Goal: Communication & Community: Answer question/provide support

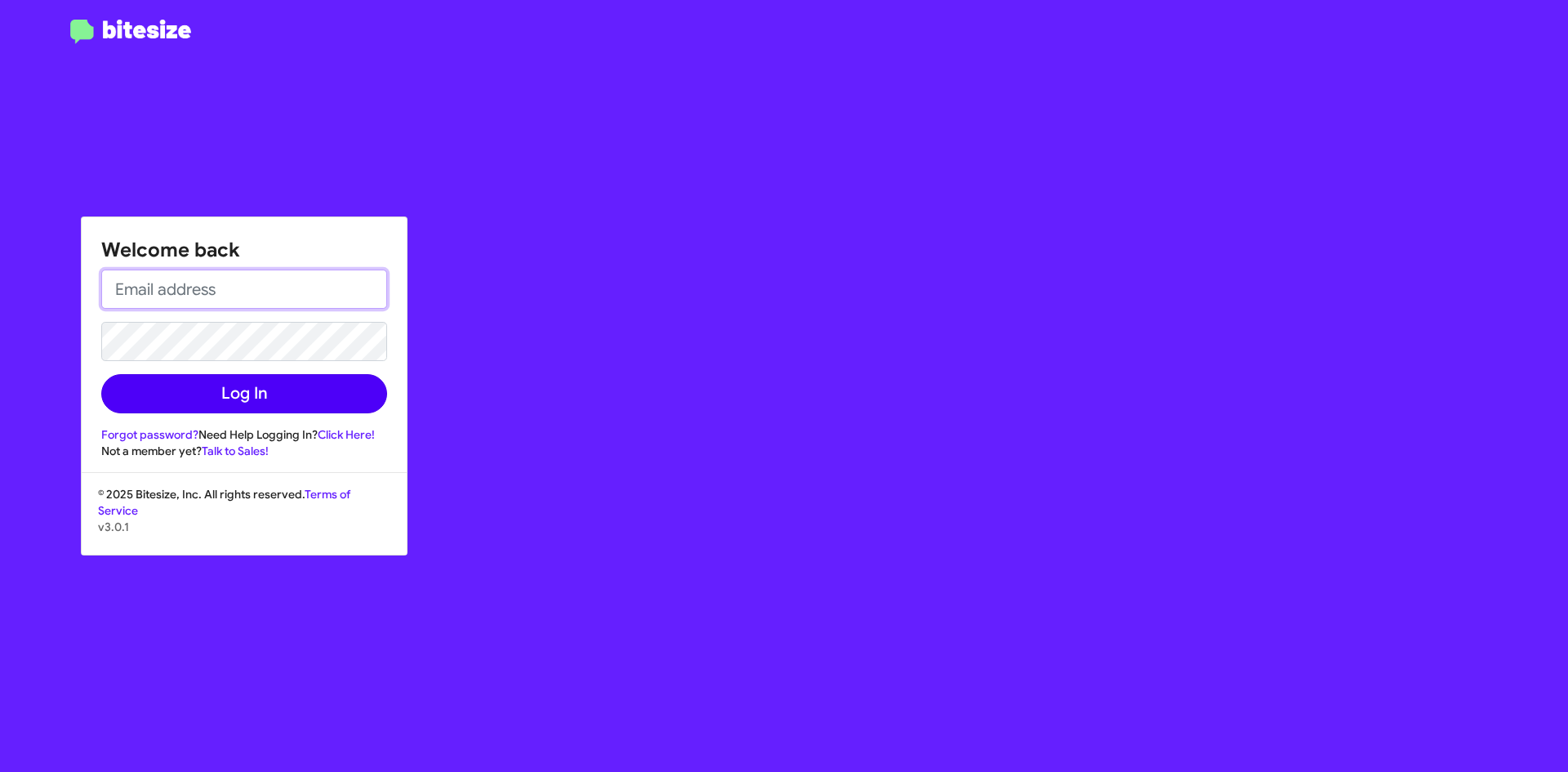
type input "[EMAIL_ADDRESS][DOMAIN_NAME]"
click at [284, 379] on button "Log In" at bounding box center [244, 393] width 286 height 39
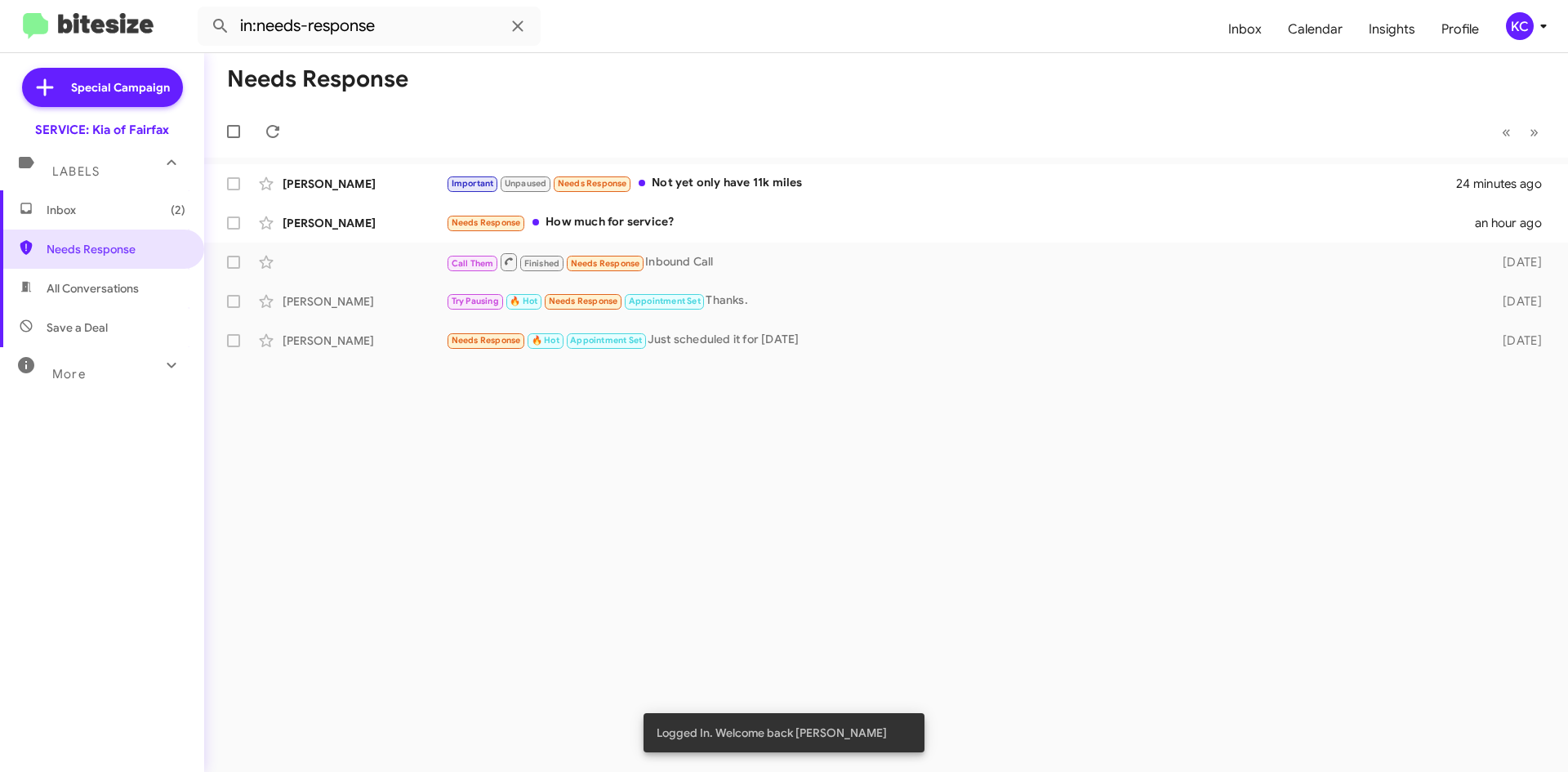
click at [132, 200] on span "Inbox (2)" at bounding box center [102, 209] width 204 height 39
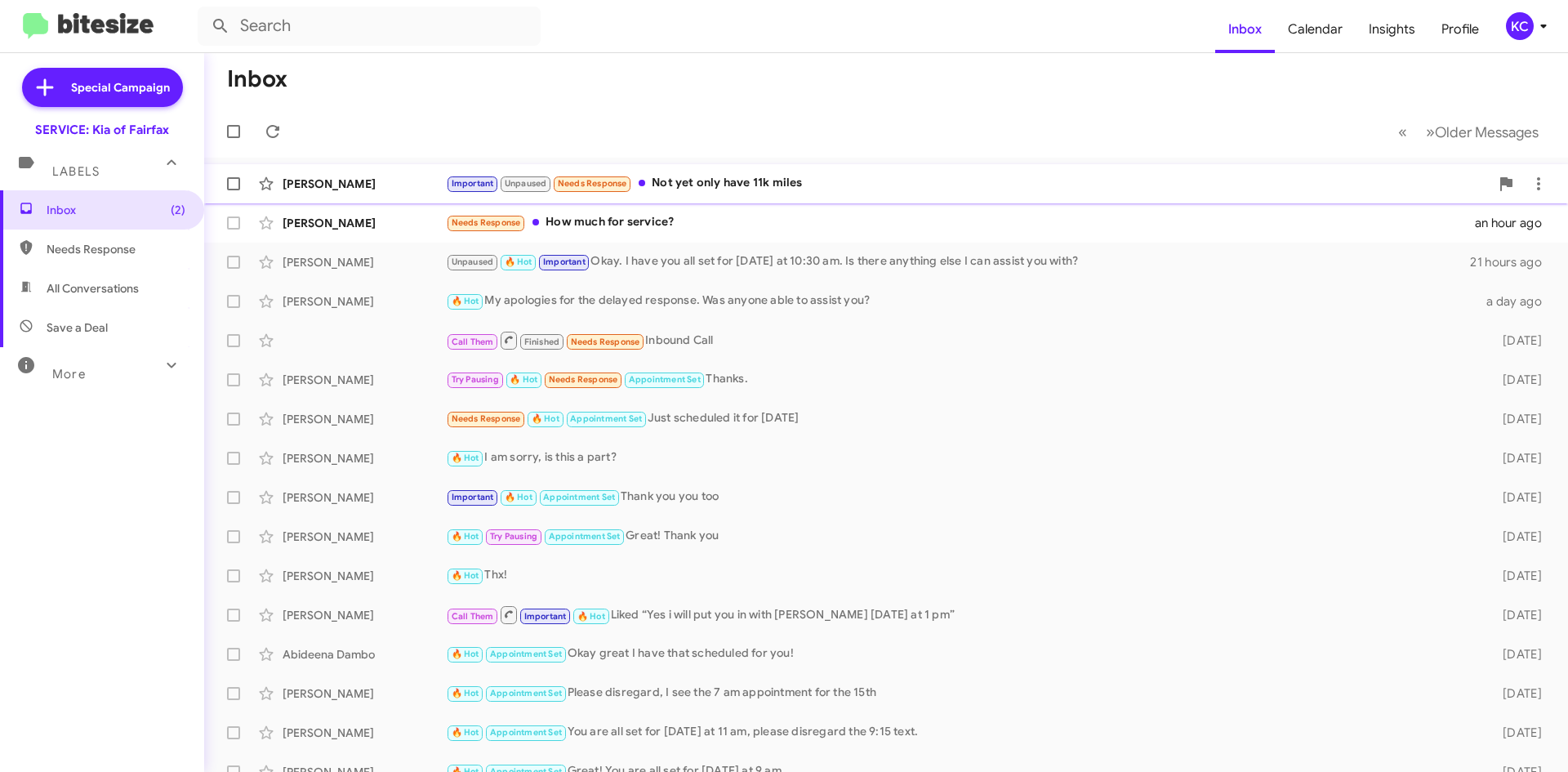
click at [727, 182] on div "Important Unpaused Needs Response Not yet only have 11k miles" at bounding box center [968, 183] width 1044 height 19
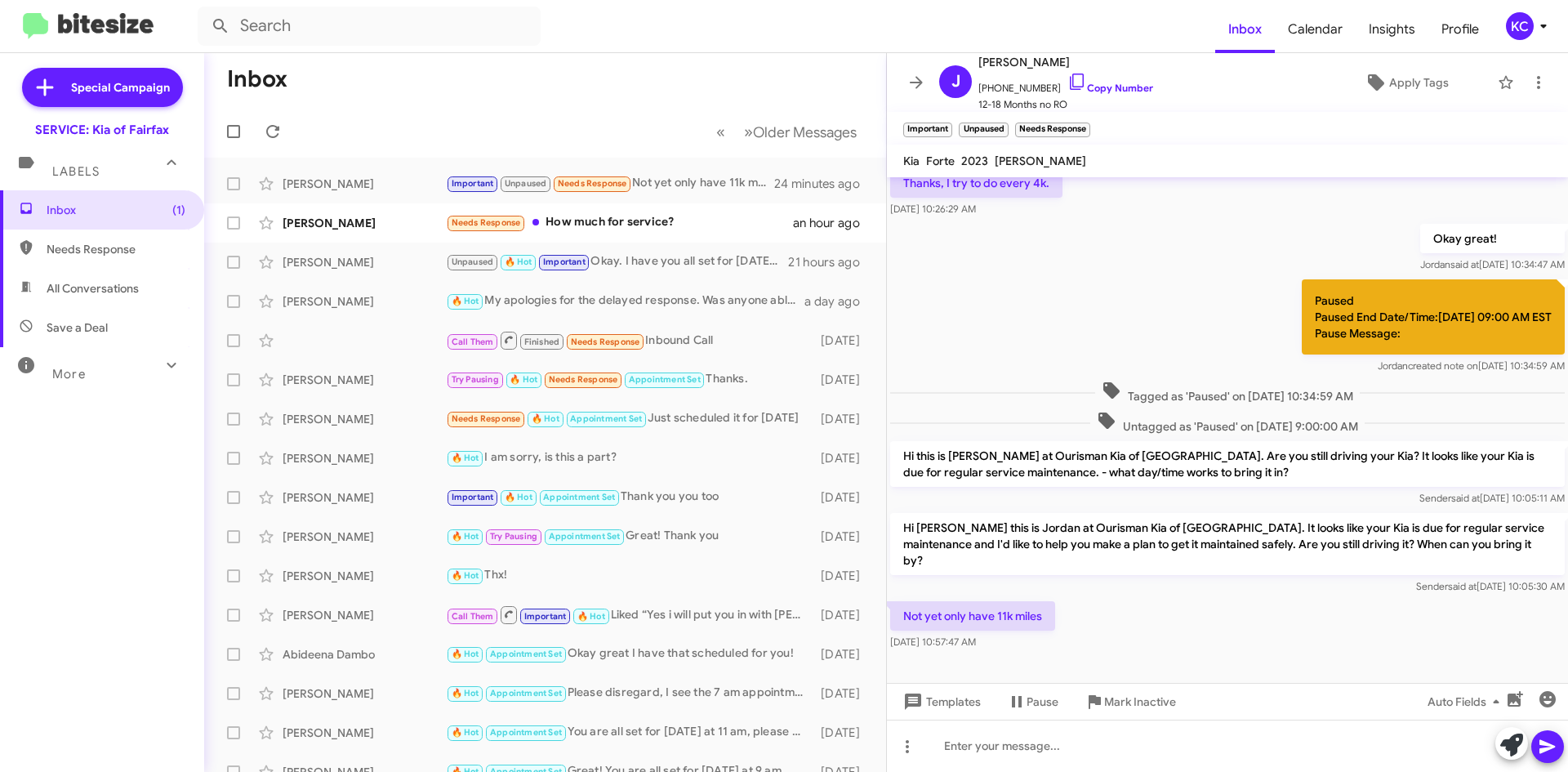
scroll to position [664, 0]
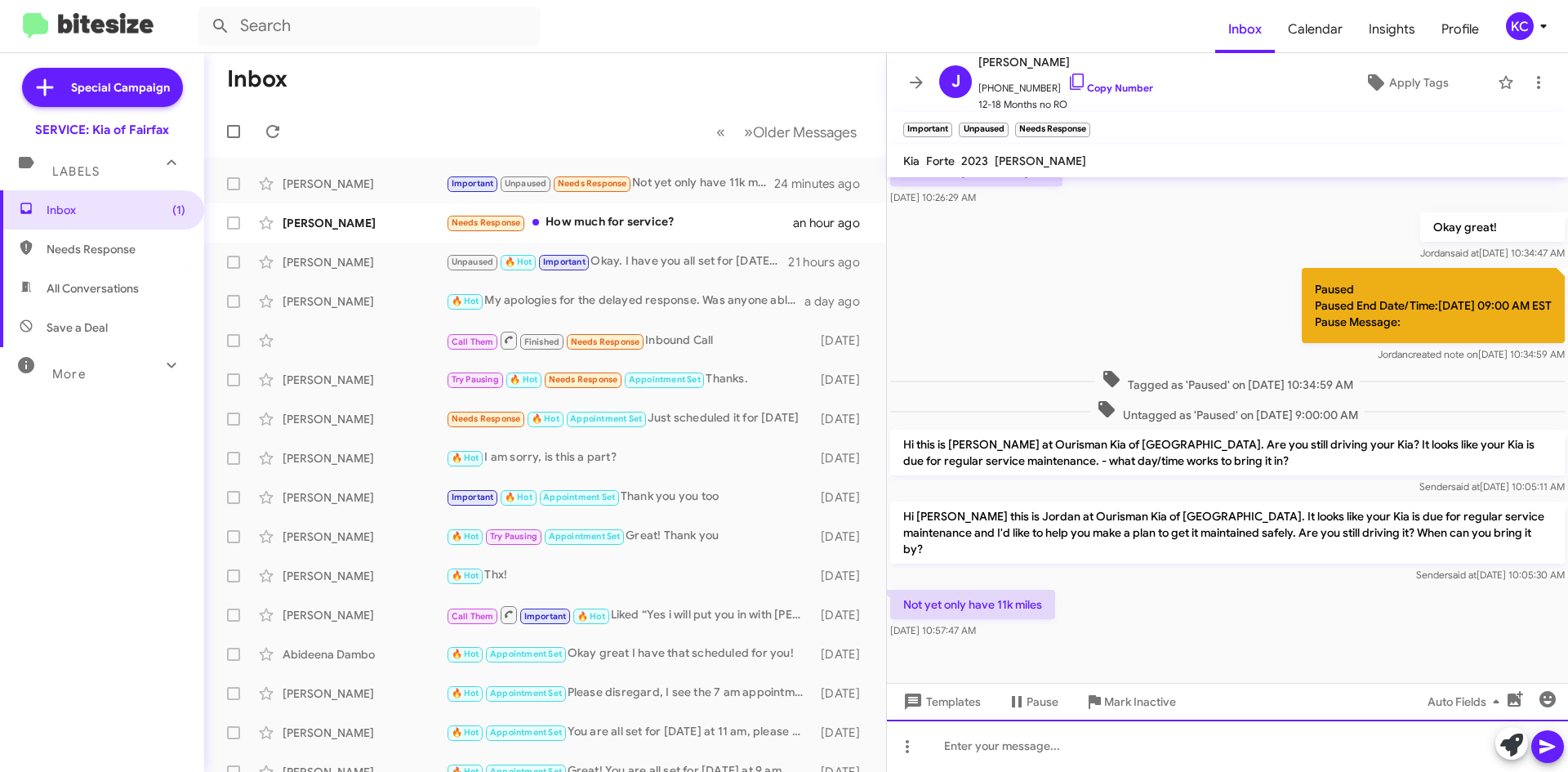
click at [1087, 765] on div at bounding box center [1226, 746] width 681 height 52
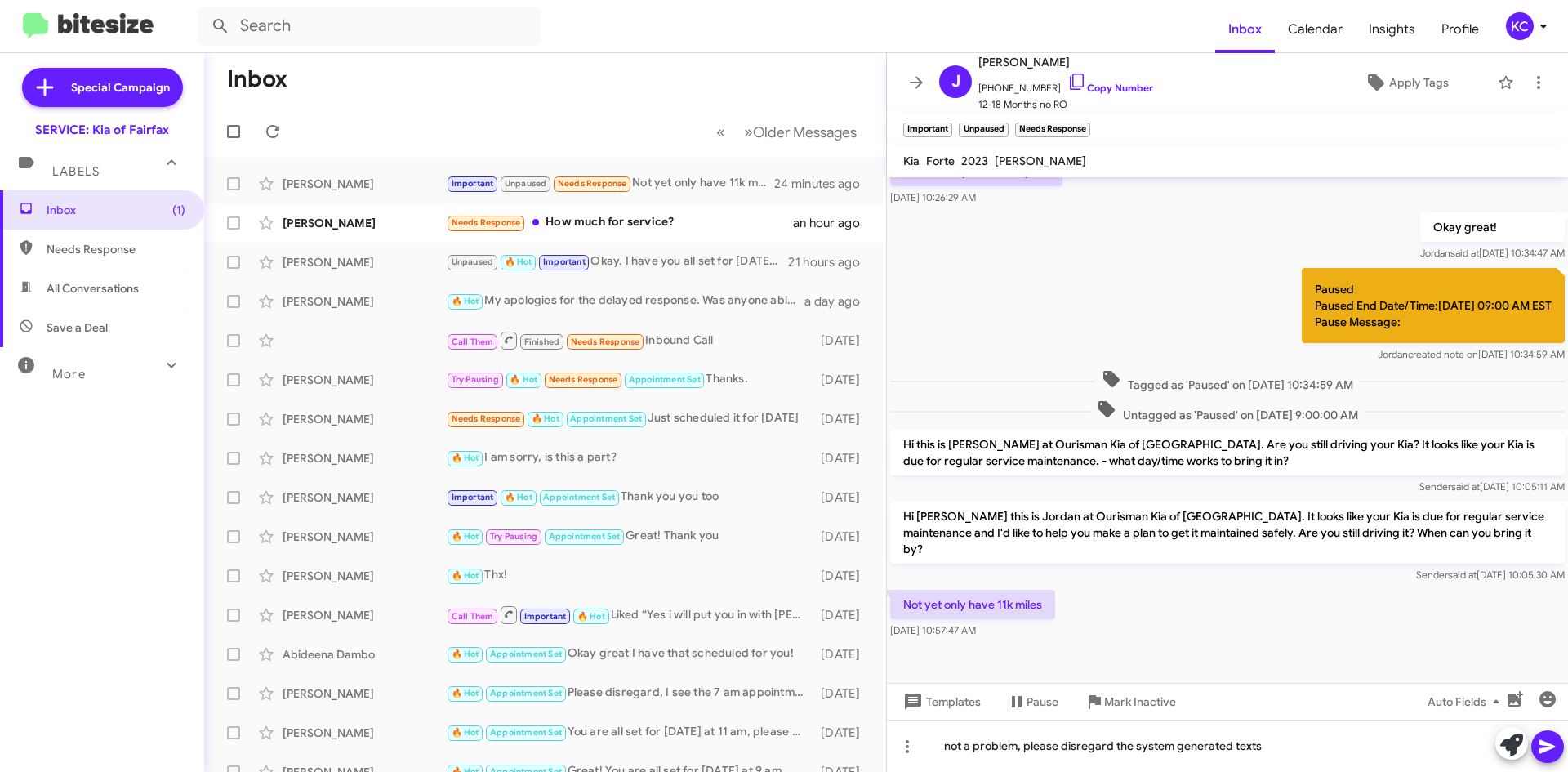
click at [1550, 749] on icon at bounding box center [1546, 747] width 16 height 14
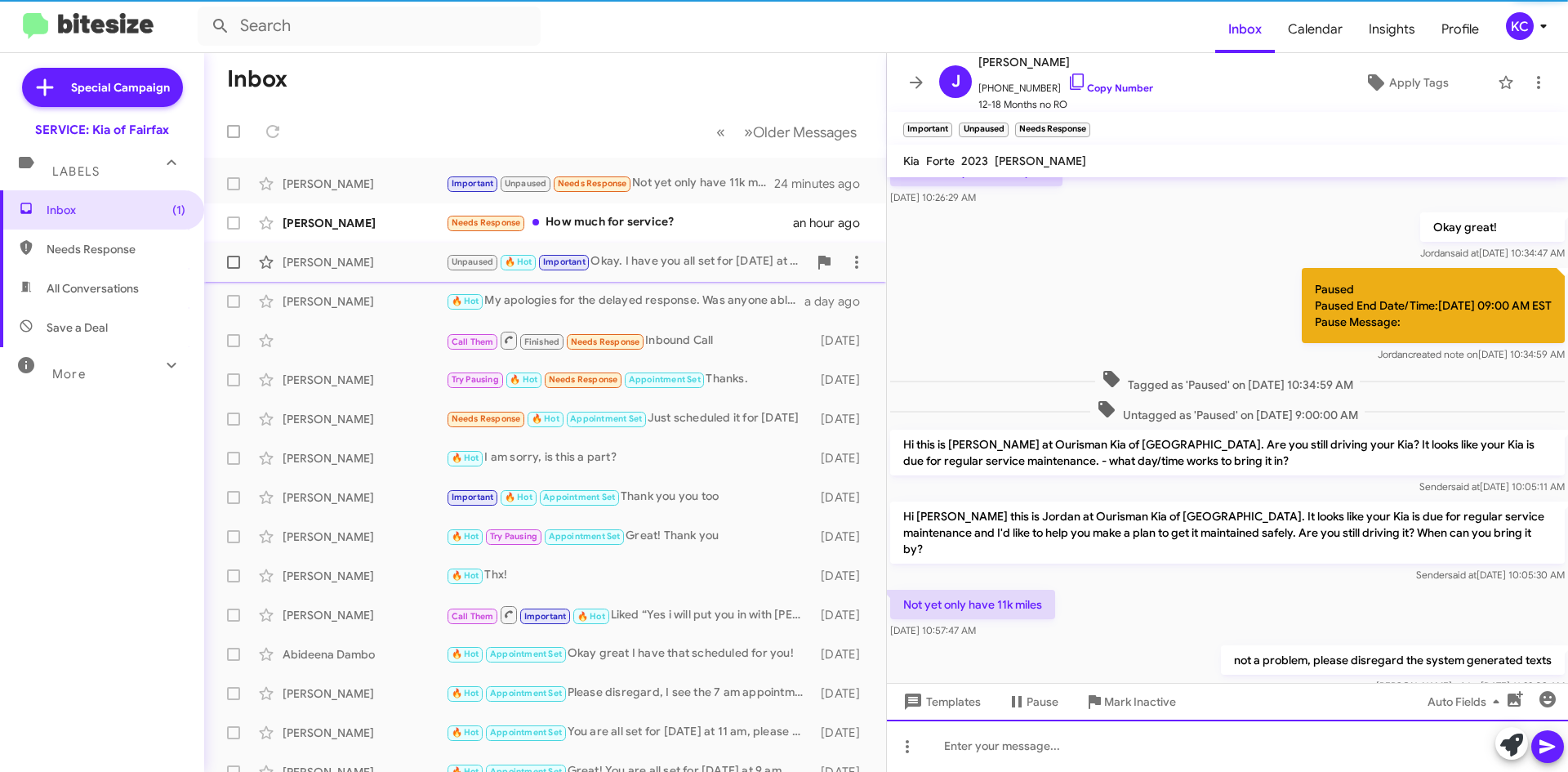
scroll to position [0, 0]
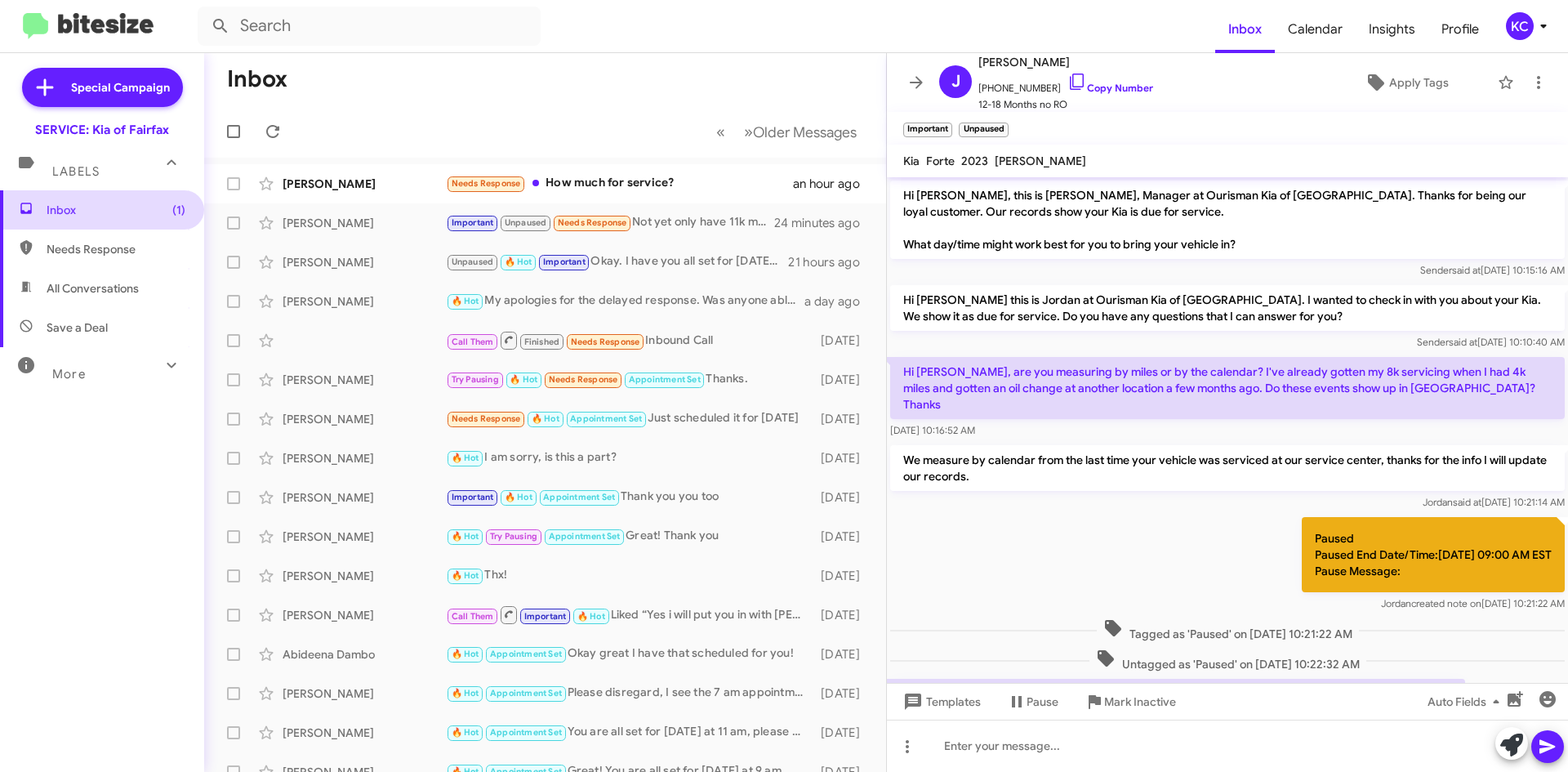
click at [96, 213] on span "Inbox (1)" at bounding box center [116, 210] width 139 height 17
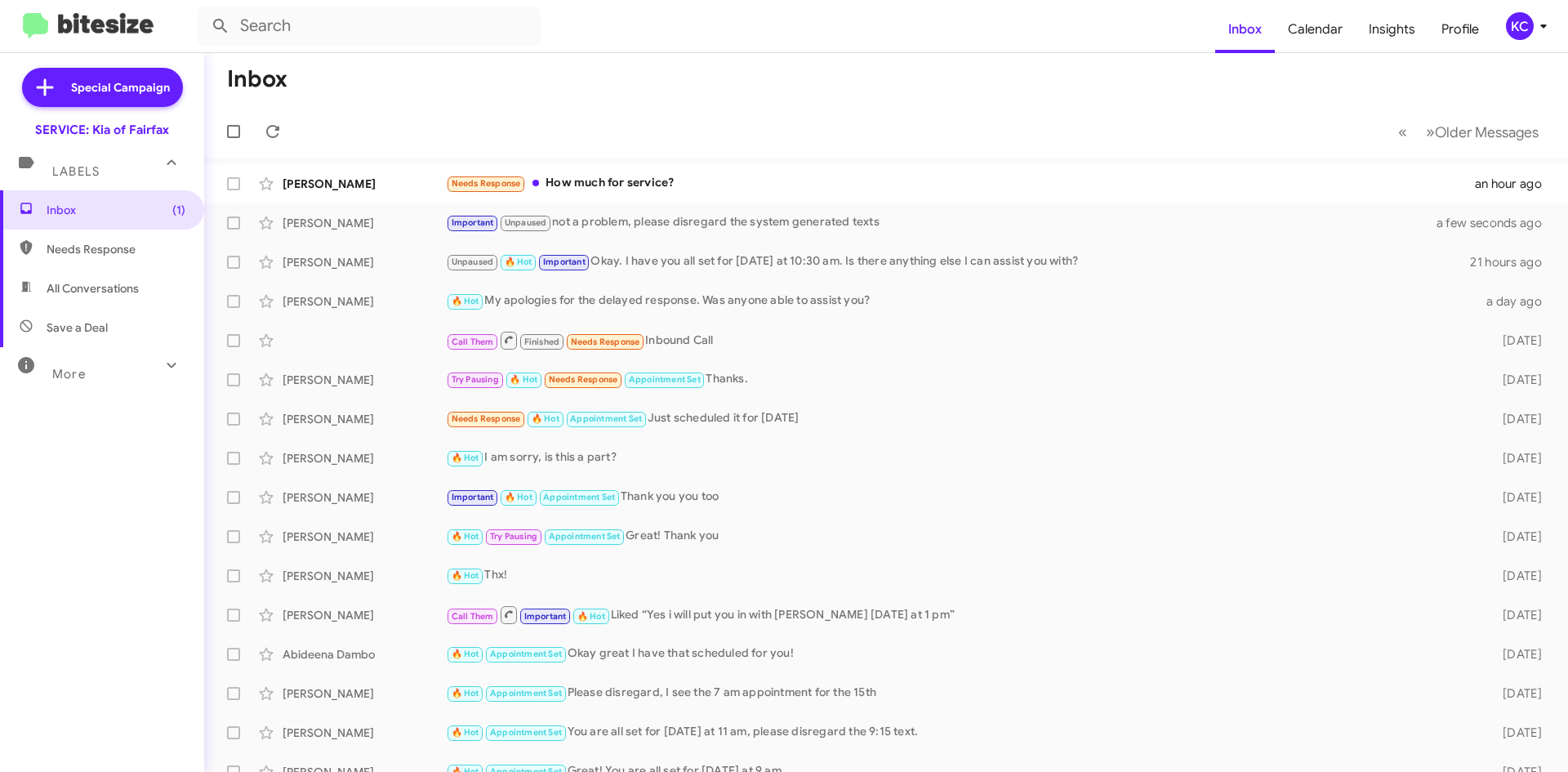
click at [1523, 22] on div "KC" at bounding box center [1520, 26] width 28 height 28
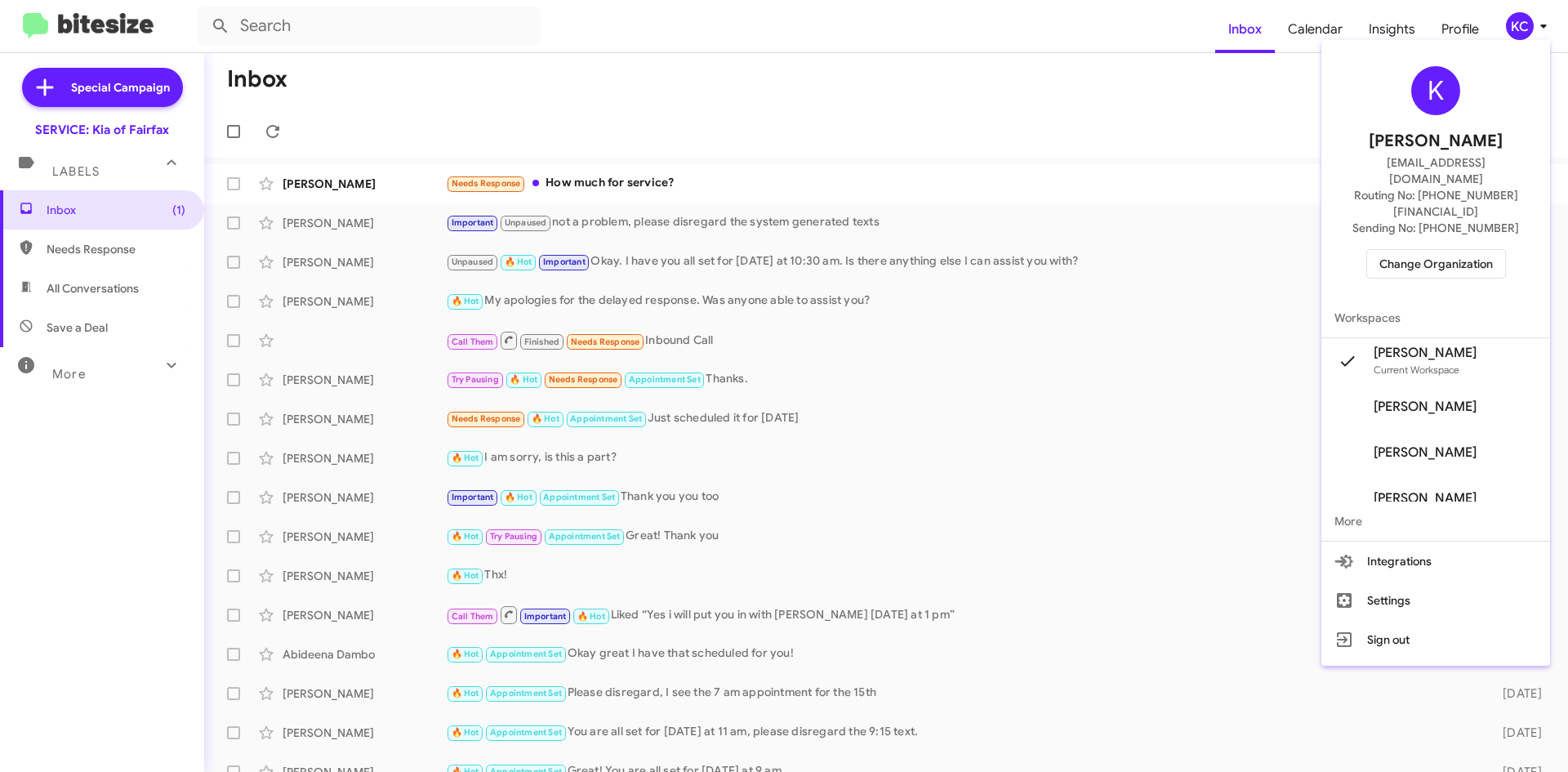
click at [1467, 250] on span "Change Organization" at bounding box center [1436, 264] width 113 height 28
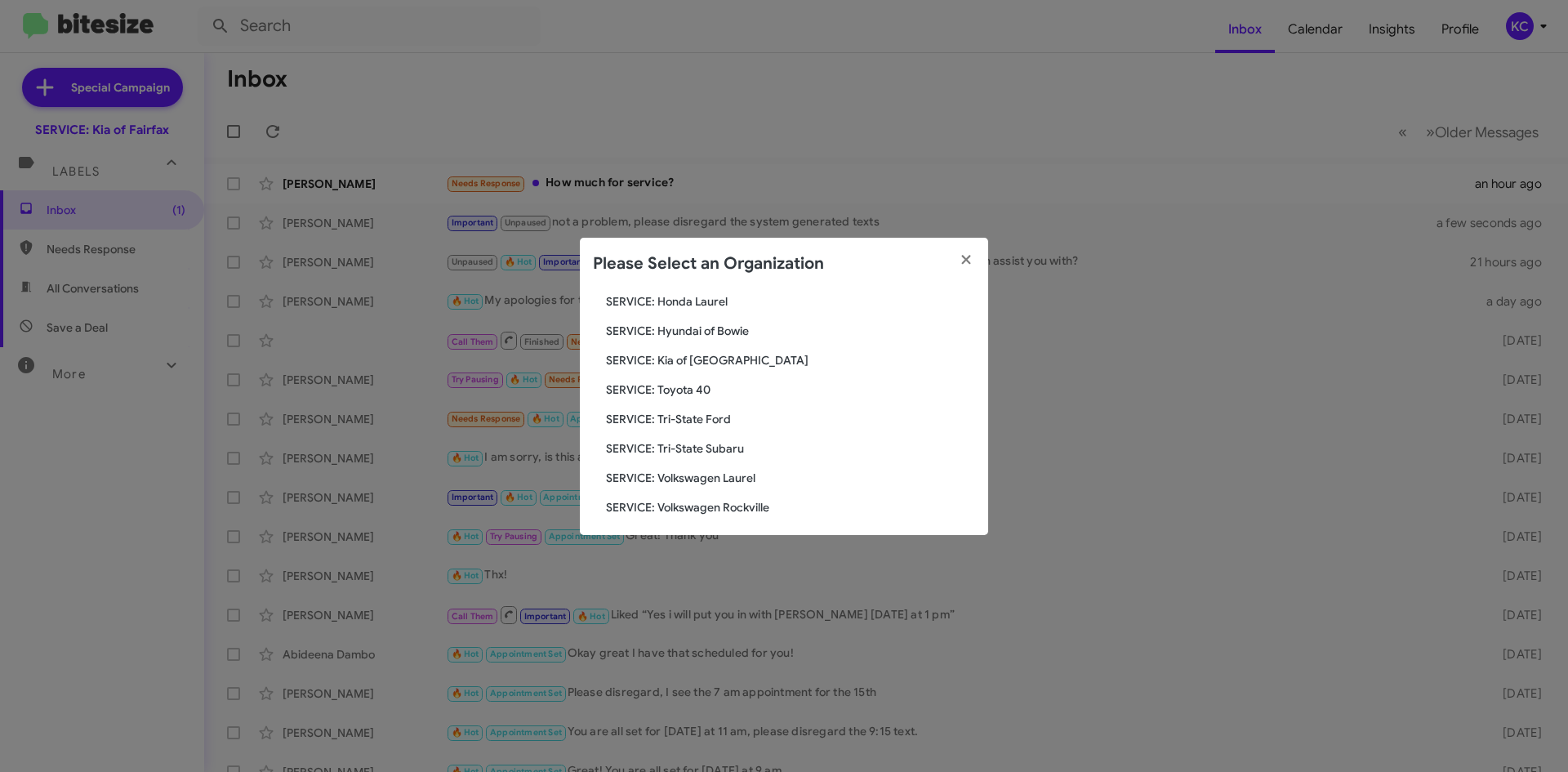
scroll to position [272, 0]
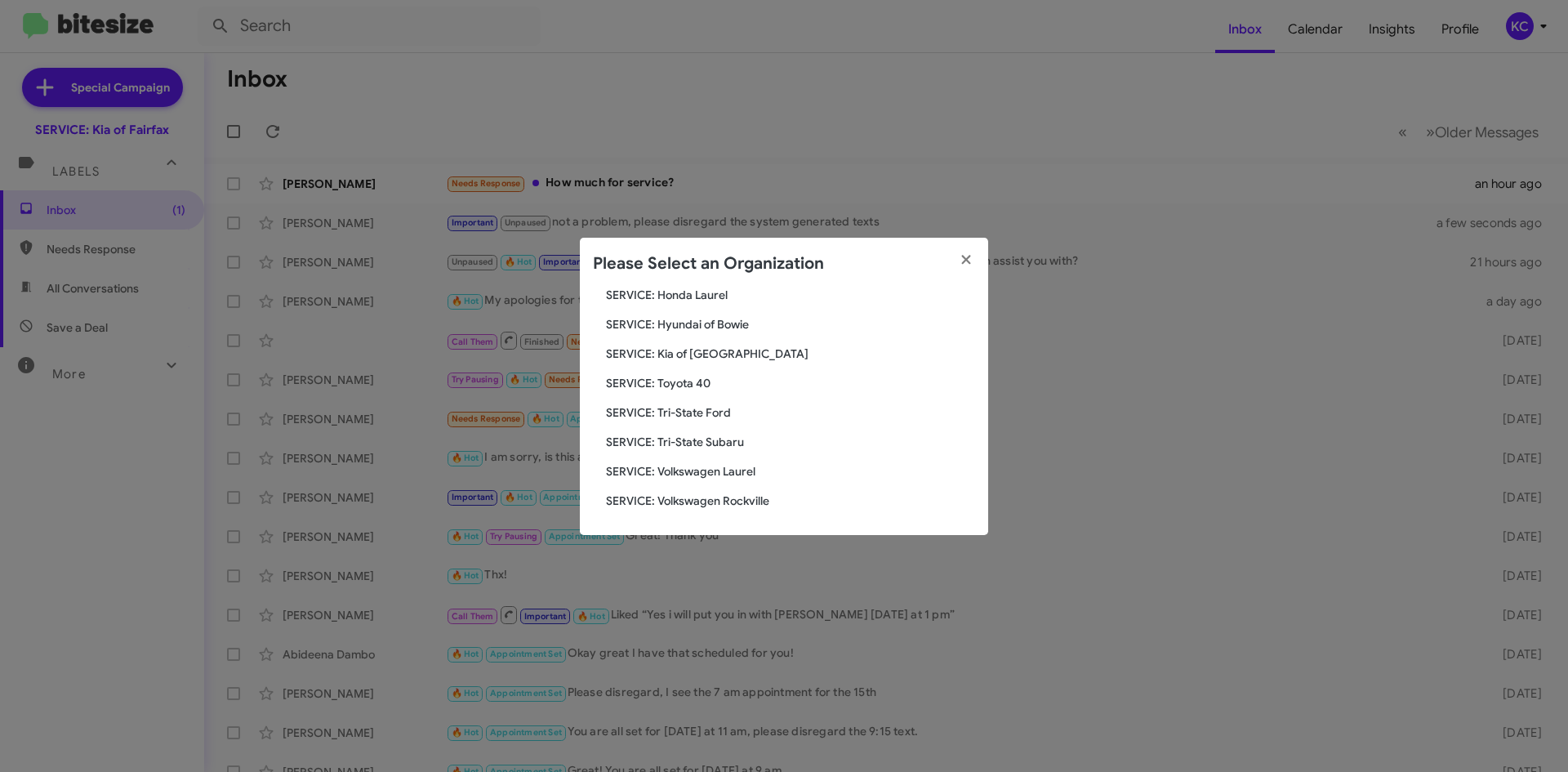
click at [700, 413] on span "SERVICE: Tri-State Ford" at bounding box center [791, 413] width 369 height 17
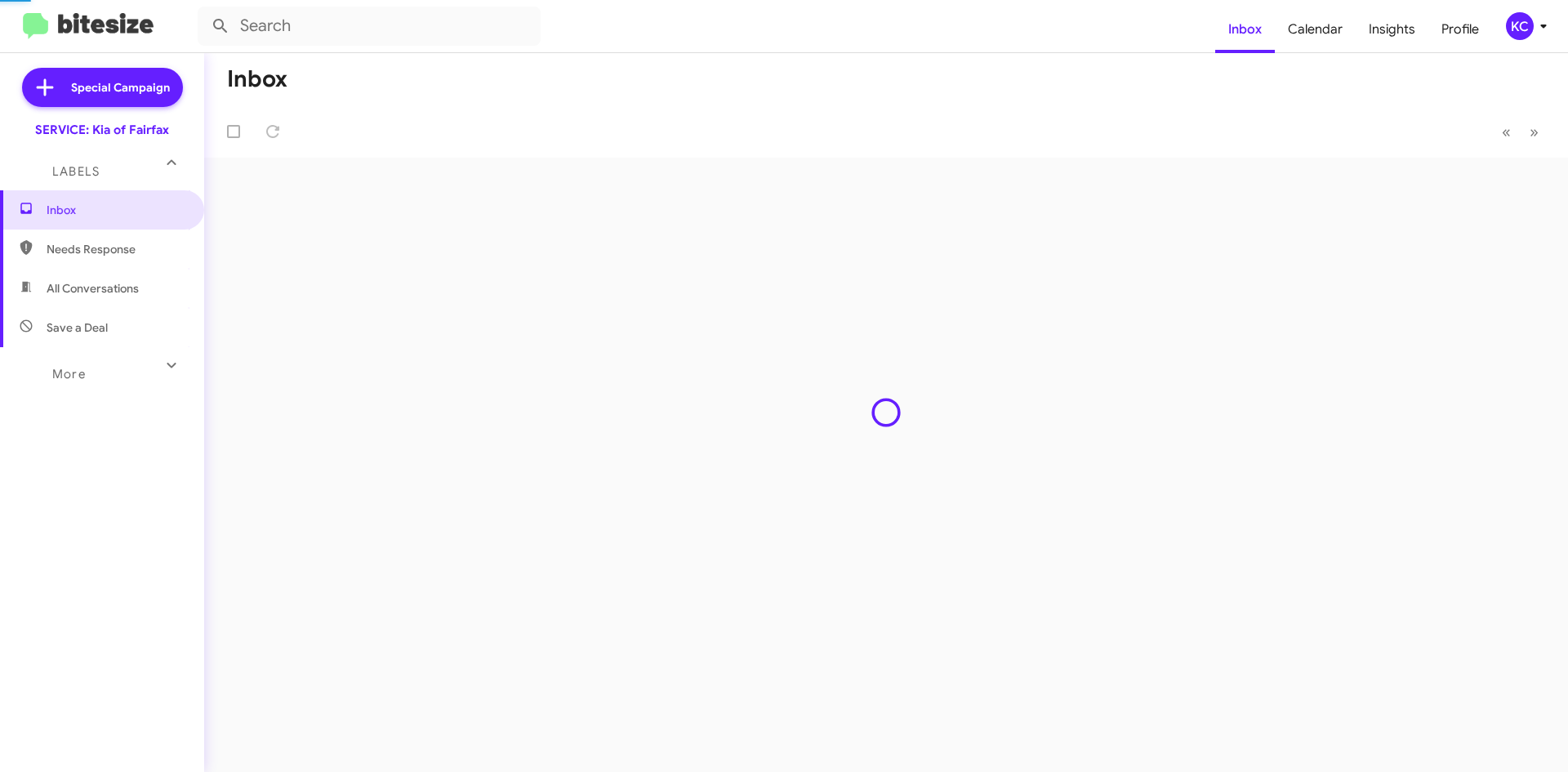
click at [700, 413] on div "Inbox « Previous » Next" at bounding box center [886, 412] width 1364 height 719
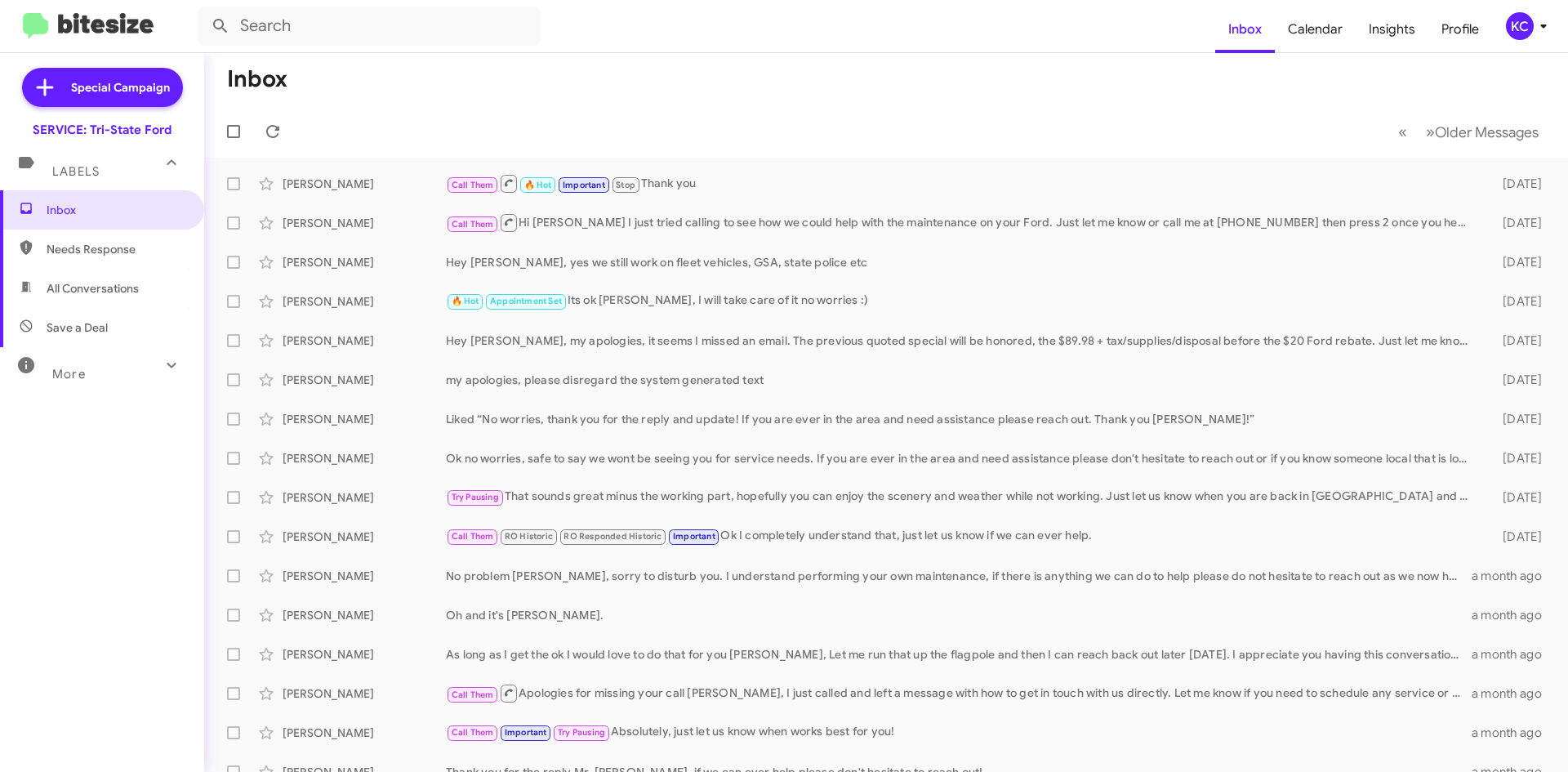
click at [1522, 23] on div "KC" at bounding box center [1520, 26] width 28 height 28
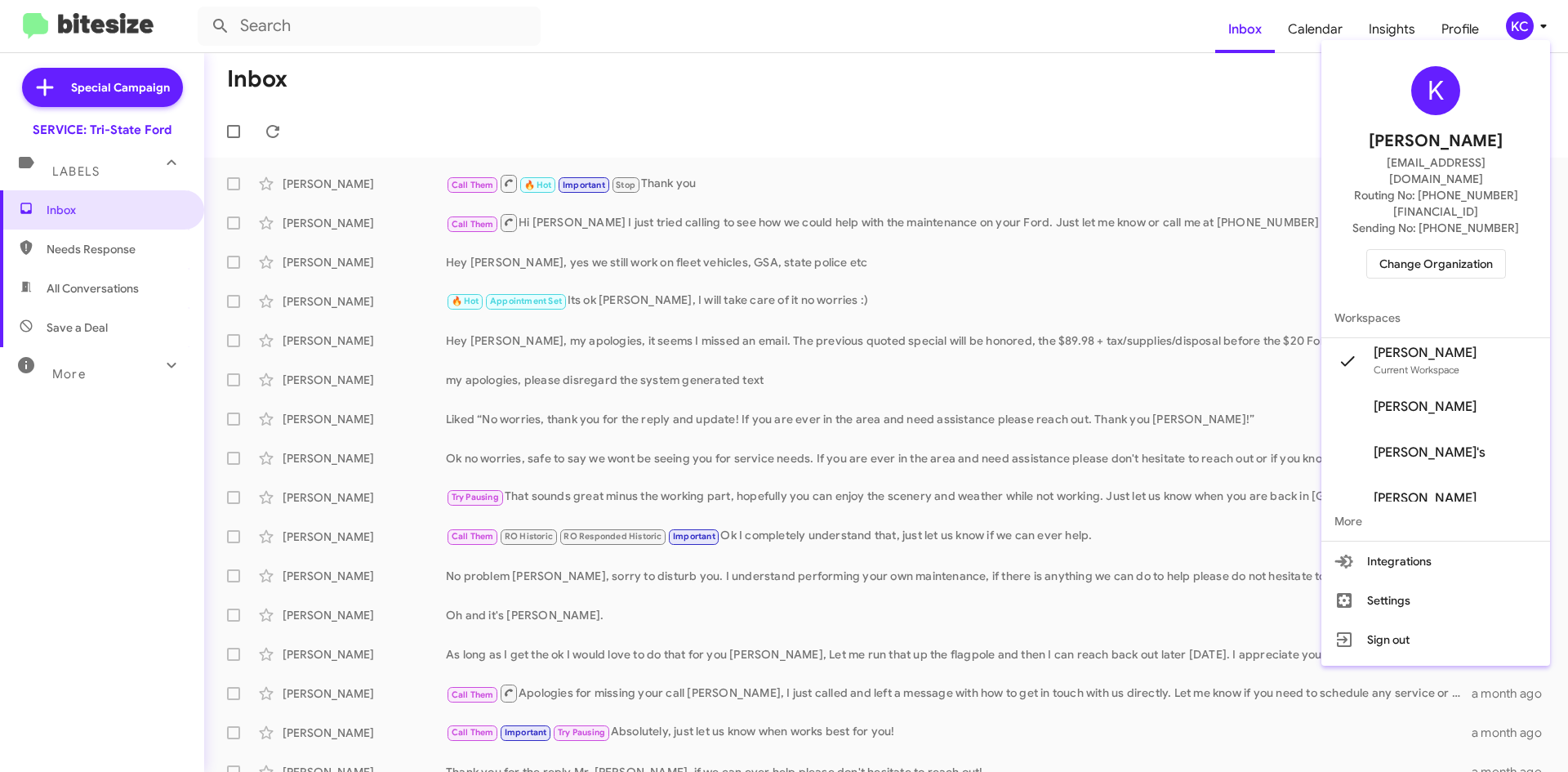
click at [1448, 250] on span "Change Organization" at bounding box center [1436, 264] width 113 height 28
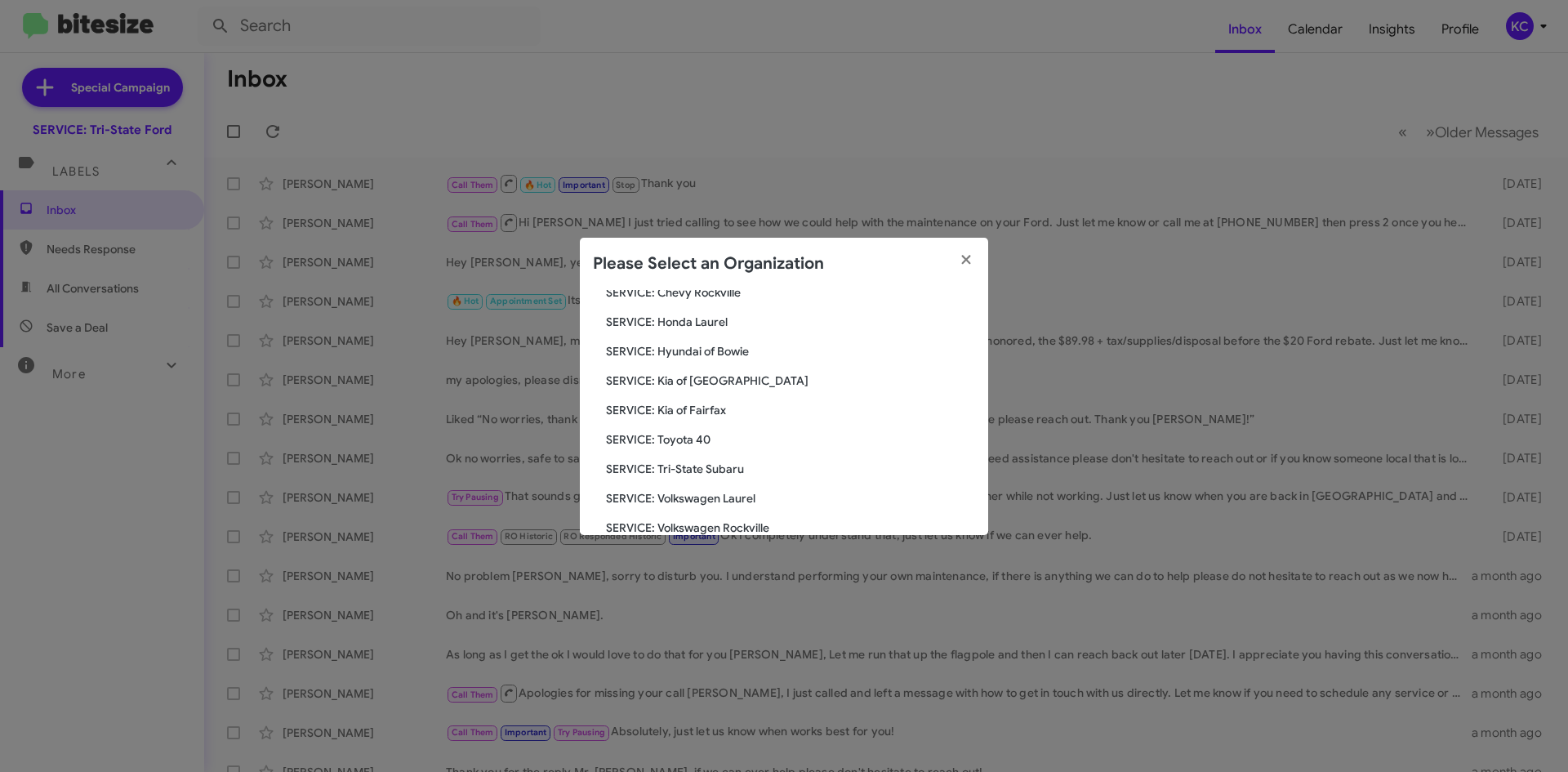
scroll to position [272, 0]
click at [695, 439] on span "SERVICE: Tri-State Subaru" at bounding box center [791, 442] width 369 height 17
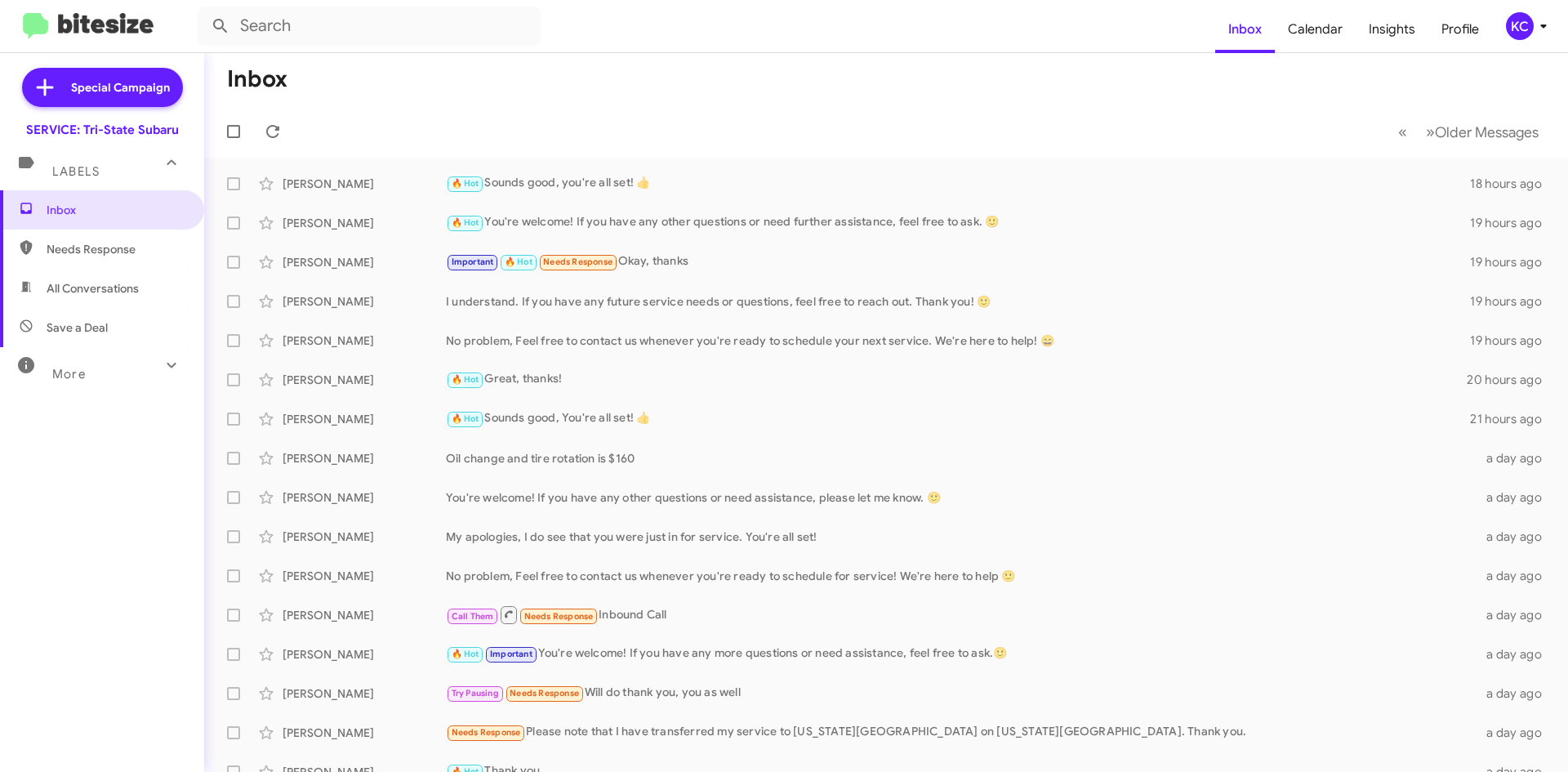
click at [1523, 23] on div "KC" at bounding box center [1520, 26] width 28 height 28
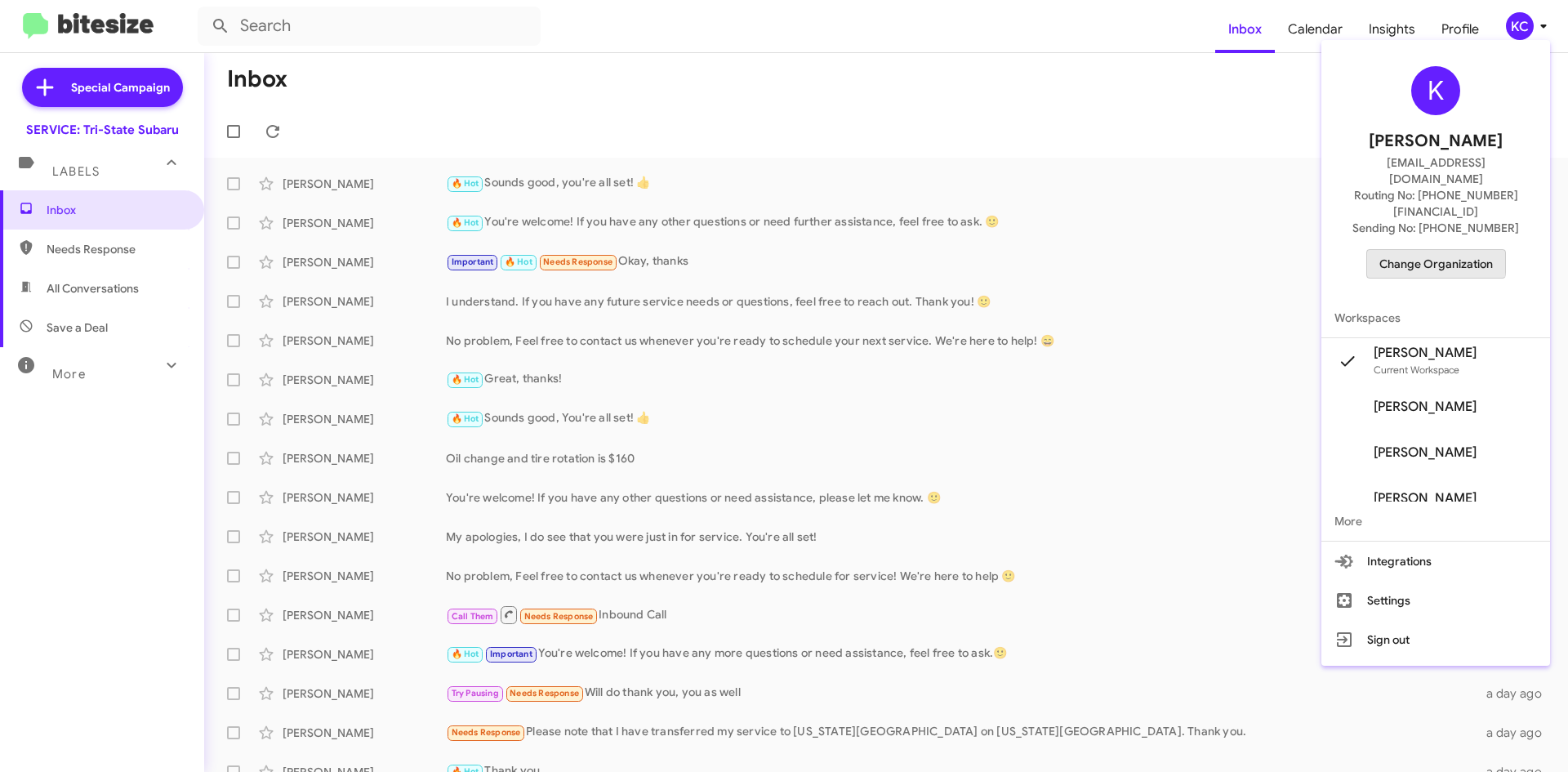
click at [1429, 250] on span "Change Organization" at bounding box center [1436, 264] width 113 height 28
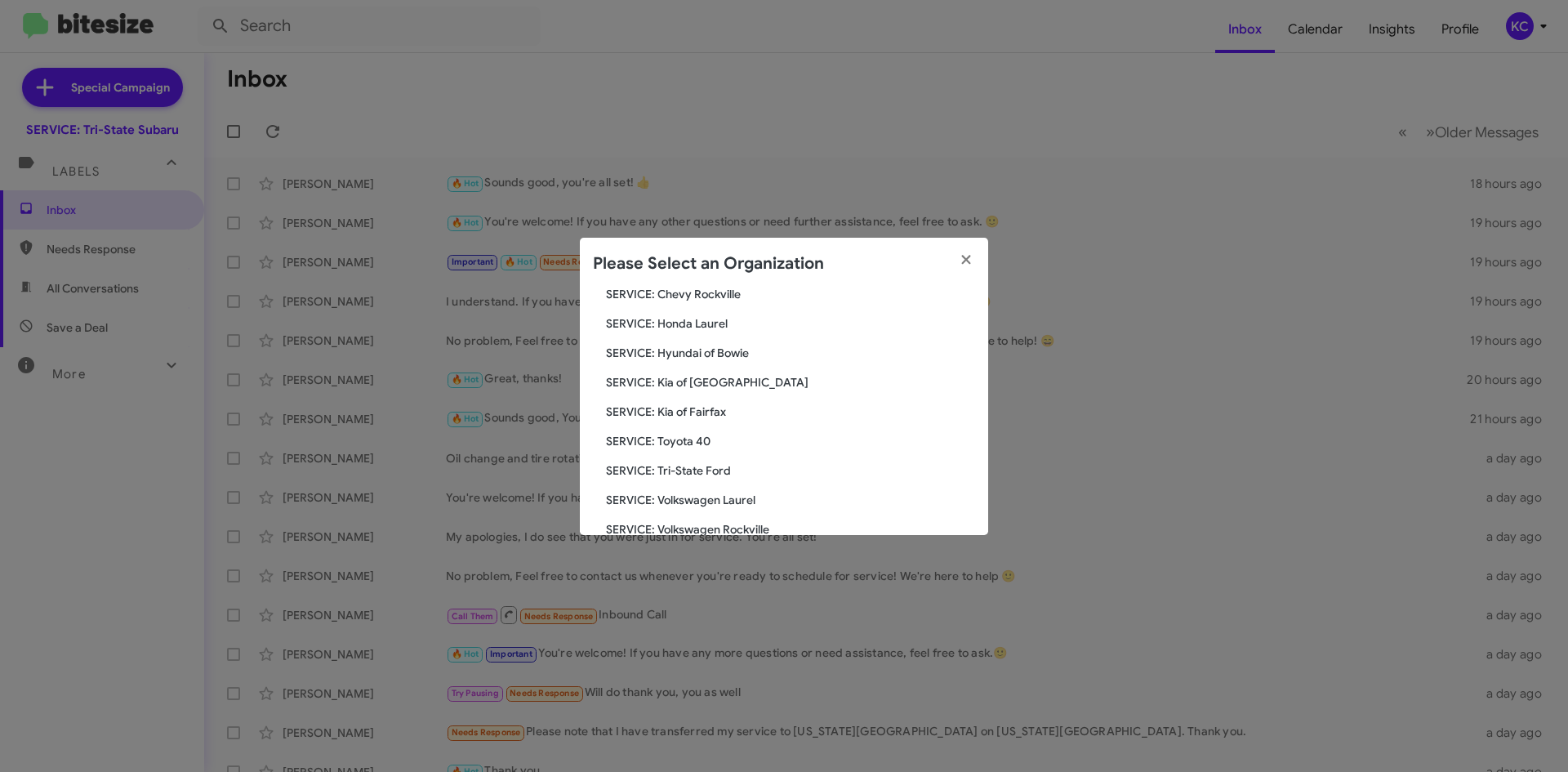
scroll to position [245, 0]
click at [716, 371] on div "Search SERVICE: Tri-State Subaru Current Org SERVICE: CDJR Baltimore SERVICE: C…" at bounding box center [784, 413] width 409 height 245
click at [724, 376] on span "SERVICE: Kia of [GEOGRAPHIC_DATA]" at bounding box center [791, 381] width 369 height 17
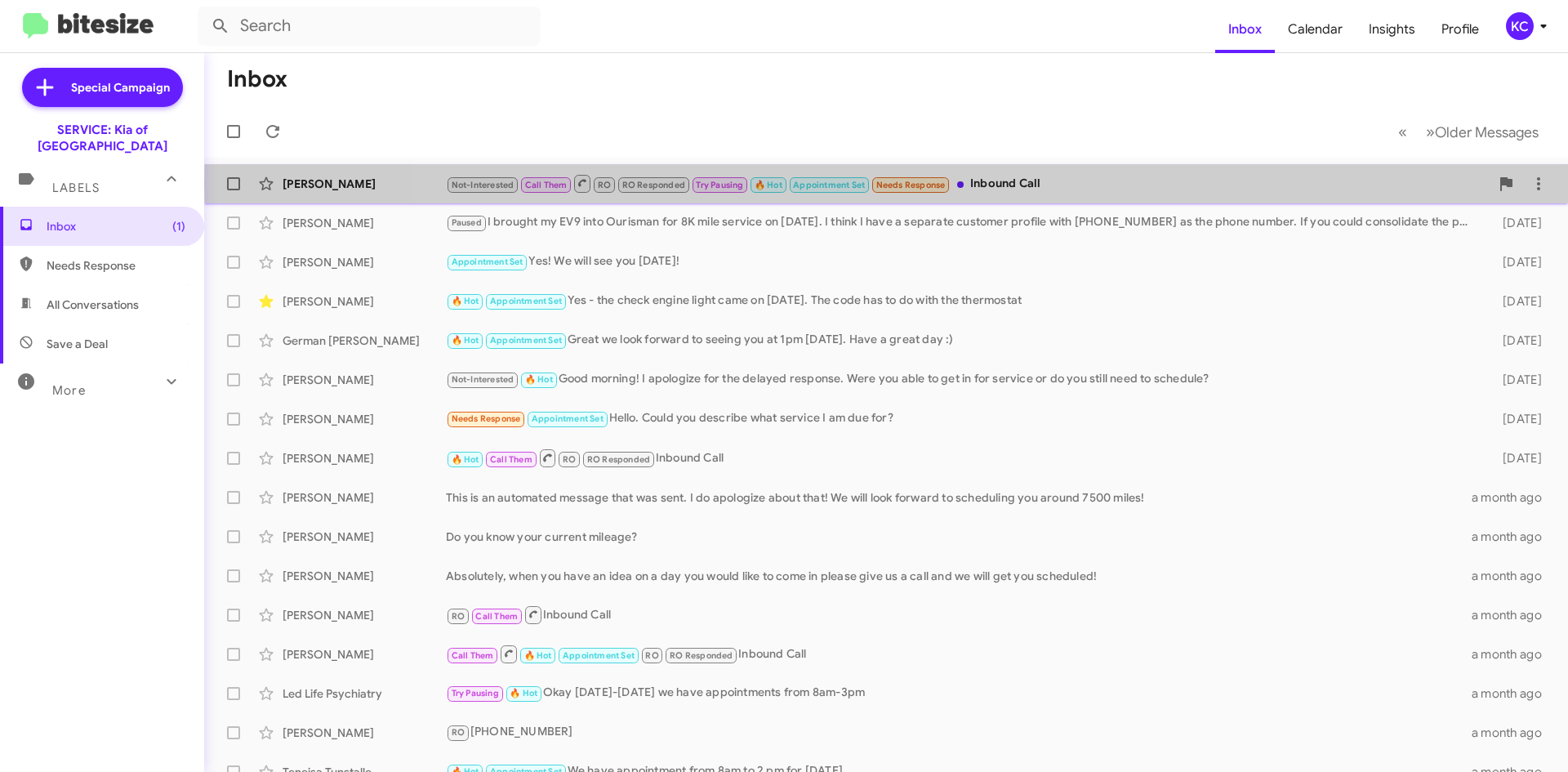
click at [1100, 183] on div "Not-Interested Call Them RO RO Responded Try Pausing 🔥 Hot Appointment Set Need…" at bounding box center [968, 183] width 1044 height 21
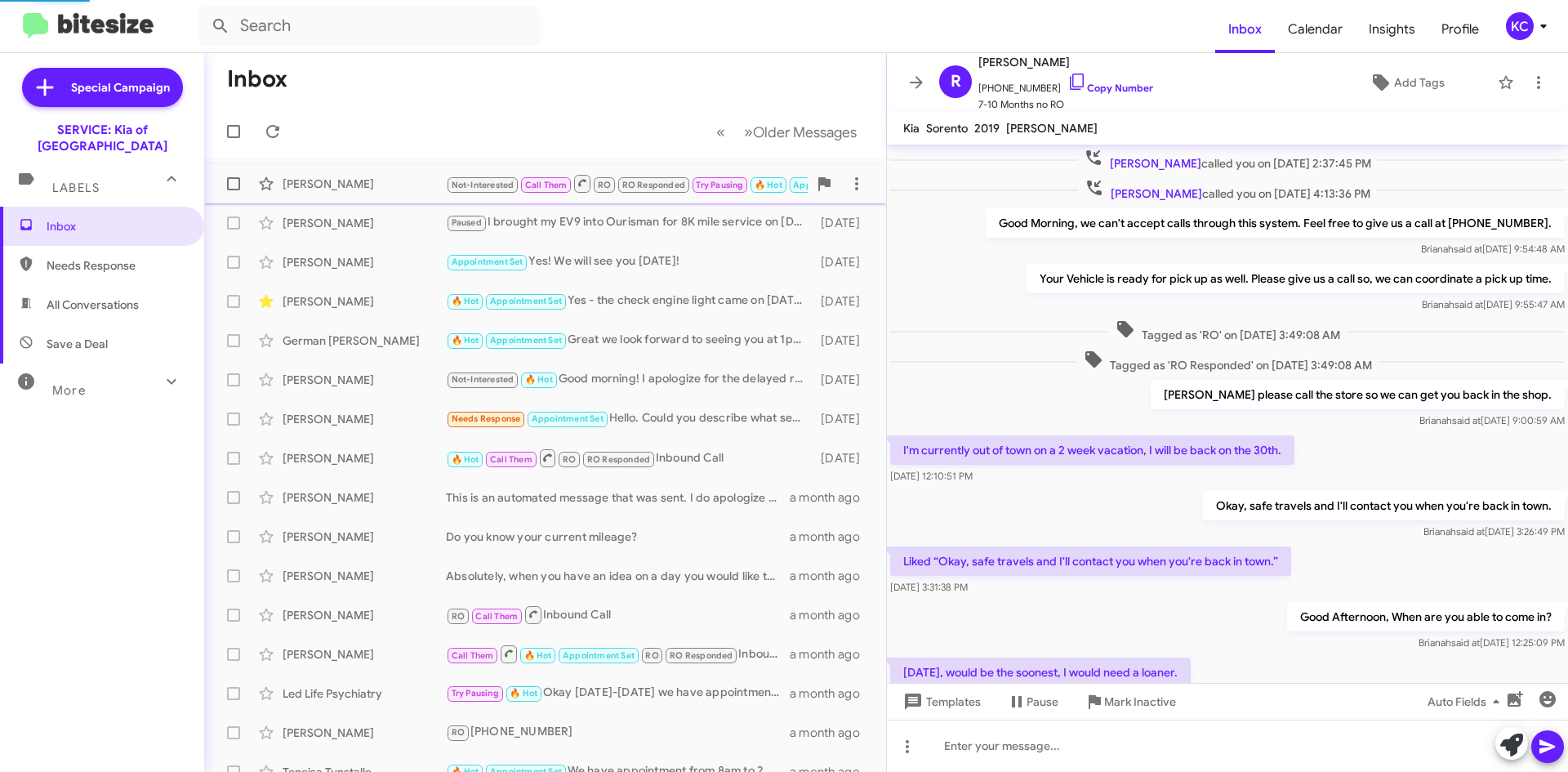
scroll to position [502, 0]
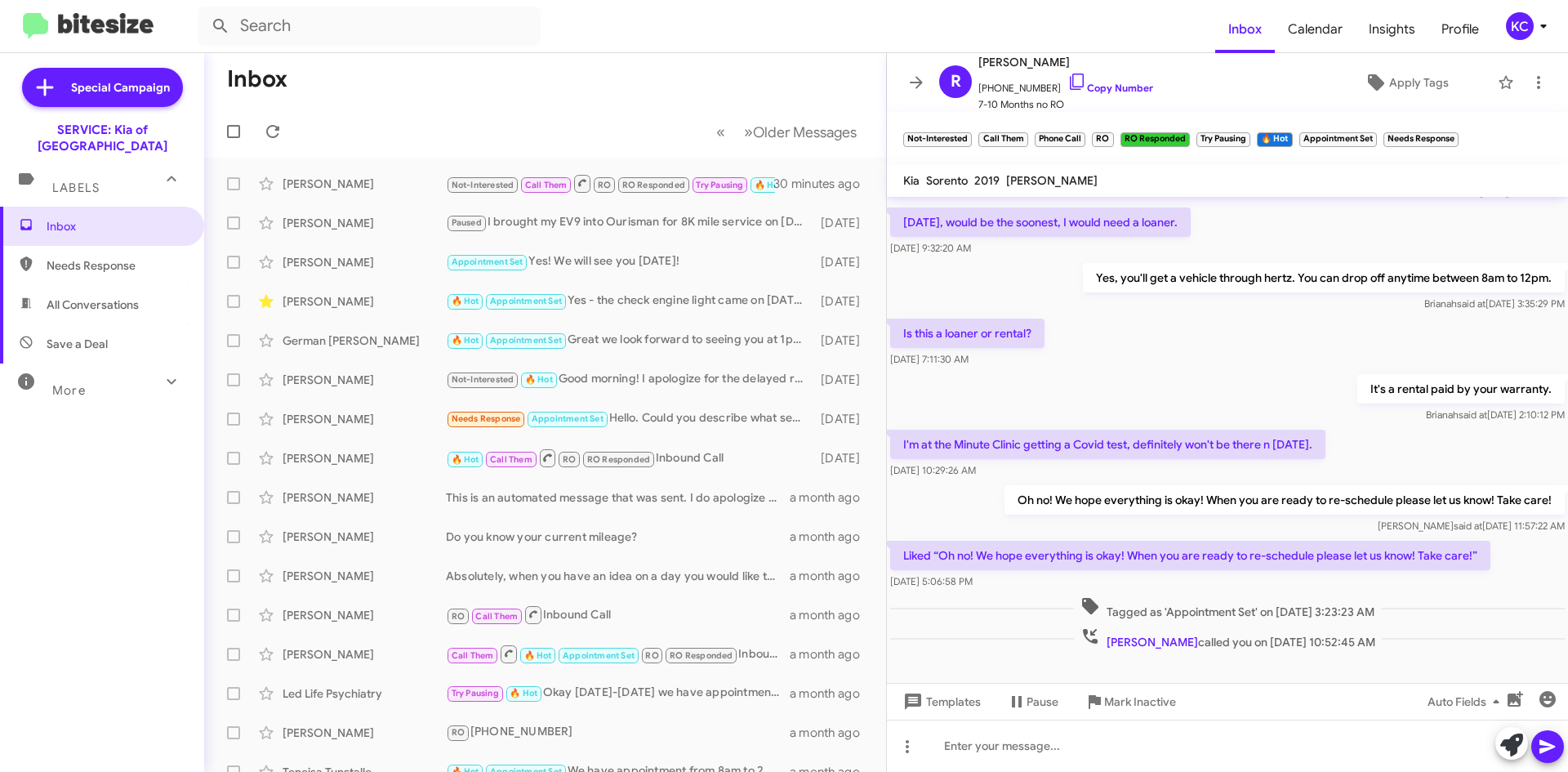
click at [1505, 19] on span "KC" at bounding box center [1529, 26] width 49 height 28
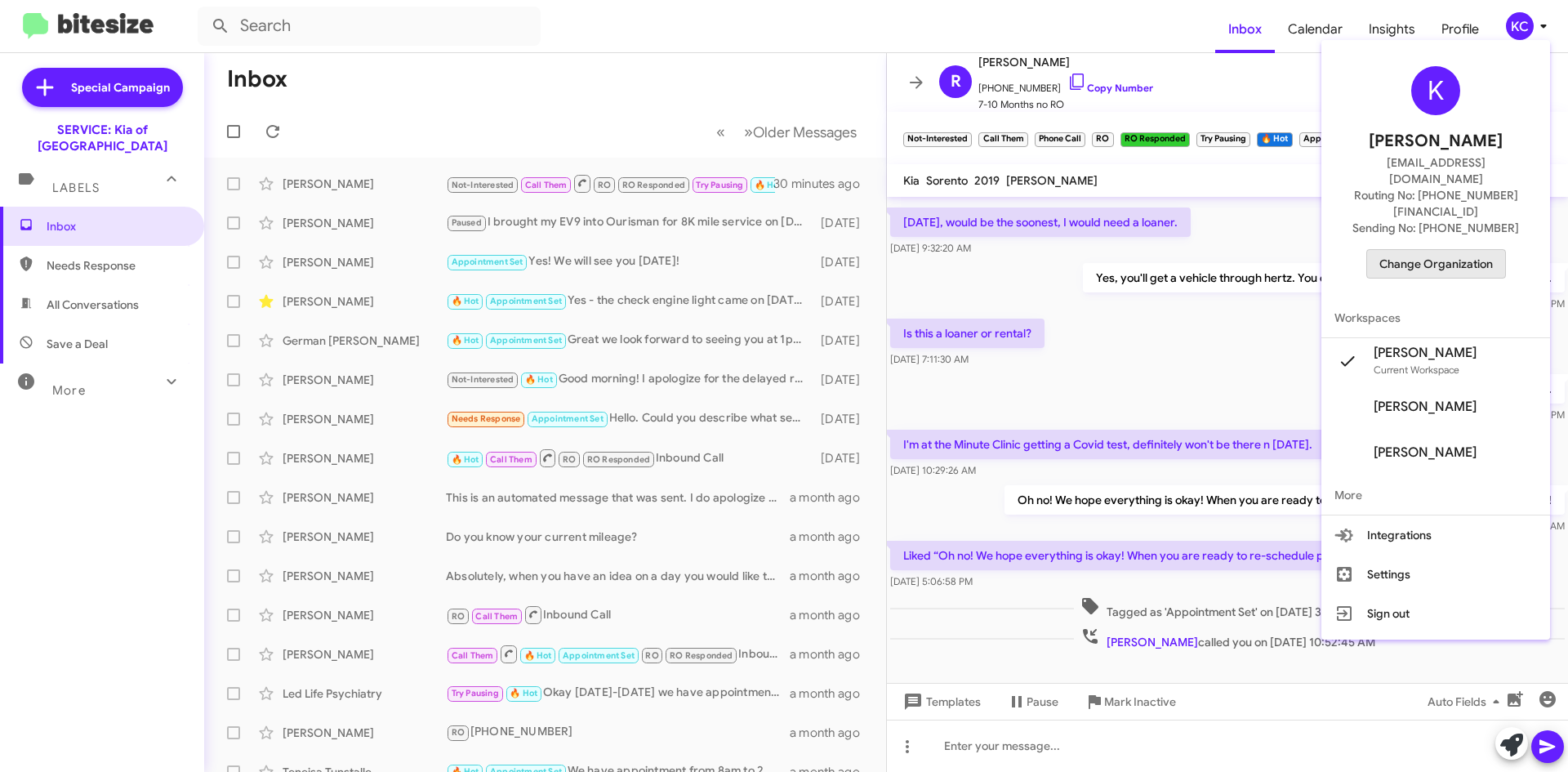
click at [1493, 250] on span "Change Organization" at bounding box center [1436, 264] width 113 height 28
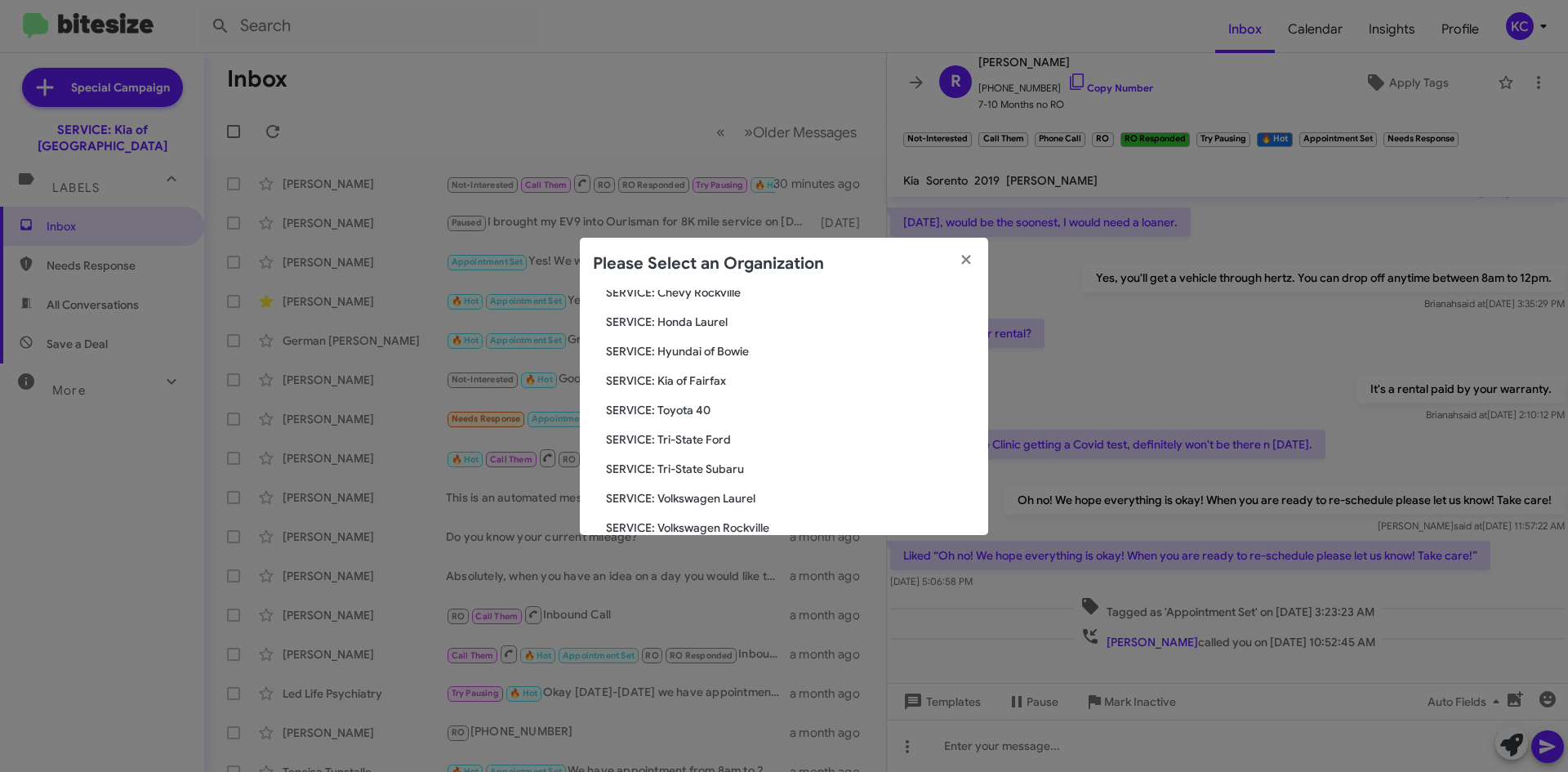
scroll to position [163, 0]
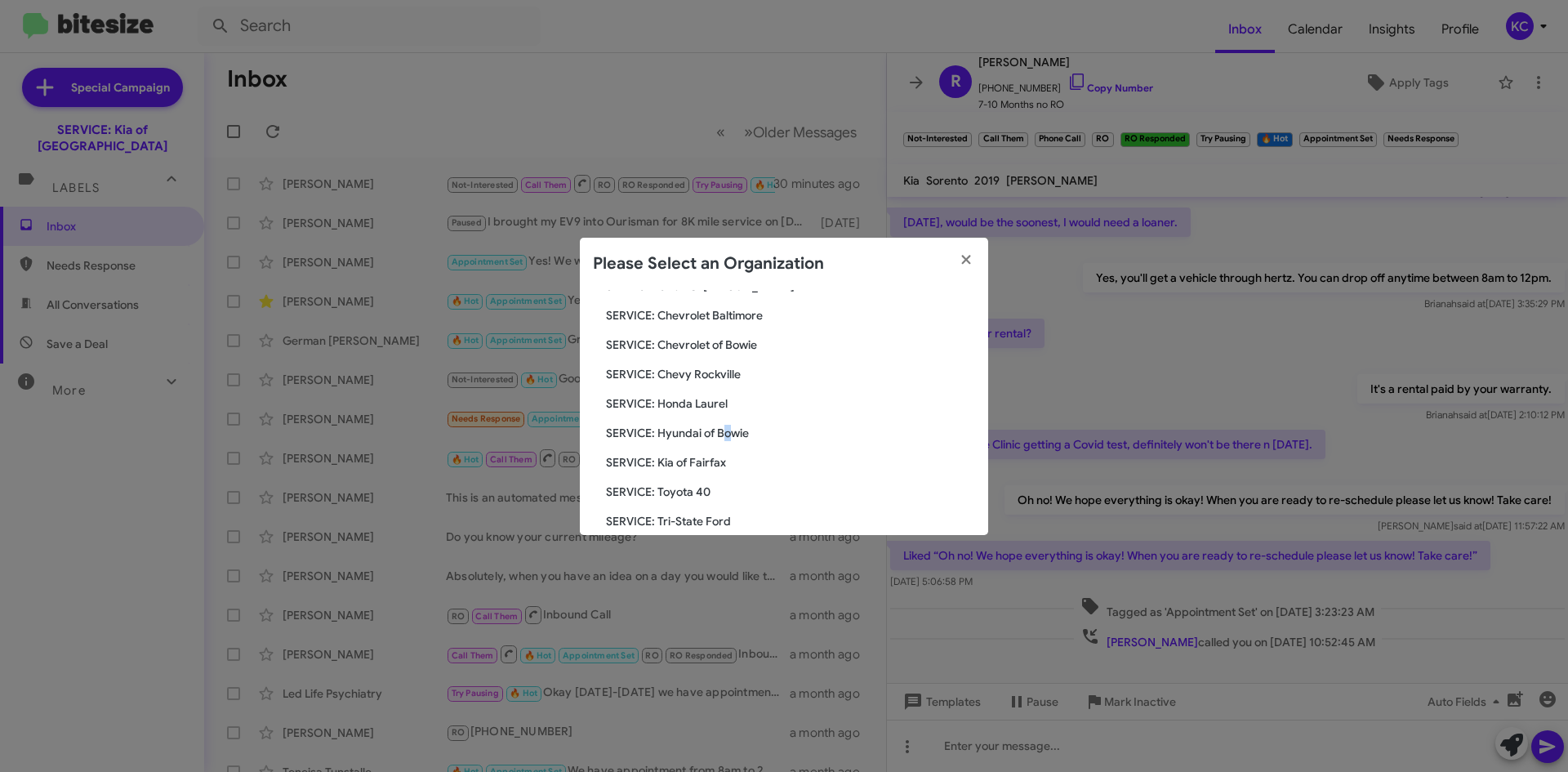
click at [728, 430] on span "SERVICE: Hyundai of Bowie" at bounding box center [791, 433] width 369 height 17
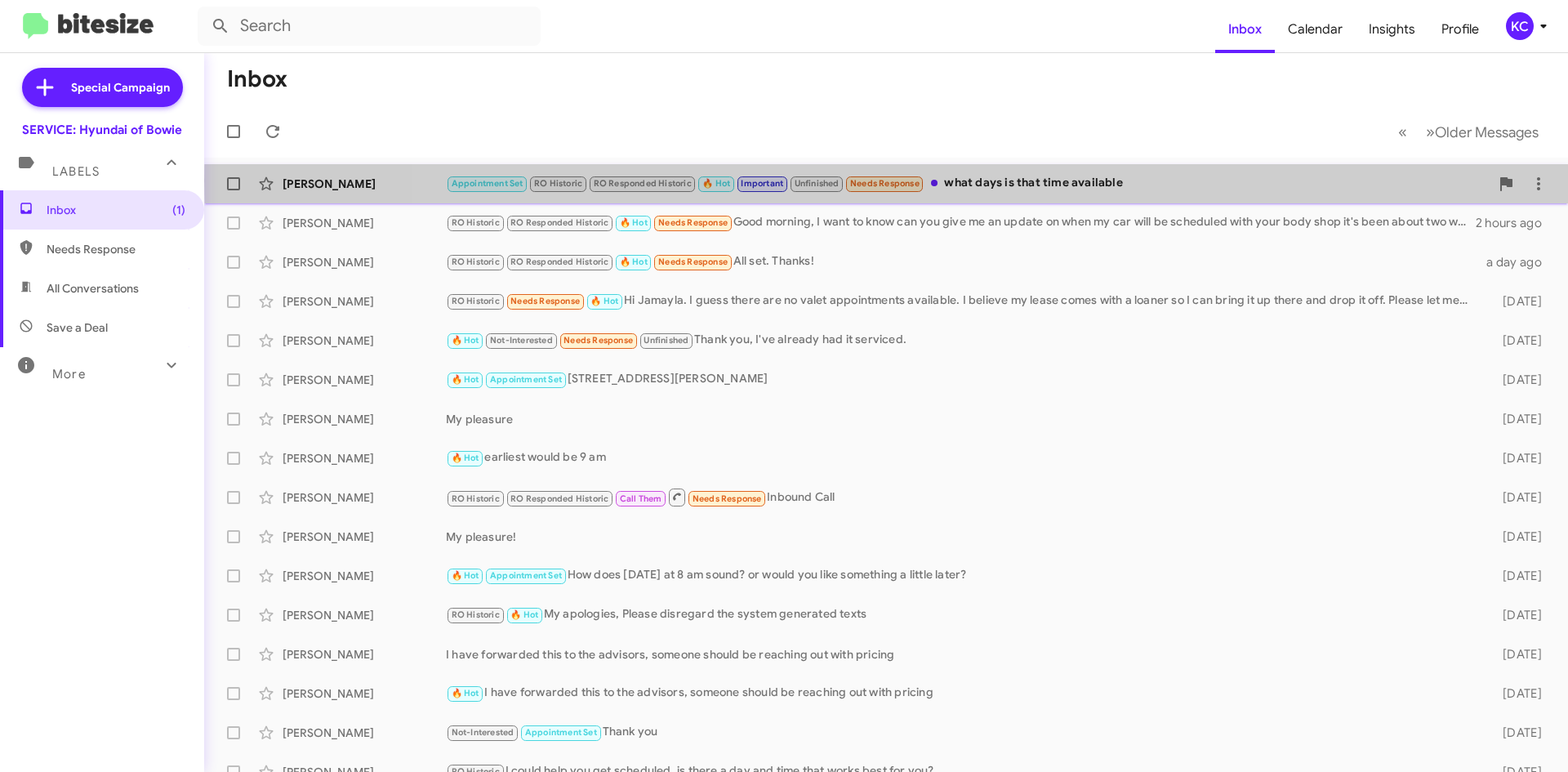
click at [1077, 180] on div "Appointment Set RO Historic RO Responded Historic 🔥 Hot Important Unfinished Ne…" at bounding box center [968, 183] width 1044 height 19
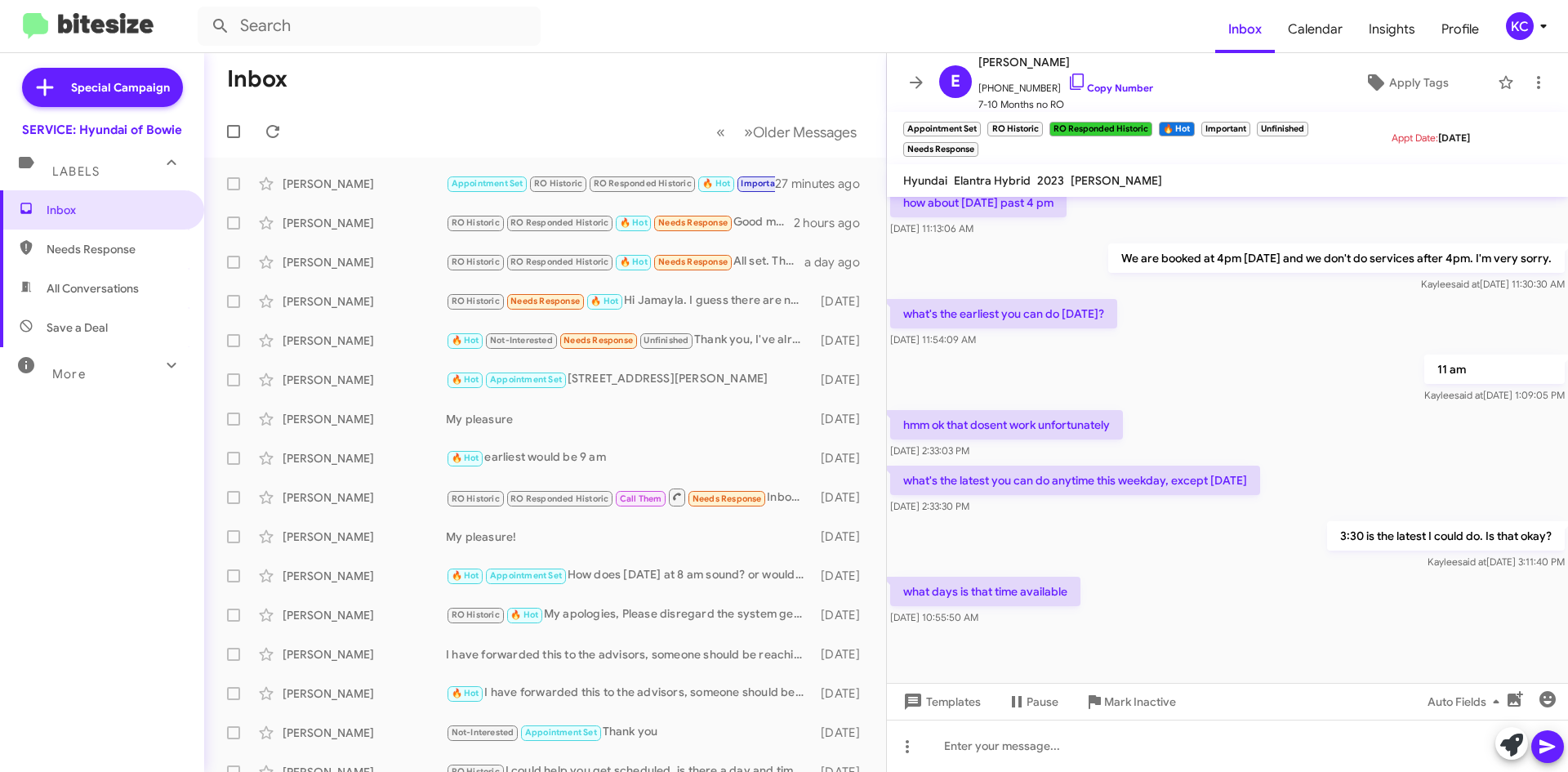
scroll to position [656, 0]
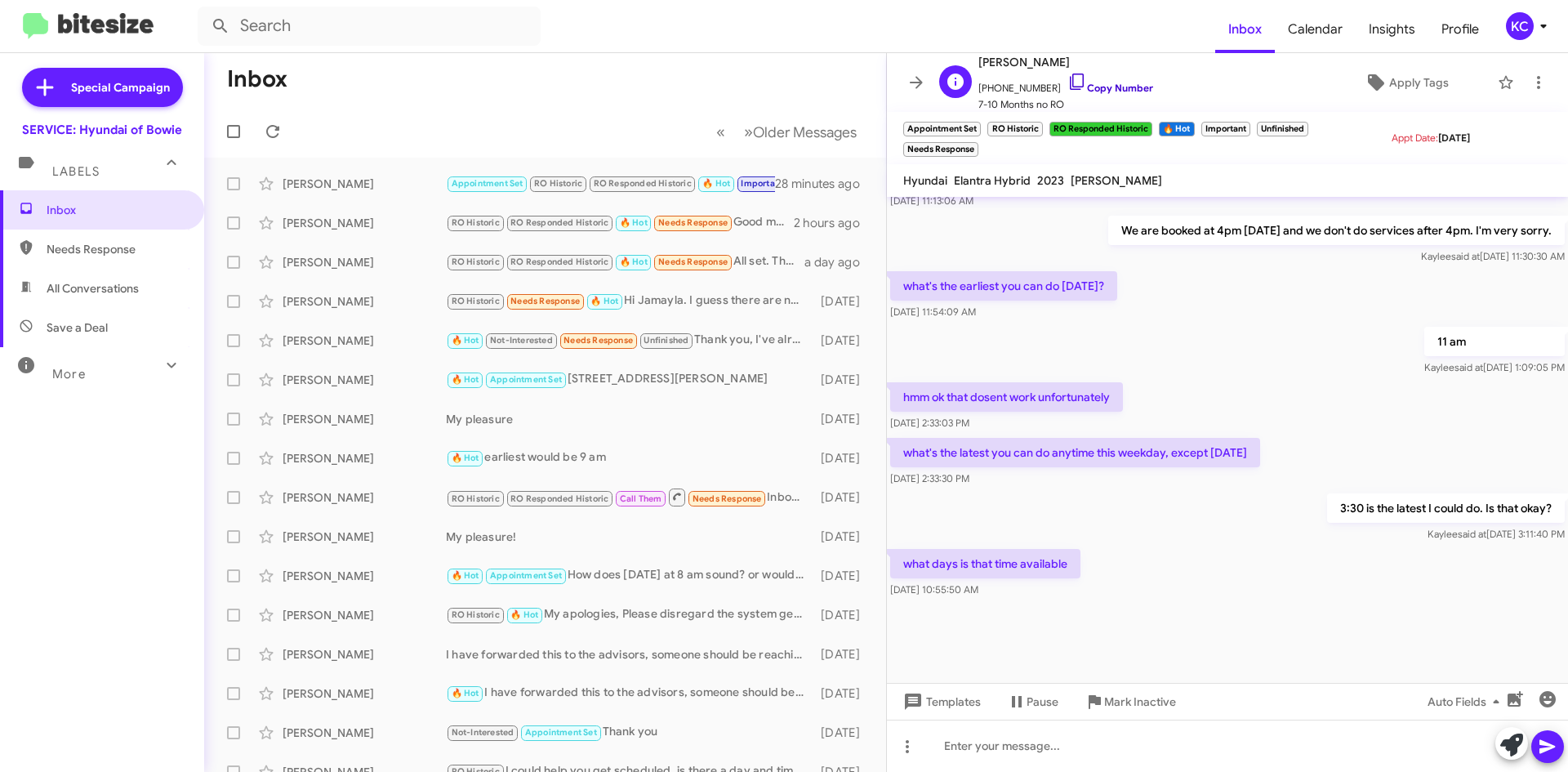
click at [1068, 77] on icon at bounding box center [1078, 82] width 20 height 20
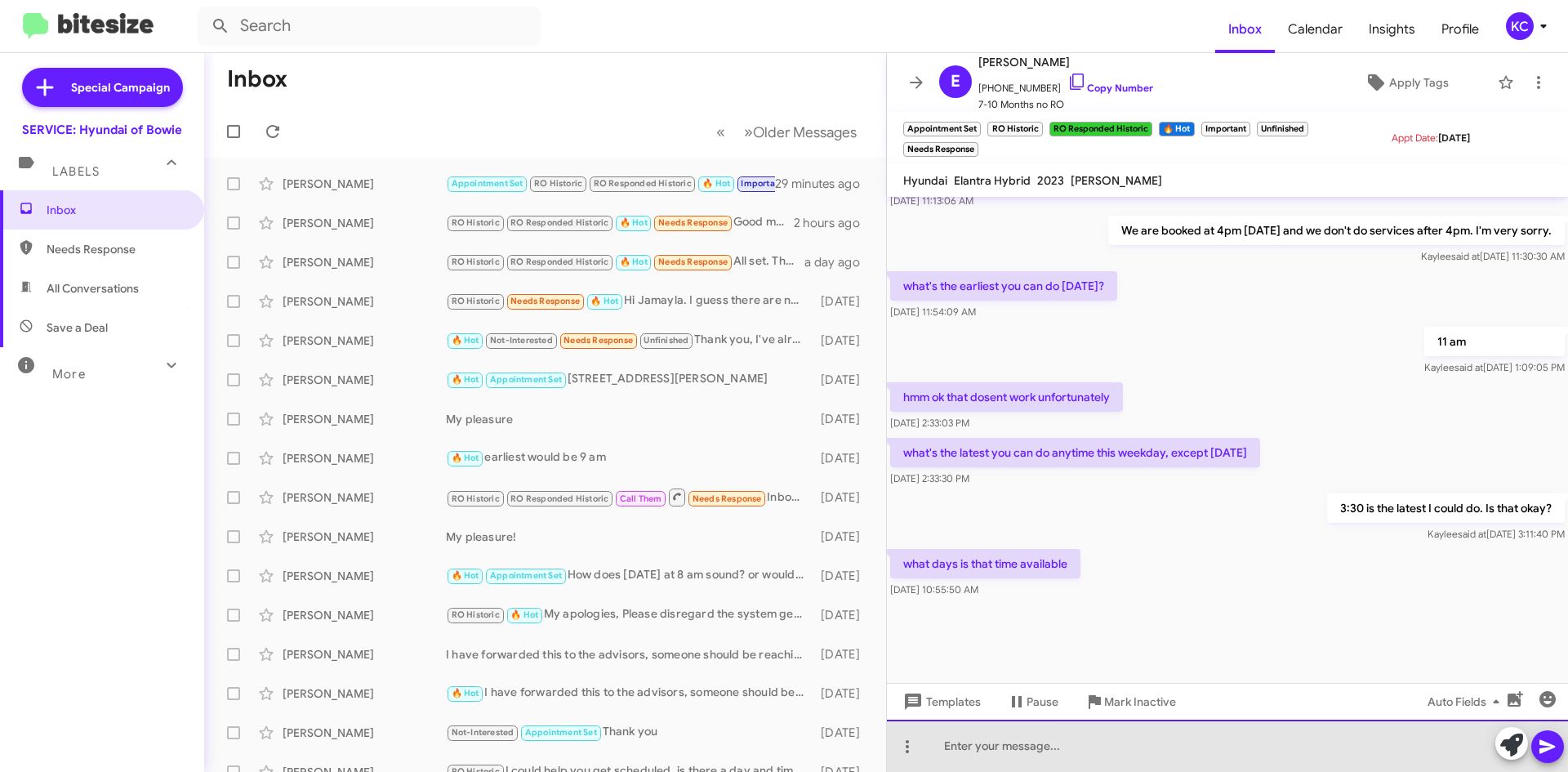
click at [1209, 755] on div at bounding box center [1226, 746] width 681 height 52
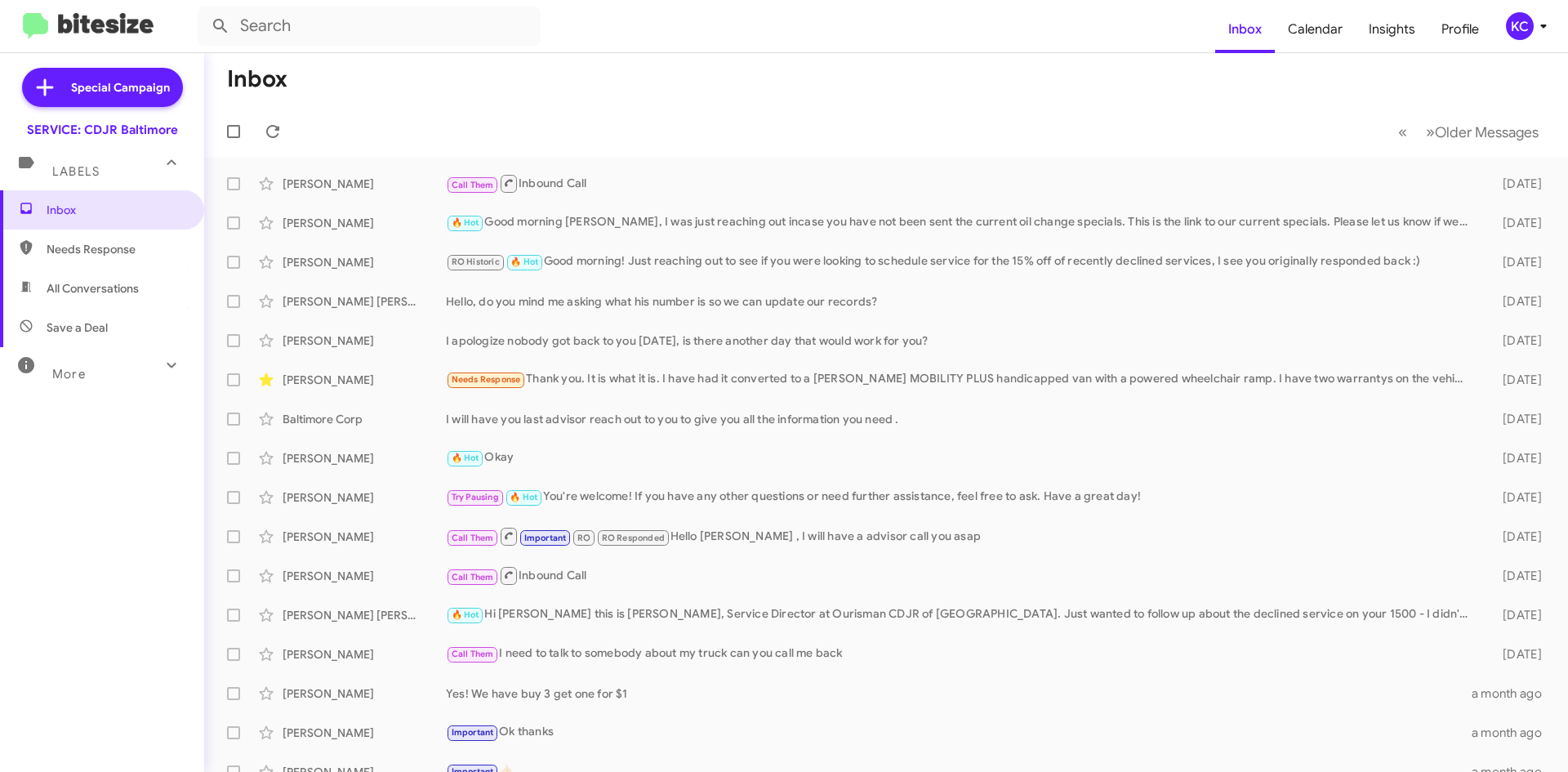
click at [1523, 22] on div "KC" at bounding box center [1520, 26] width 28 height 28
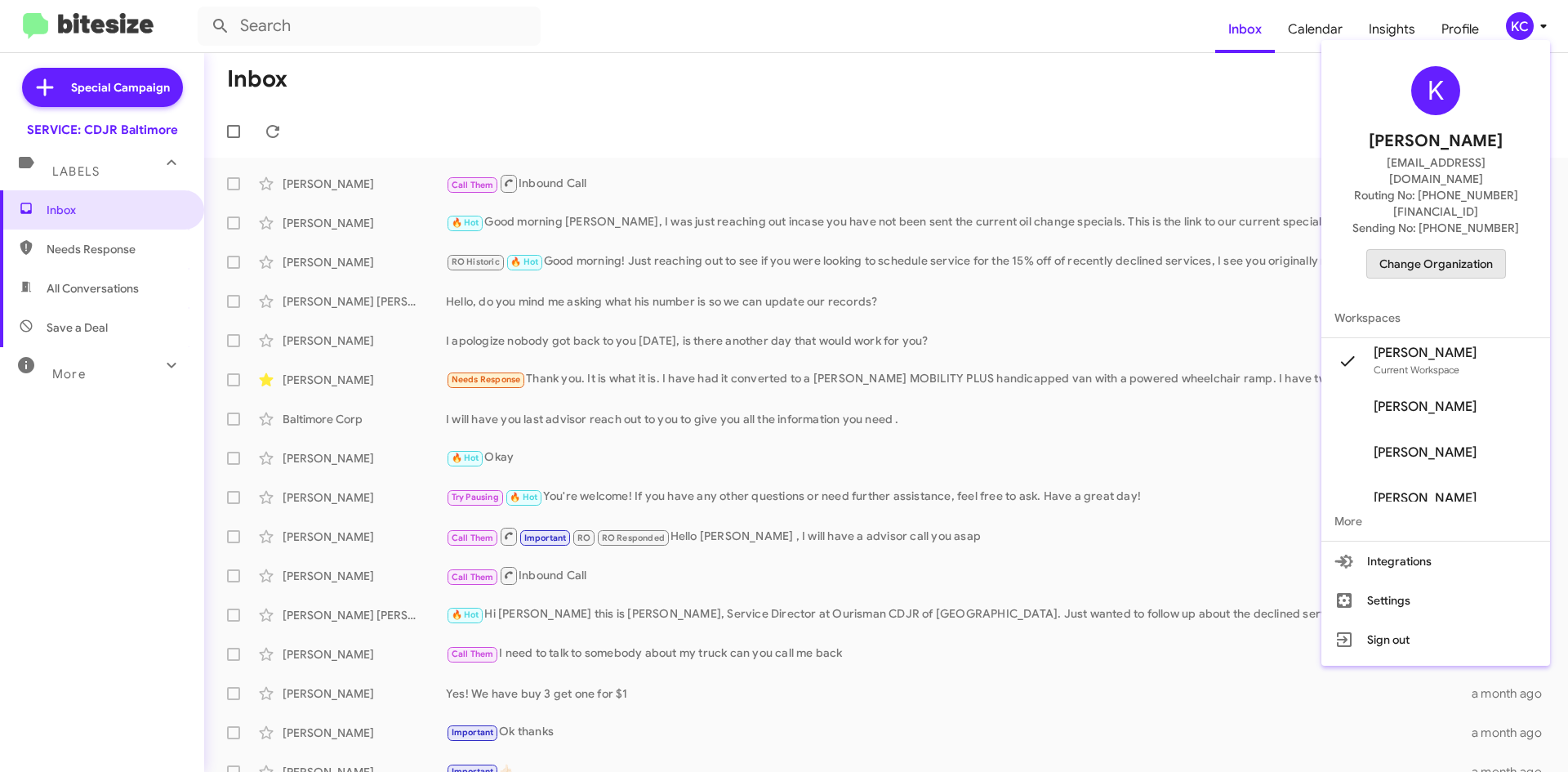
click at [1474, 250] on span "Change Organization" at bounding box center [1436, 264] width 113 height 28
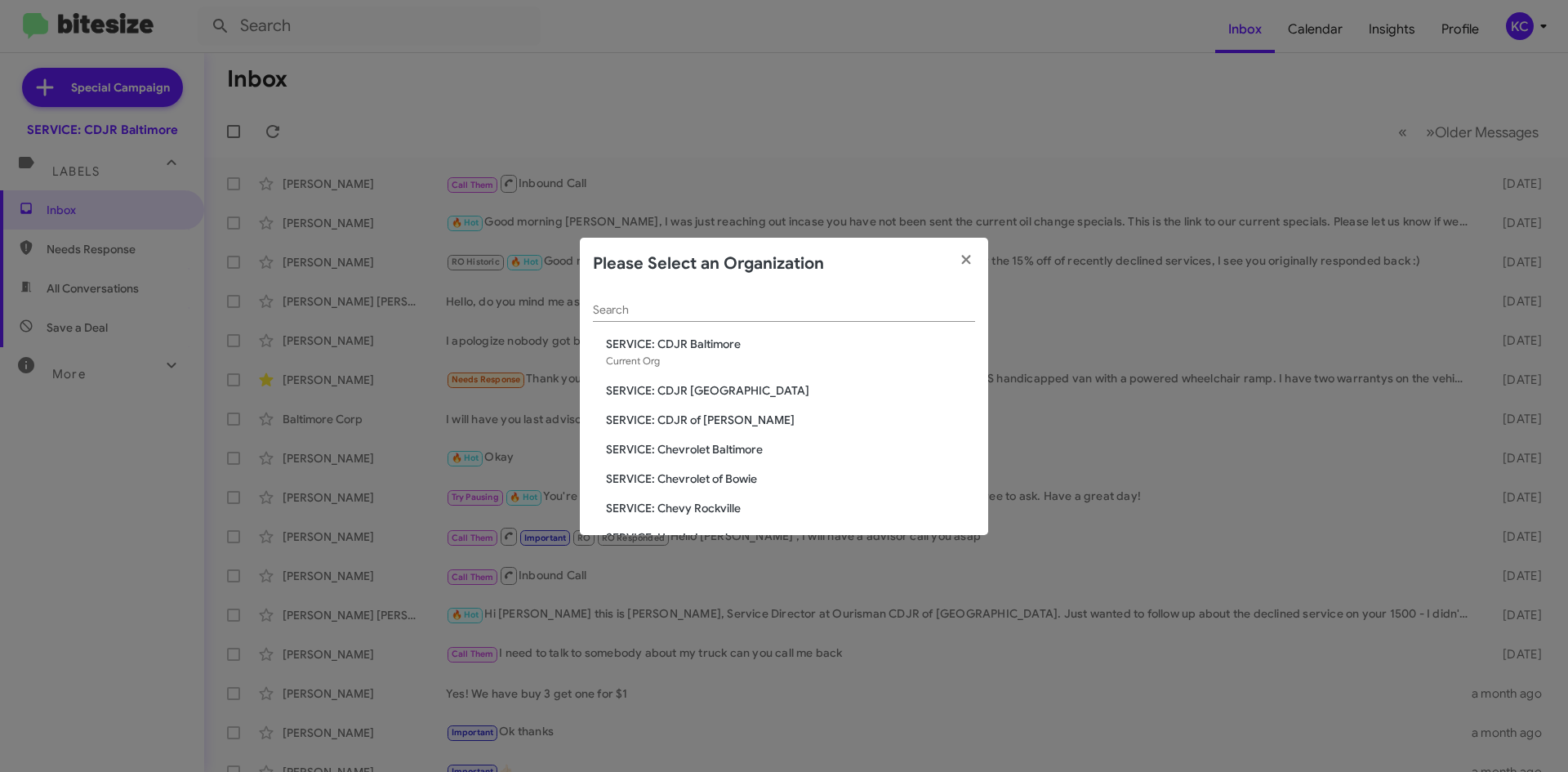
click at [695, 388] on span "SERVICE: CDJR [GEOGRAPHIC_DATA]" at bounding box center [791, 391] width 369 height 17
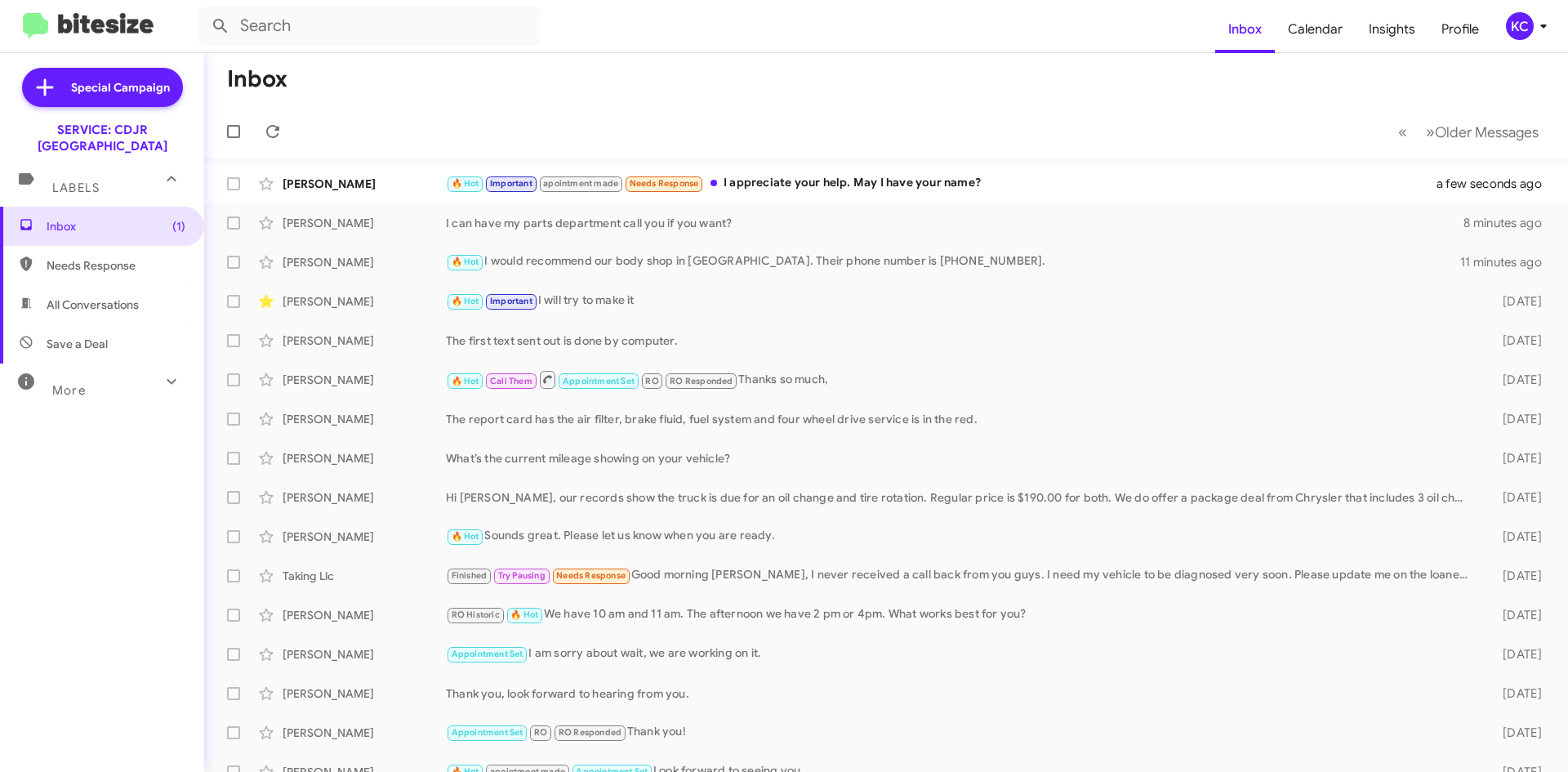
click at [1515, 8] on mat-toolbar "Inbox Calendar Insights Profile KC" at bounding box center [784, 26] width 1568 height 52
click at [1521, 18] on div "KC" at bounding box center [1520, 26] width 28 height 28
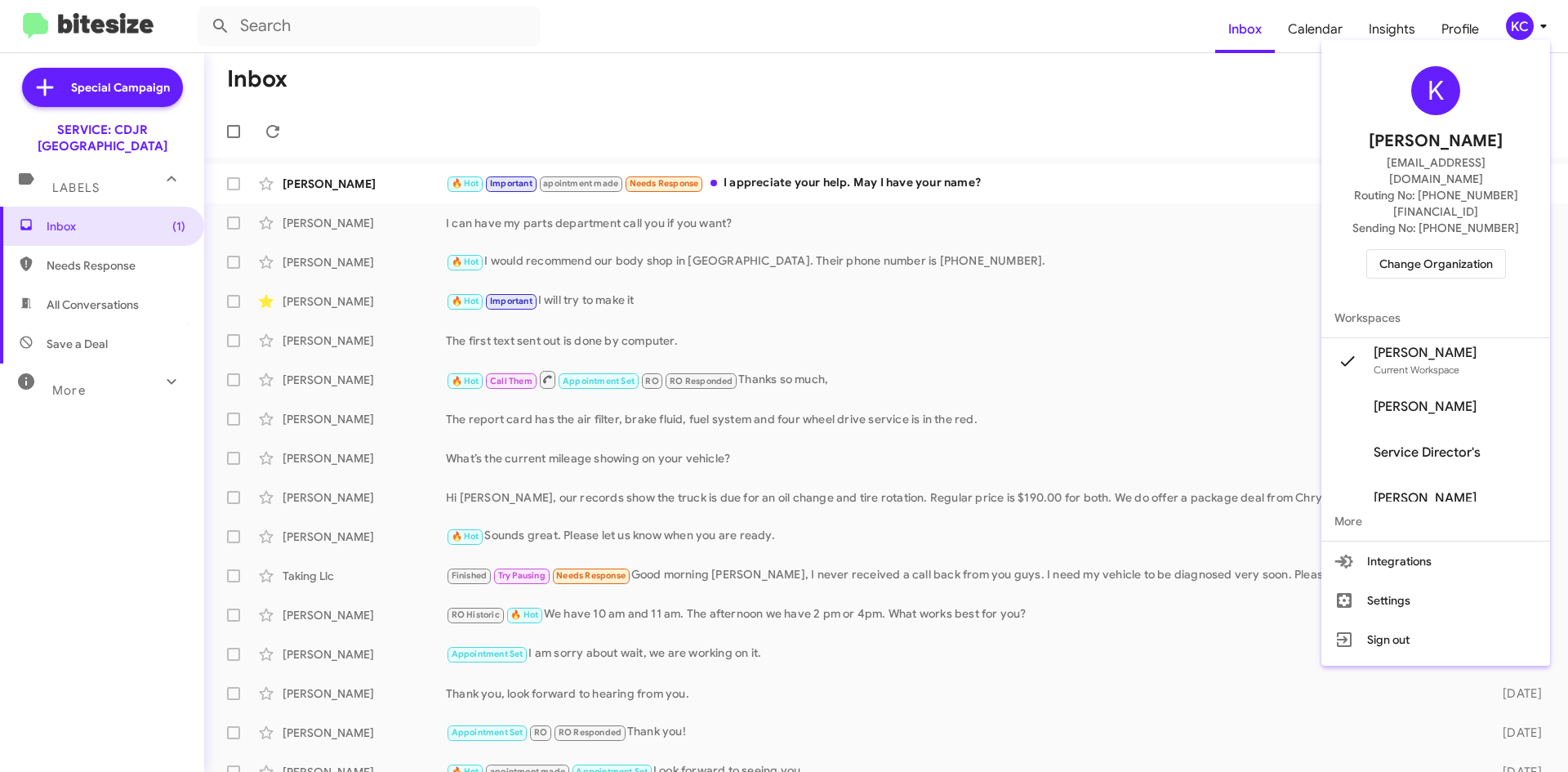
click at [1469, 250] on span "Change Organization" at bounding box center [1436, 264] width 113 height 28
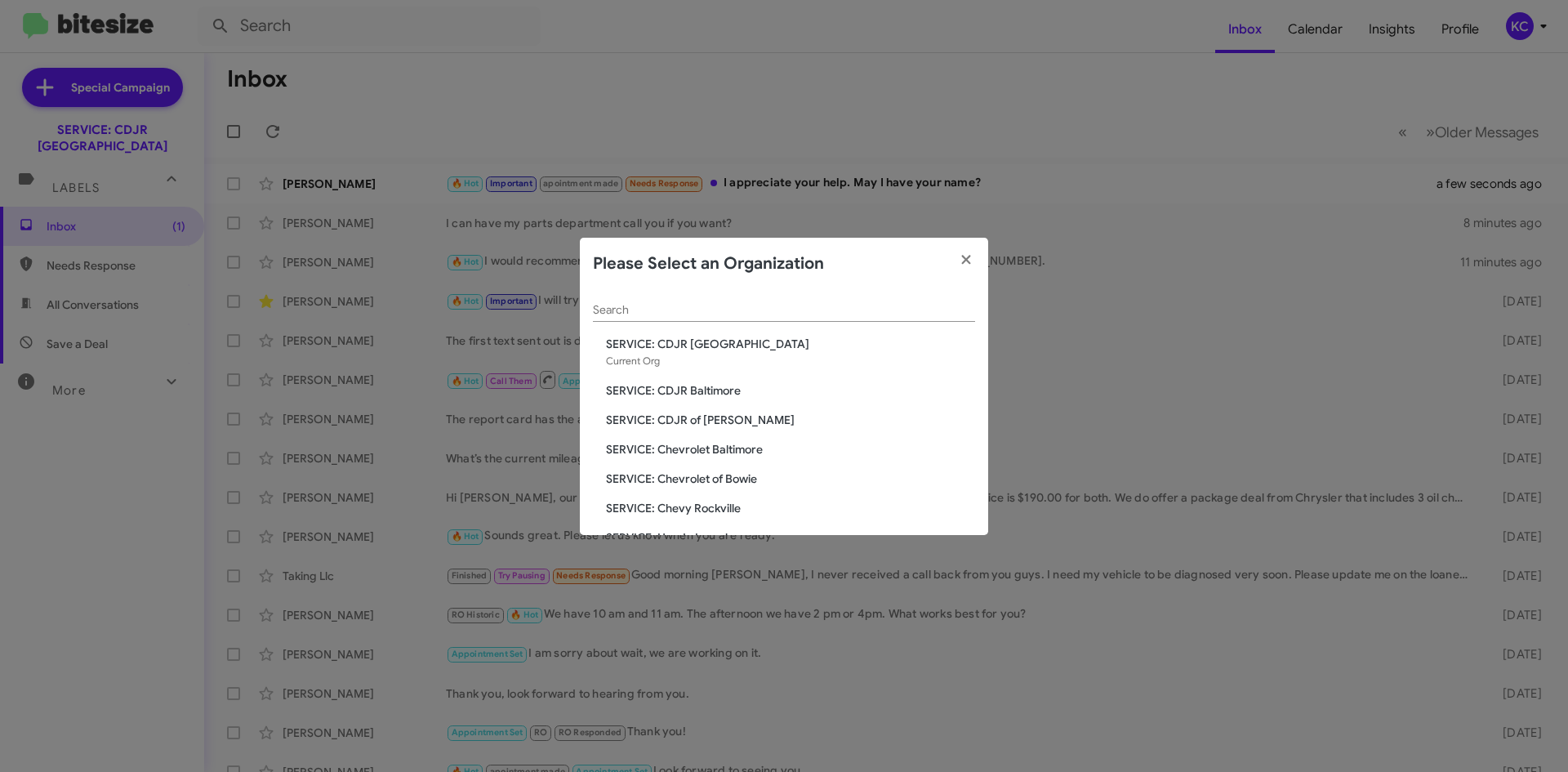
click at [688, 415] on span "SERVICE: CDJR of [PERSON_NAME]" at bounding box center [791, 420] width 369 height 17
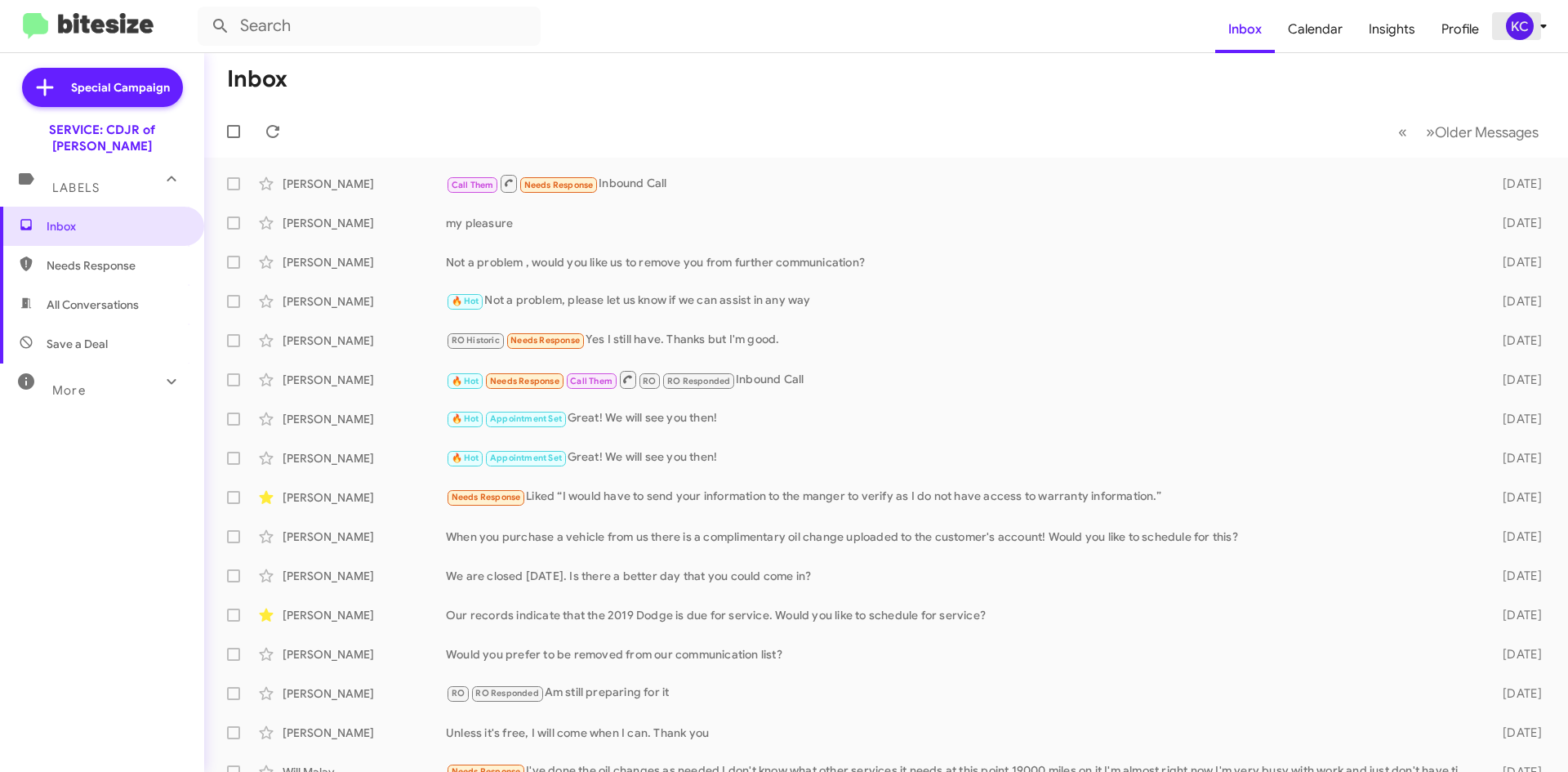
click at [1523, 22] on div "KC" at bounding box center [1520, 26] width 28 height 28
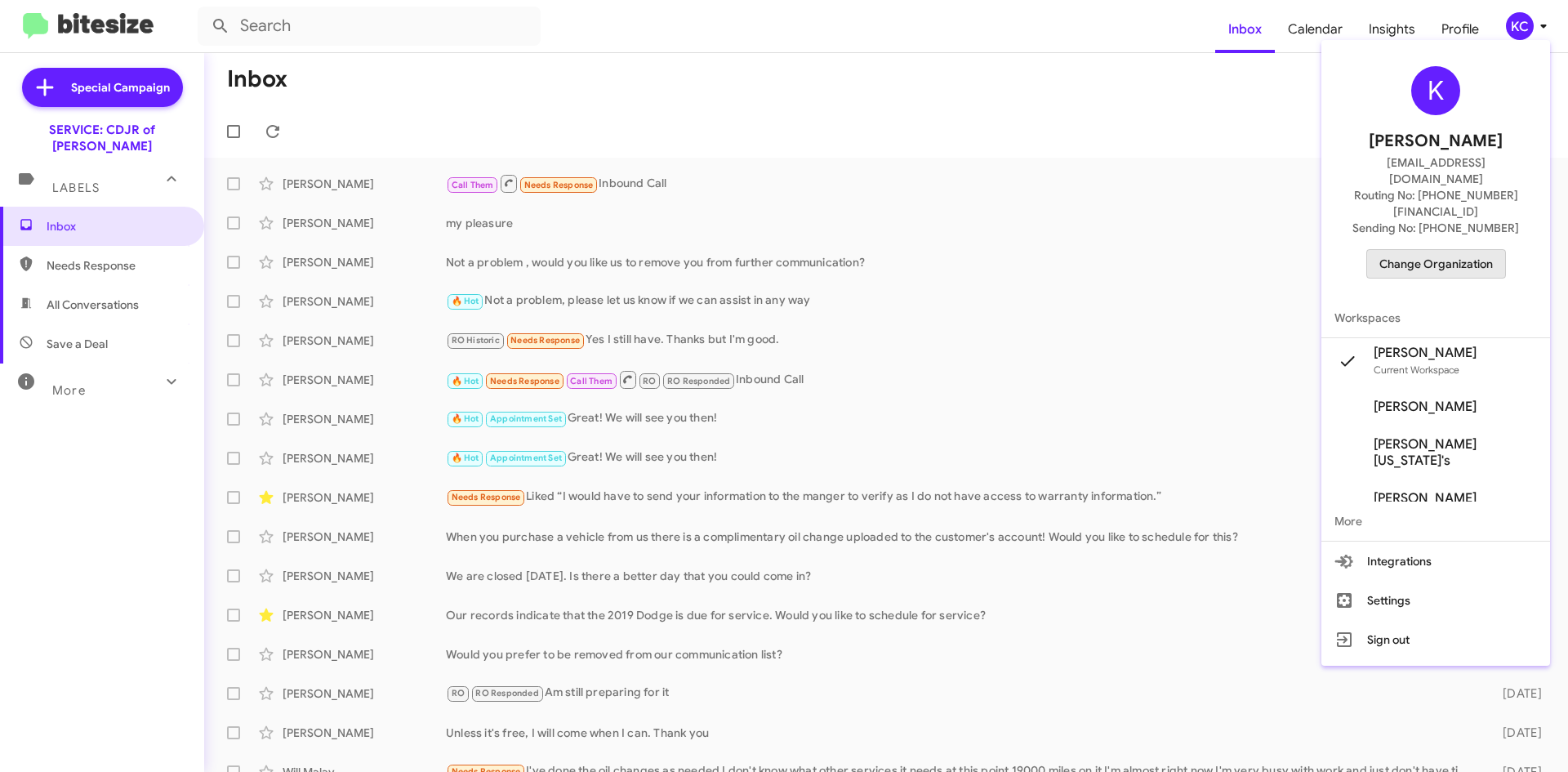
click at [1471, 250] on span "Change Organization" at bounding box center [1436, 264] width 113 height 28
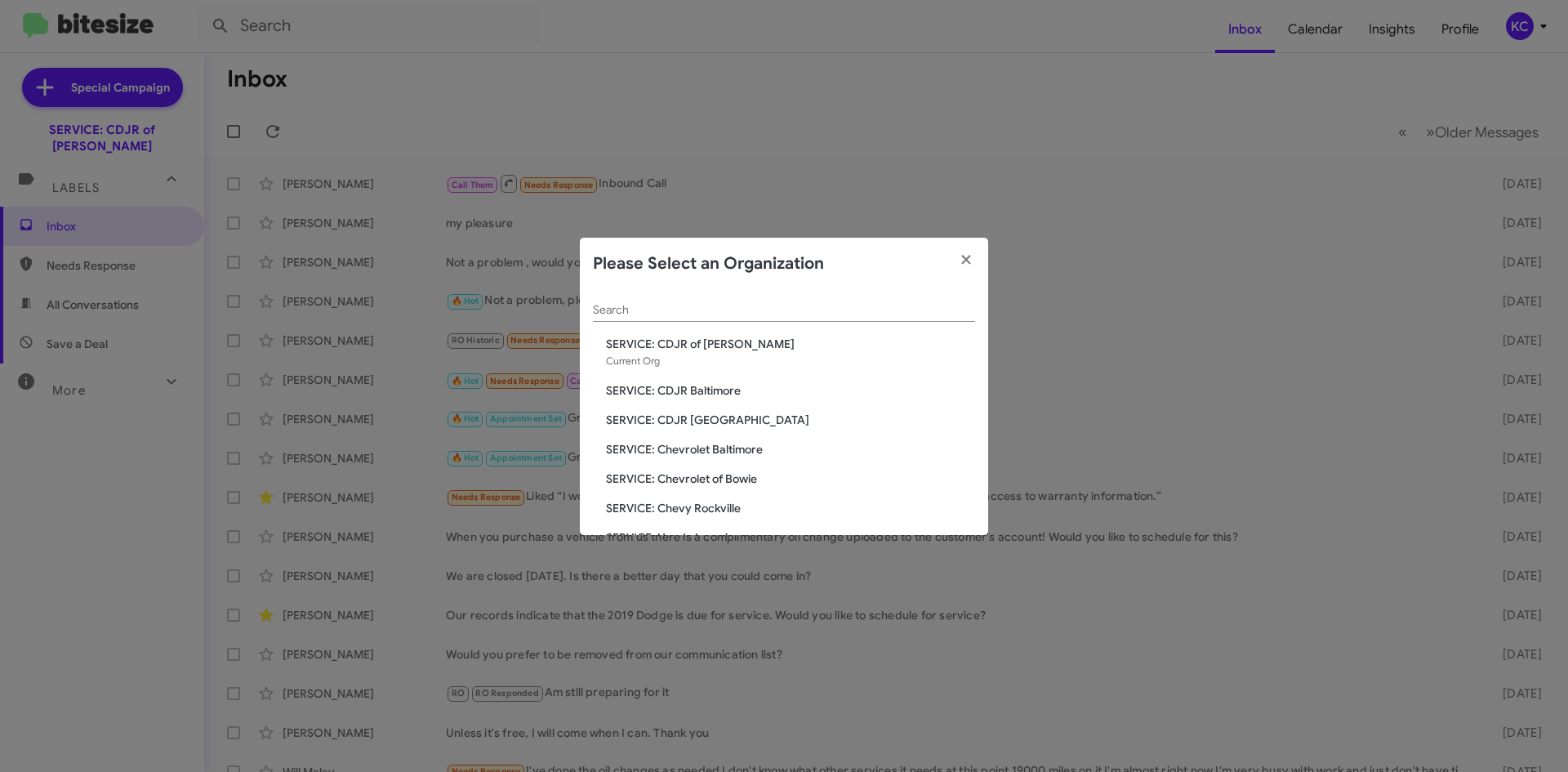
scroll to position [82, 0]
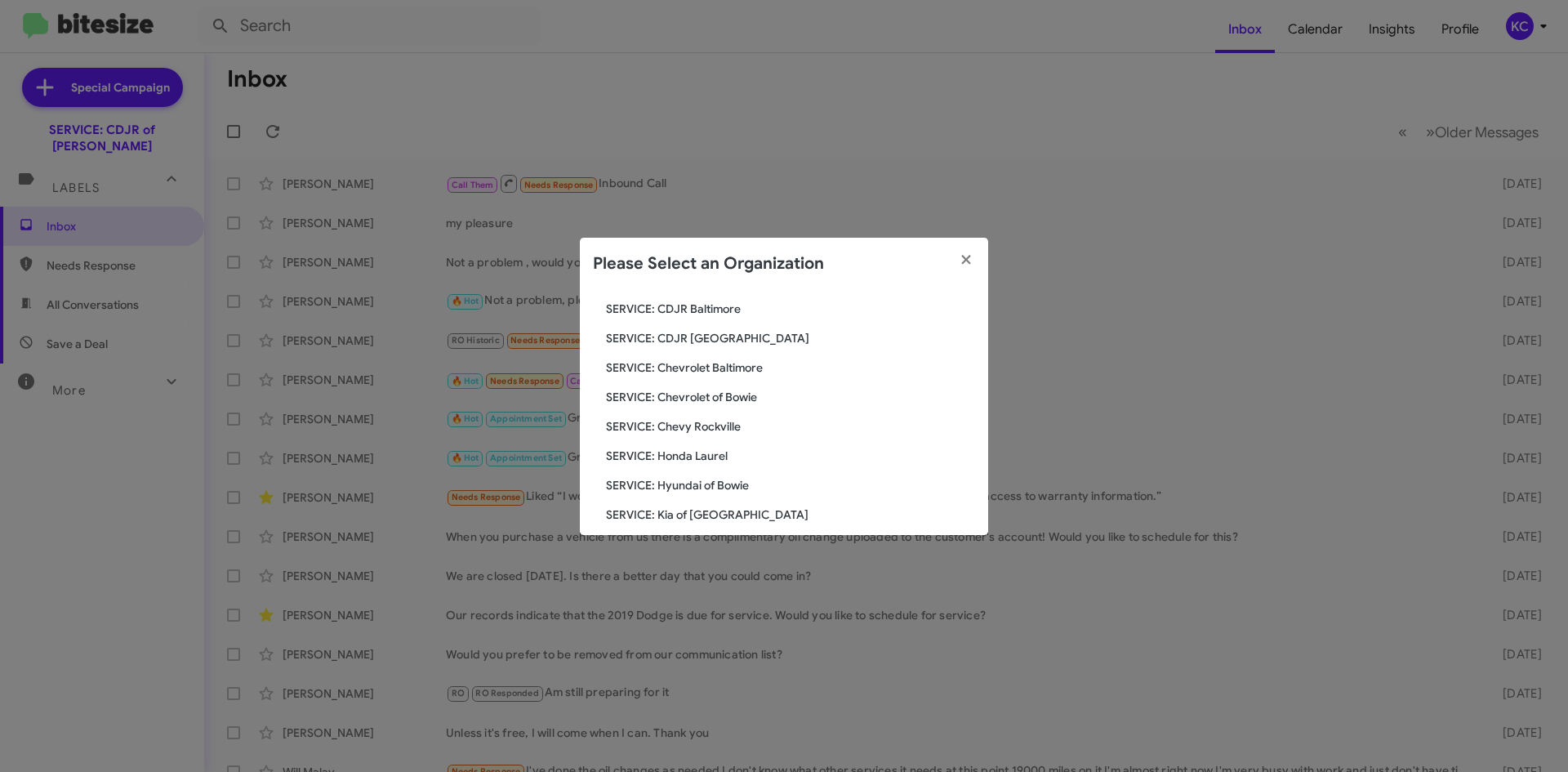
click at [729, 367] on span "SERVICE: Chevrolet Baltimore" at bounding box center [791, 367] width 369 height 17
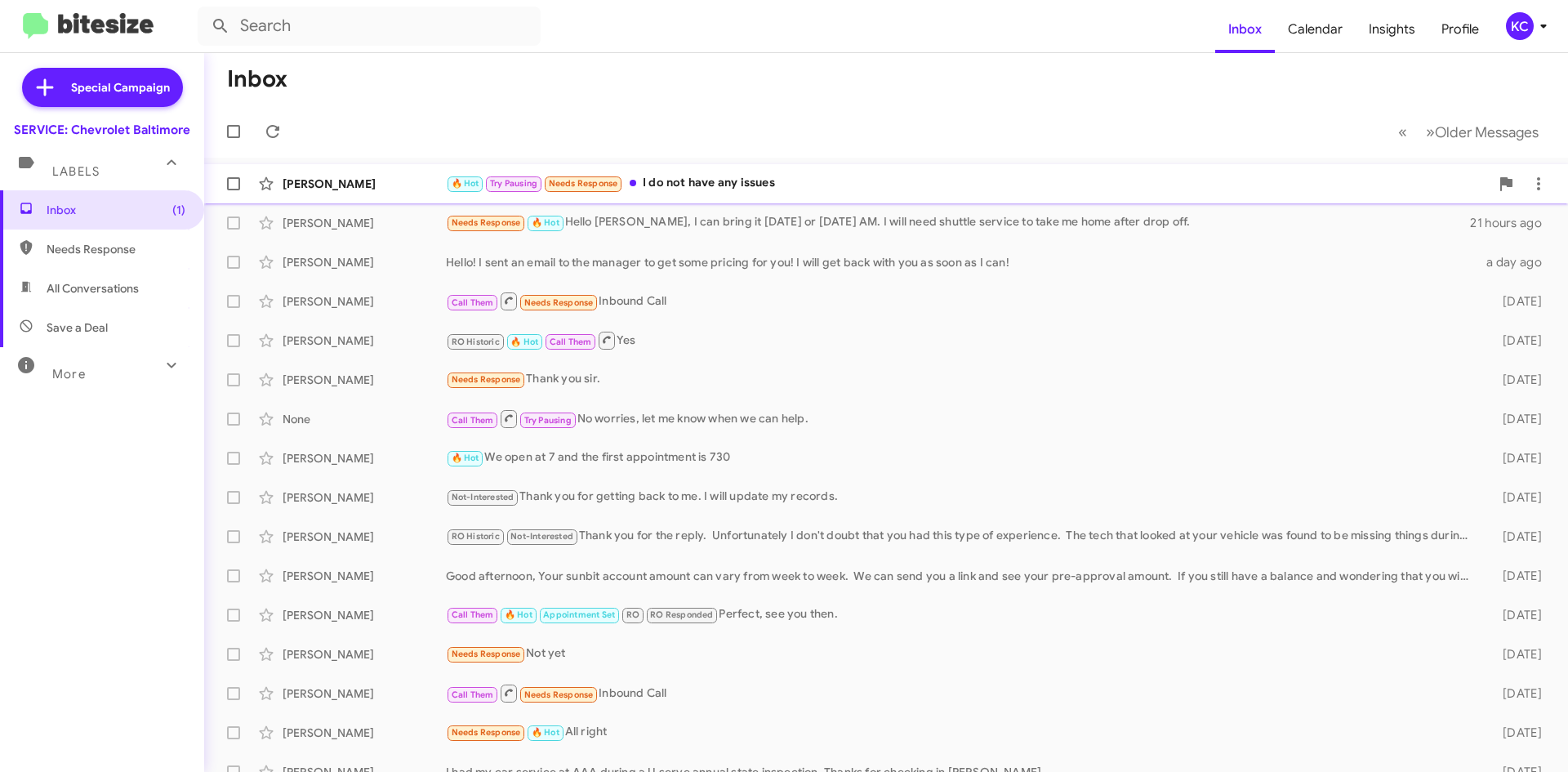
click at [771, 182] on div "🔥 Hot Try Pausing Needs Response I do not have any issues" at bounding box center [968, 183] width 1044 height 19
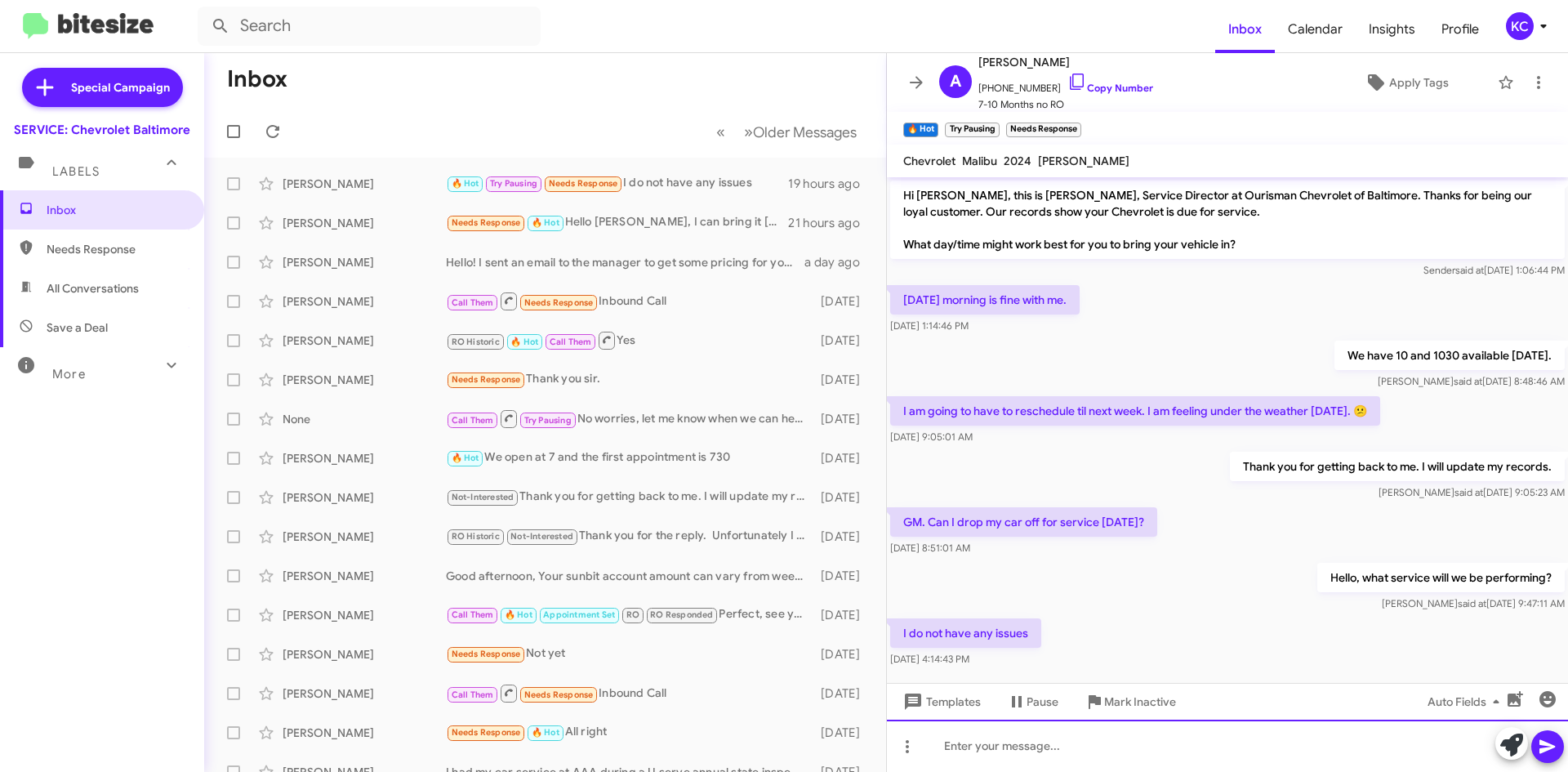
click at [1131, 752] on div at bounding box center [1226, 746] width 681 height 52
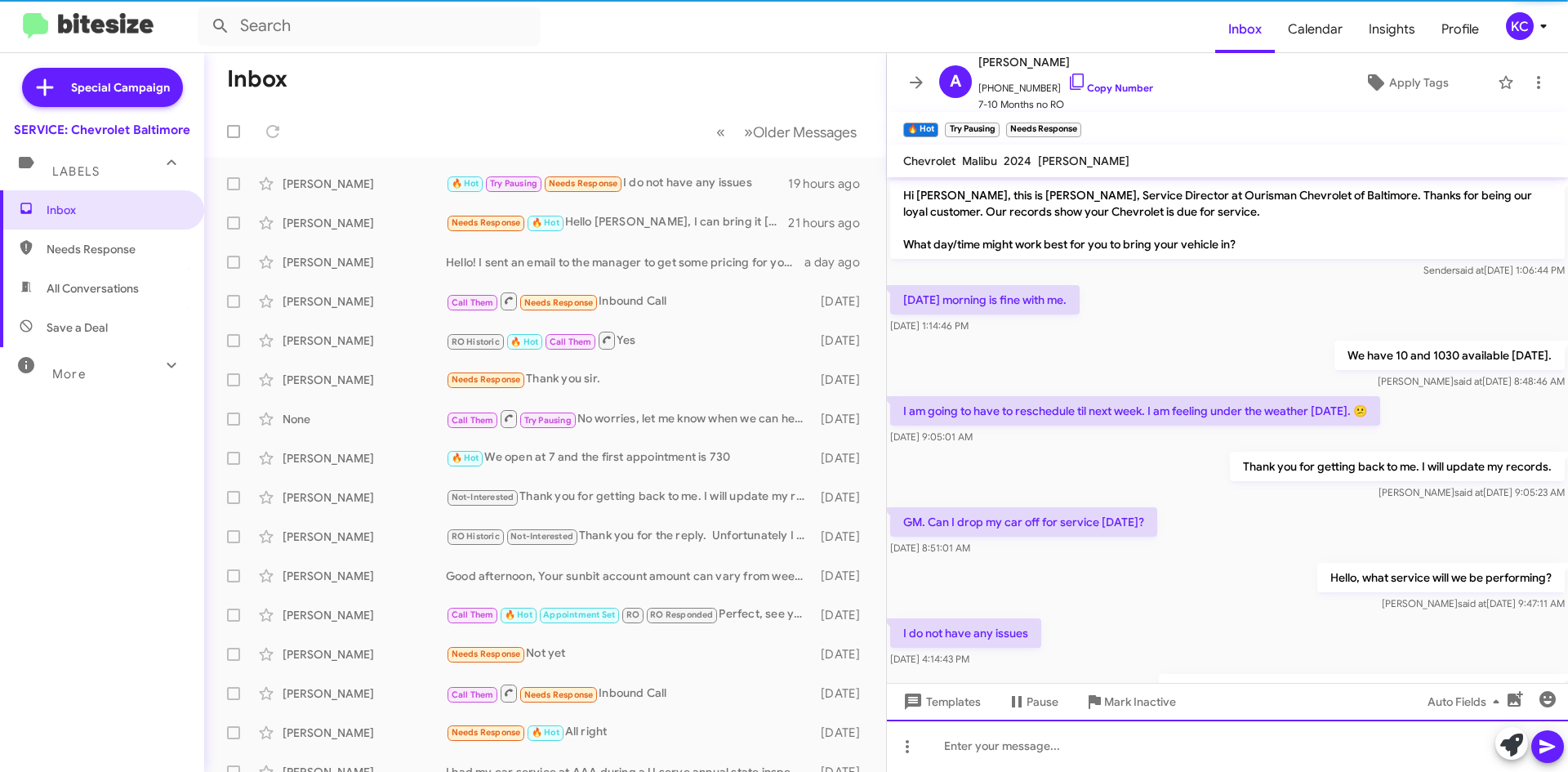
scroll to position [80, 0]
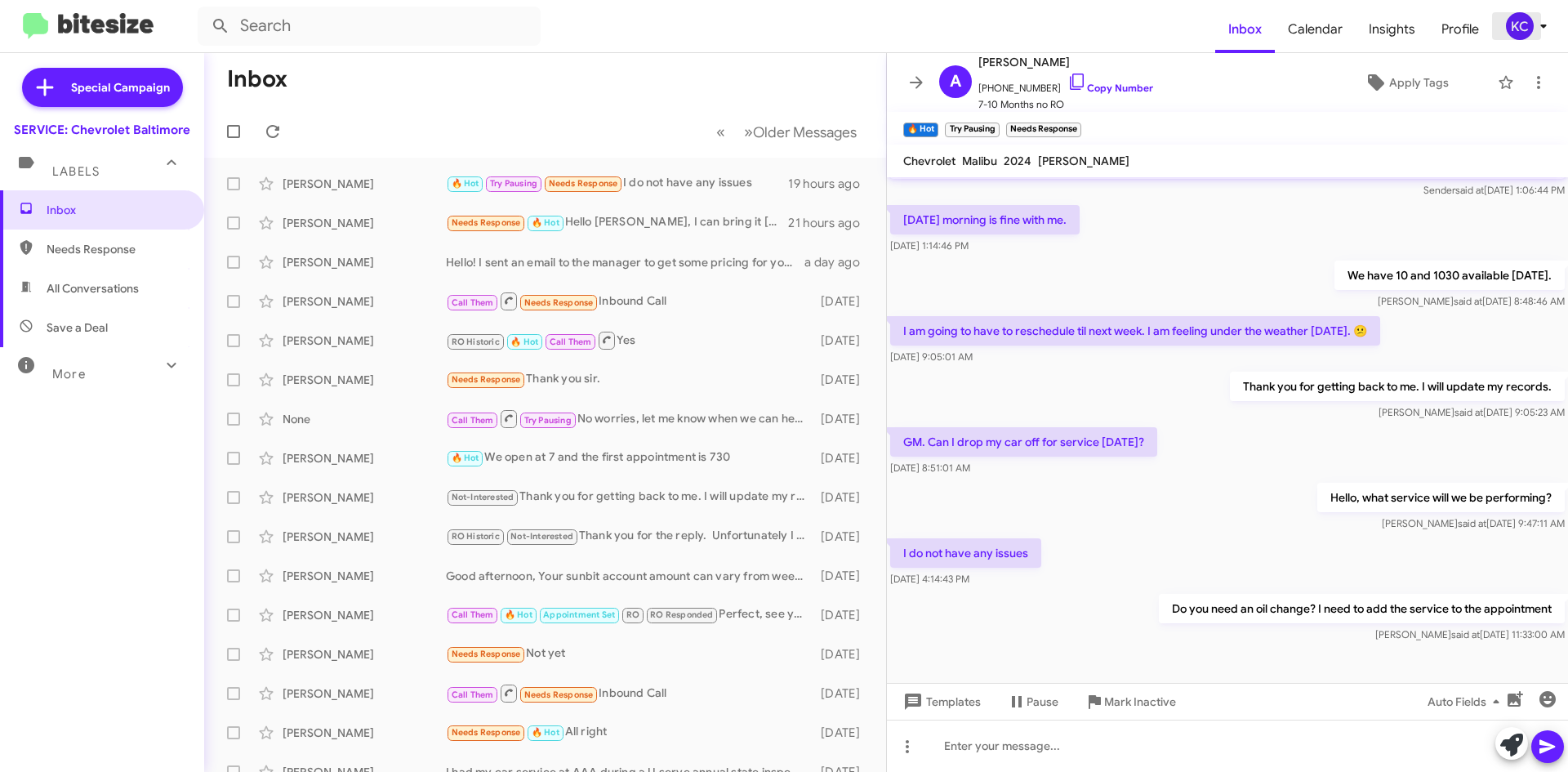
click at [1532, 16] on span "KC" at bounding box center [1529, 26] width 49 height 28
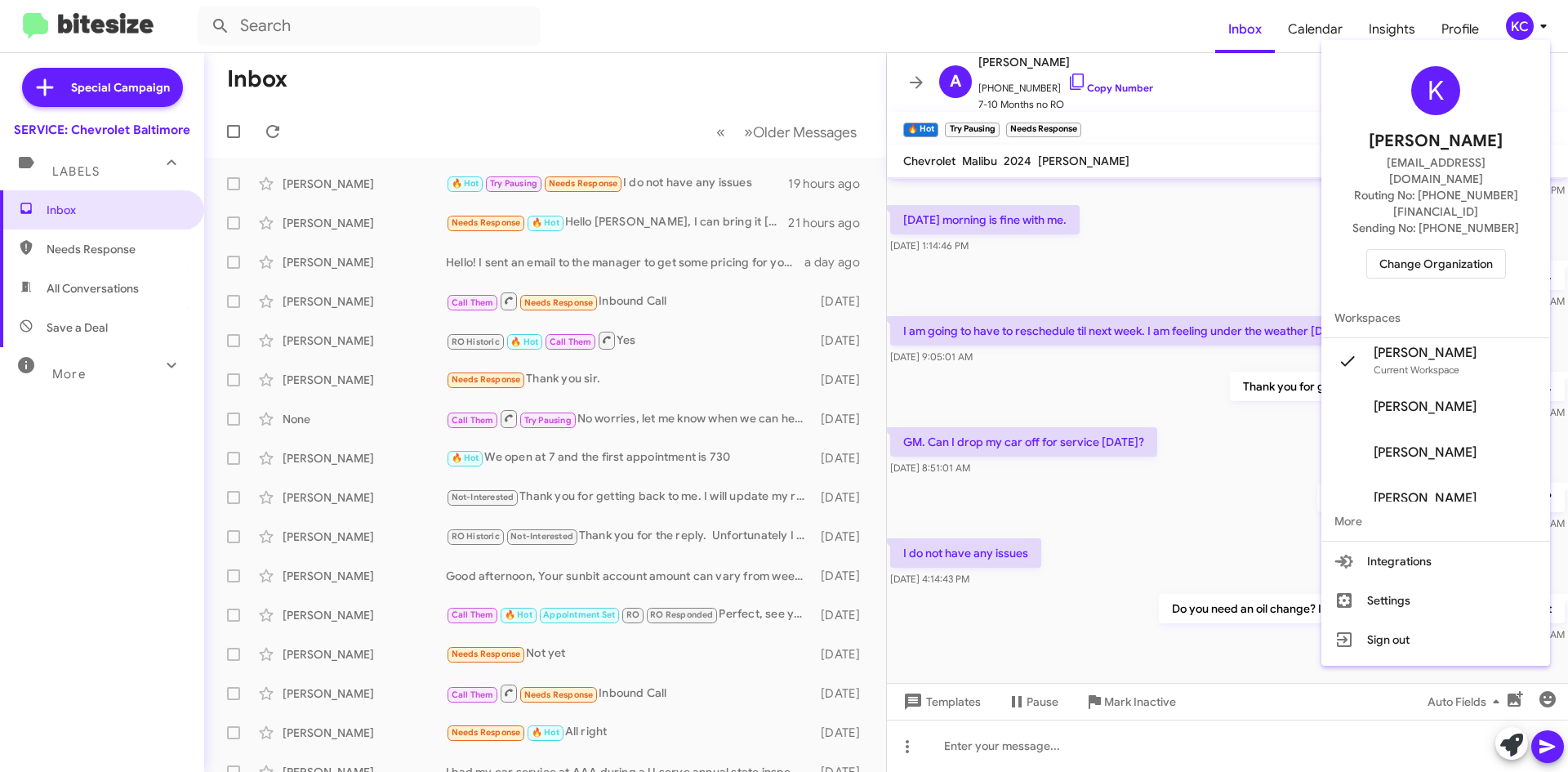
click at [1458, 250] on span "Change Organization" at bounding box center [1436, 264] width 113 height 28
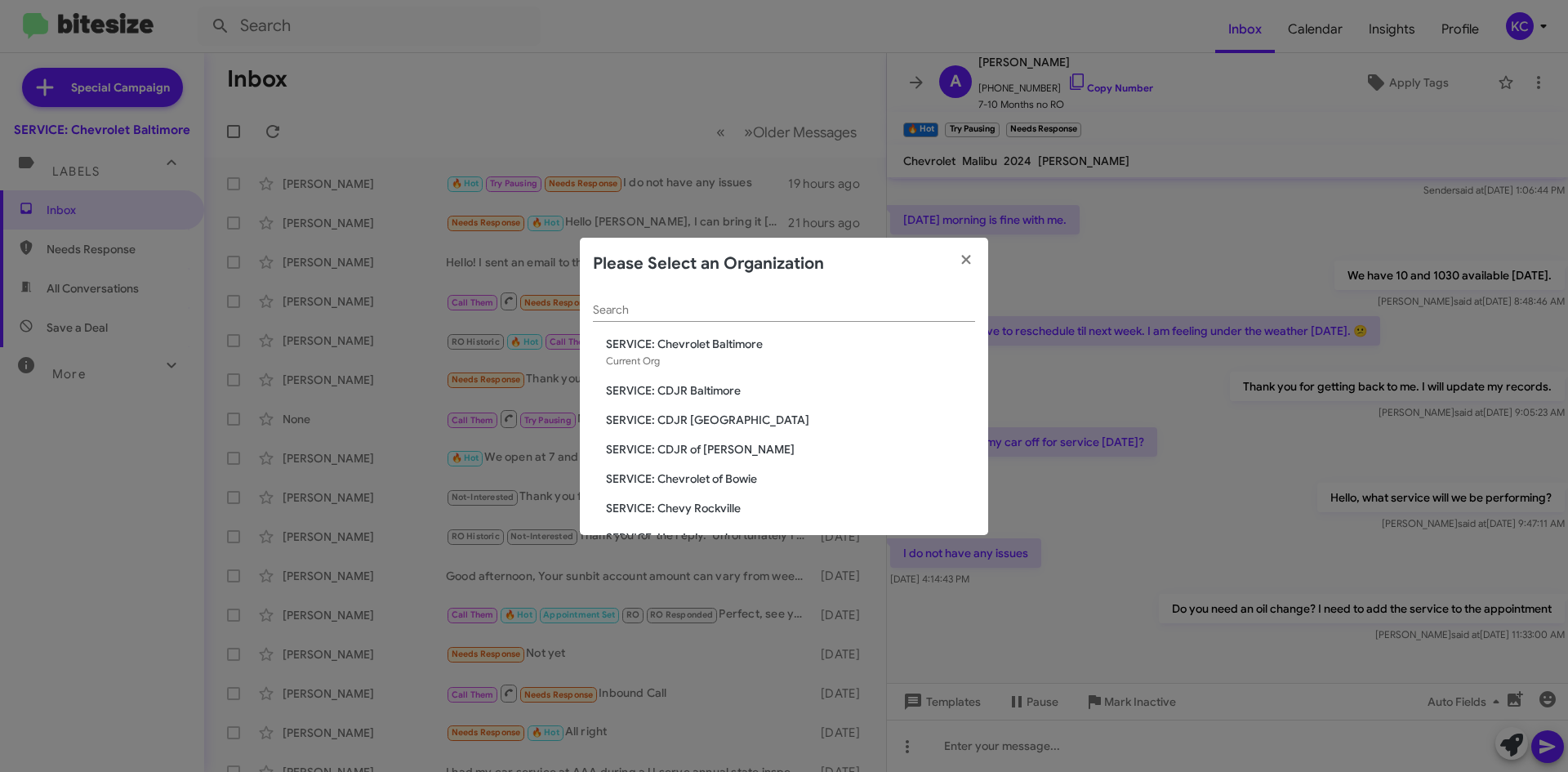
click at [730, 443] on span "SERVICE: CDJR of [PERSON_NAME]" at bounding box center [791, 449] width 369 height 17
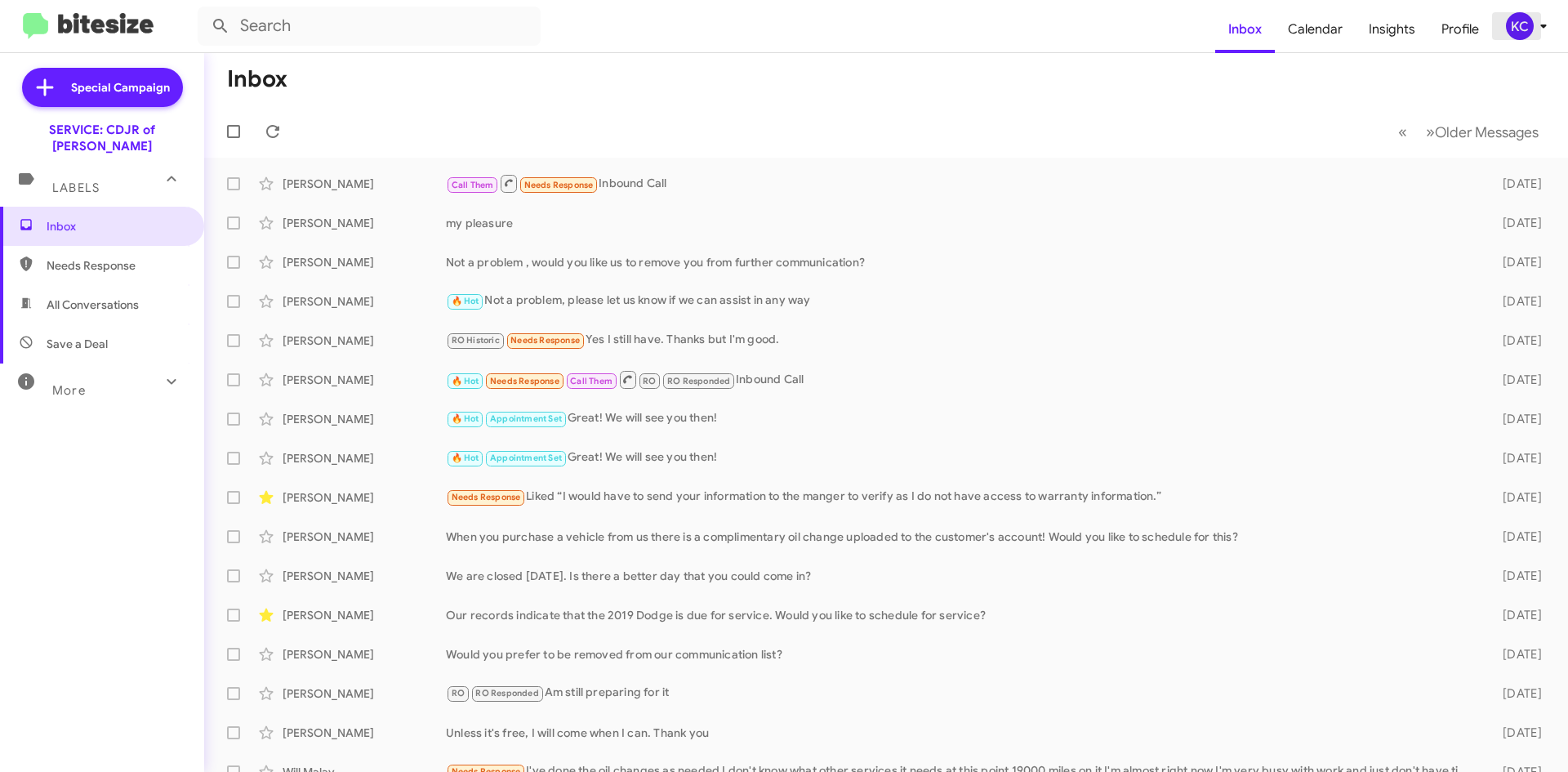
click at [1511, 25] on div "KC" at bounding box center [1520, 26] width 28 height 28
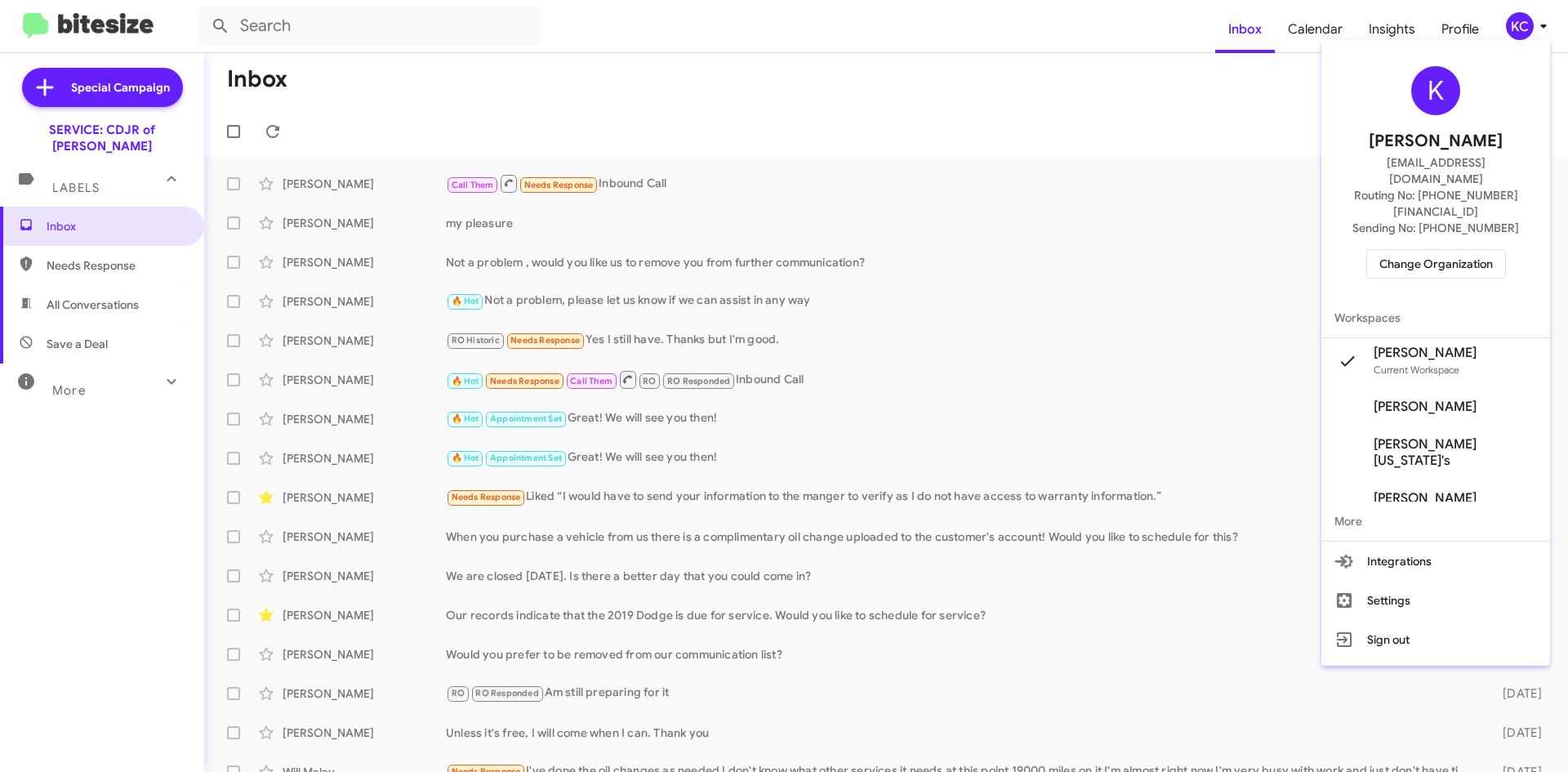
click at [1460, 250] on span "Change Organization" at bounding box center [1436, 264] width 113 height 28
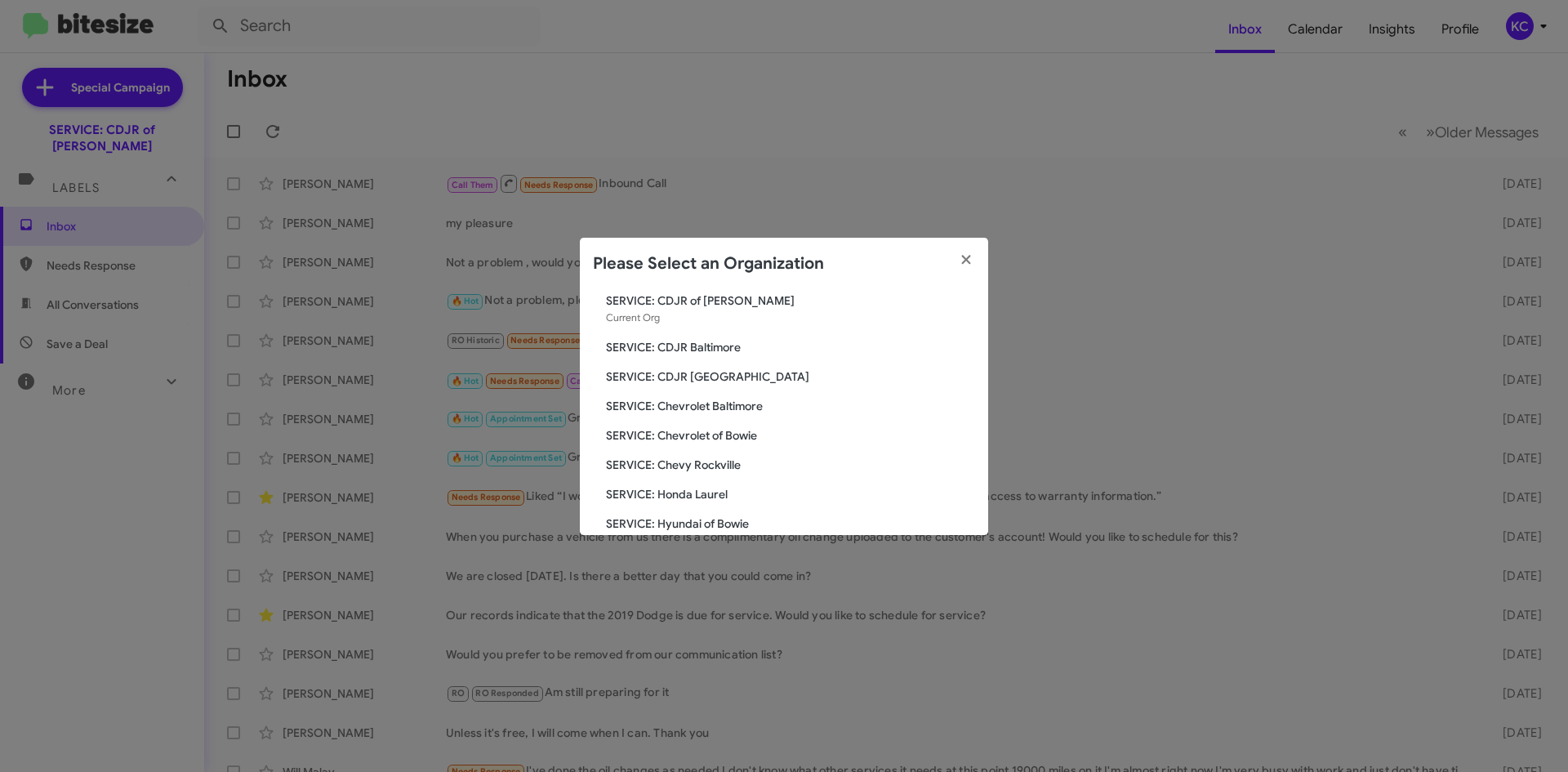
scroll to position [82, 0]
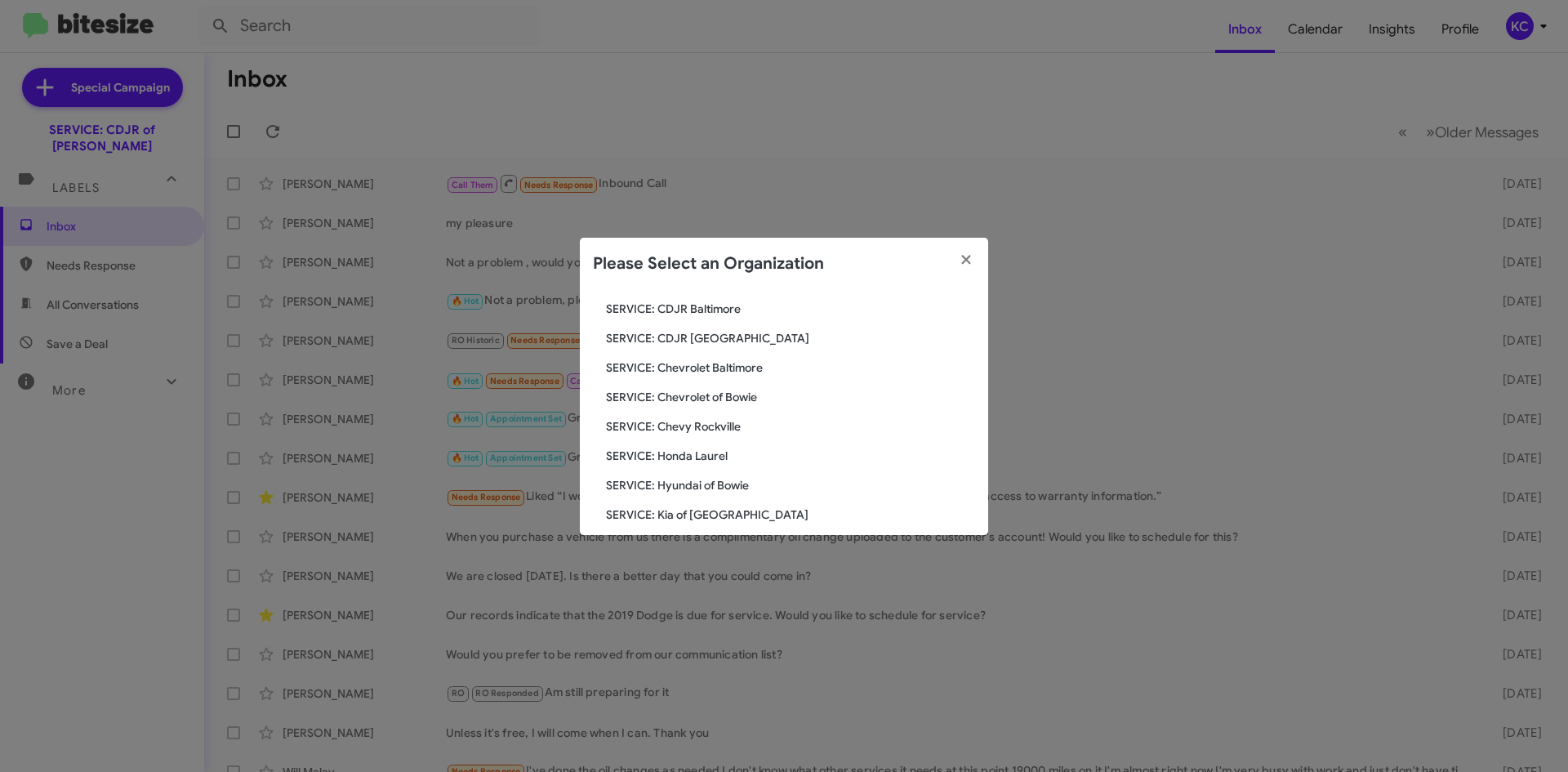
click at [732, 404] on span "SERVICE: Chevrolet of Bowie" at bounding box center [791, 397] width 369 height 17
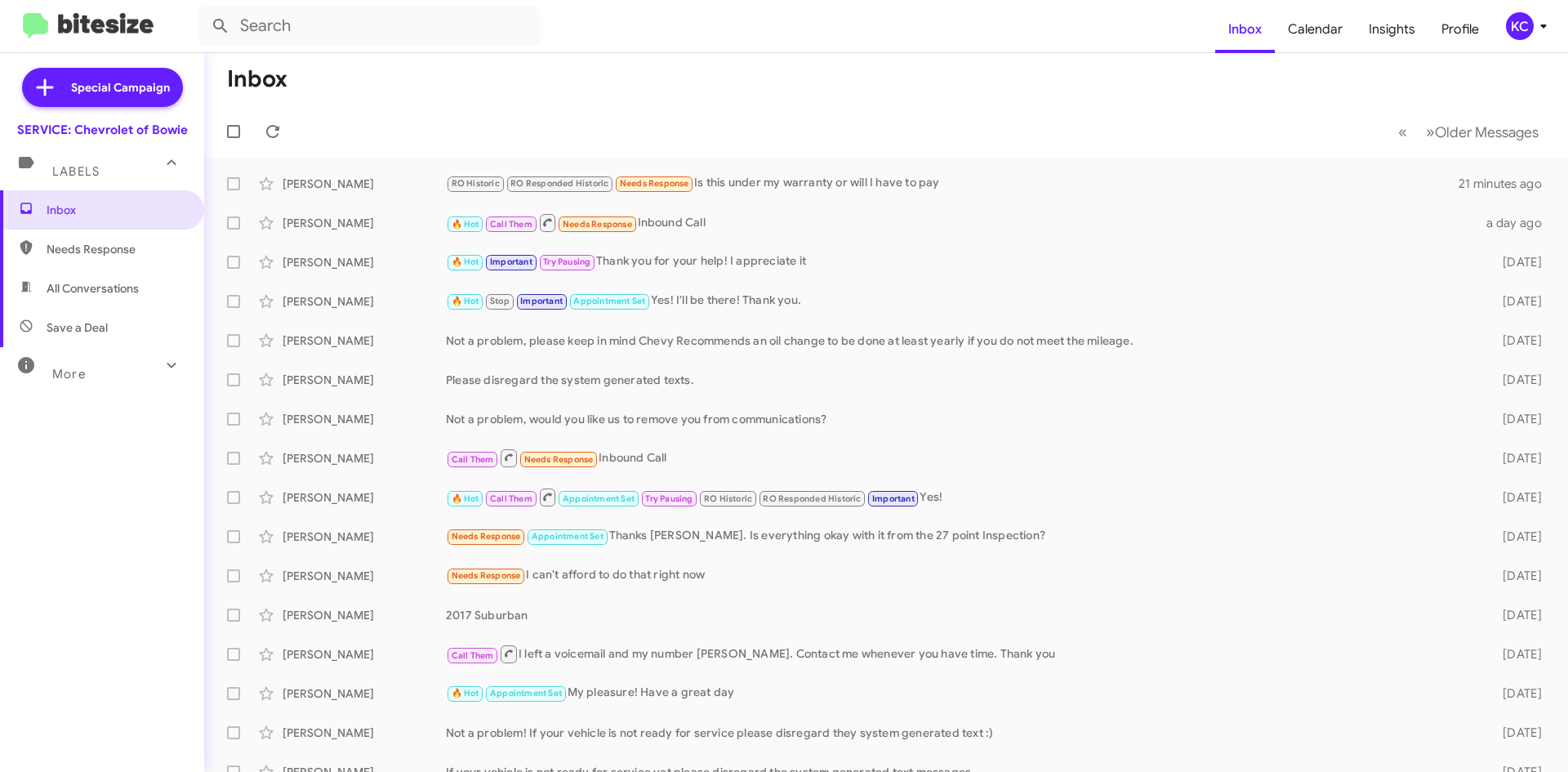
click at [1535, 31] on icon at bounding box center [1543, 26] width 20 height 20
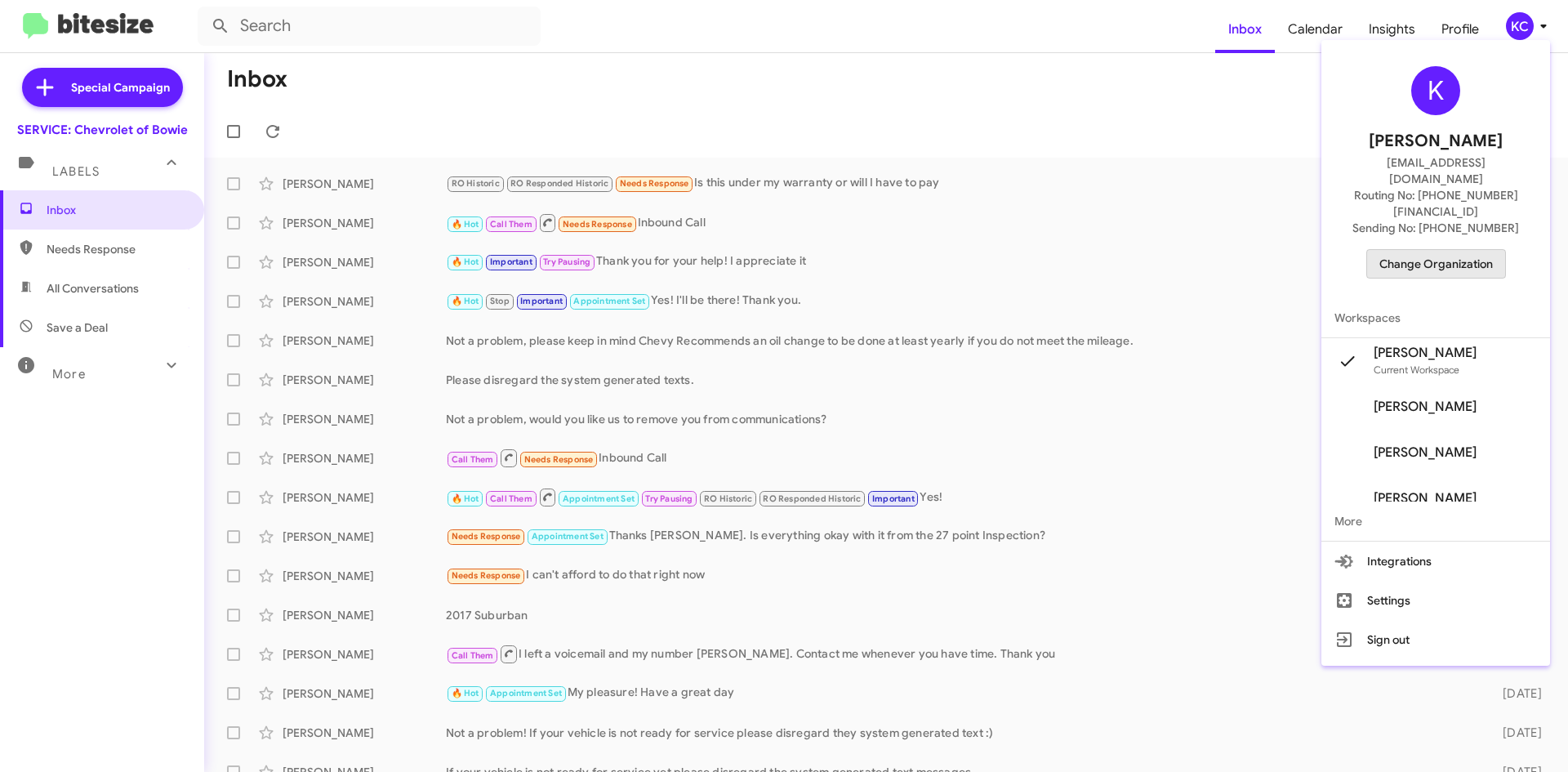
click at [1454, 250] on span "Change Organization" at bounding box center [1436, 264] width 113 height 28
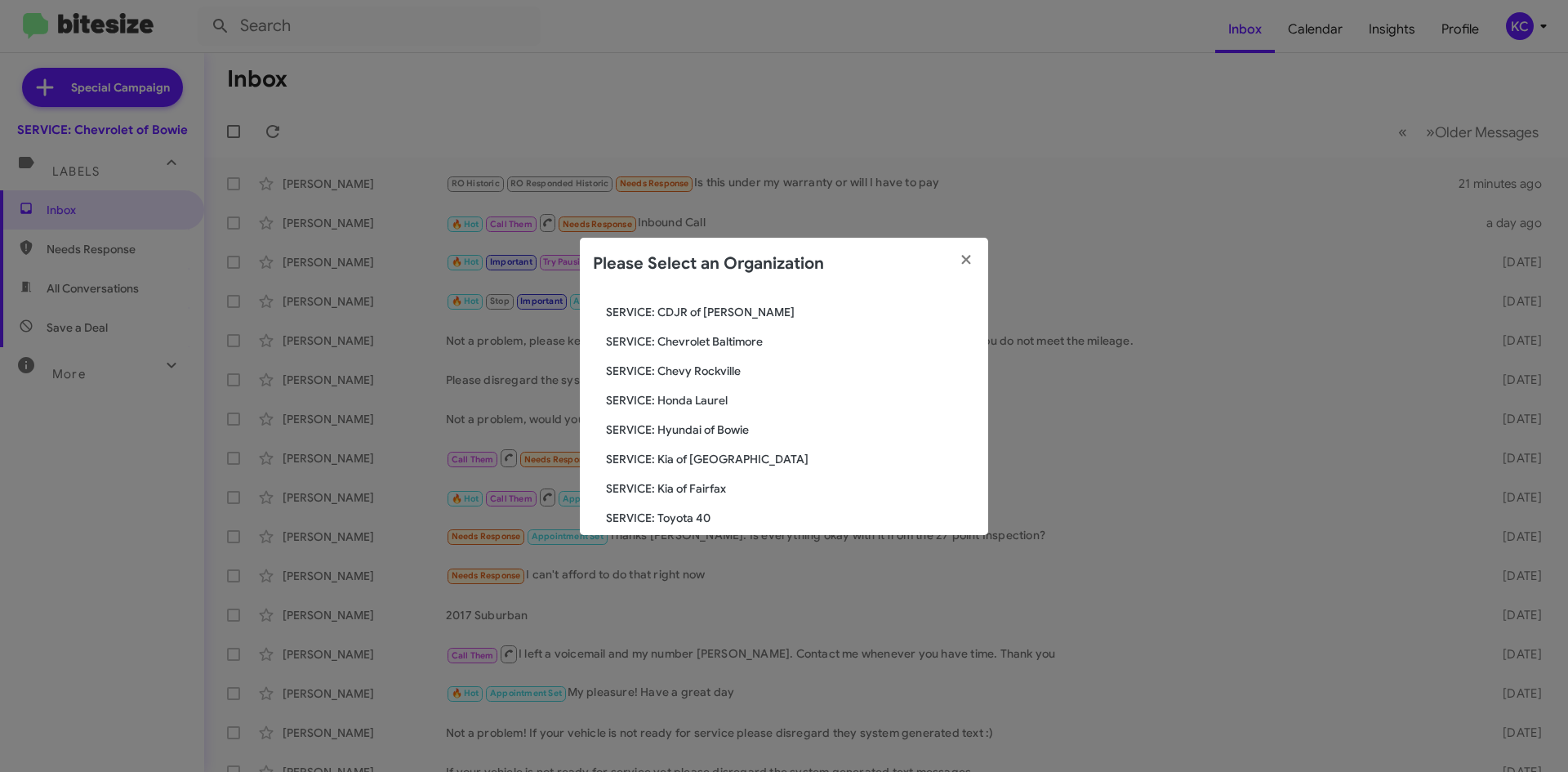
scroll to position [163, 0]
click at [718, 343] on span "SERVICE: Chevy Rockville" at bounding box center [791, 345] width 369 height 17
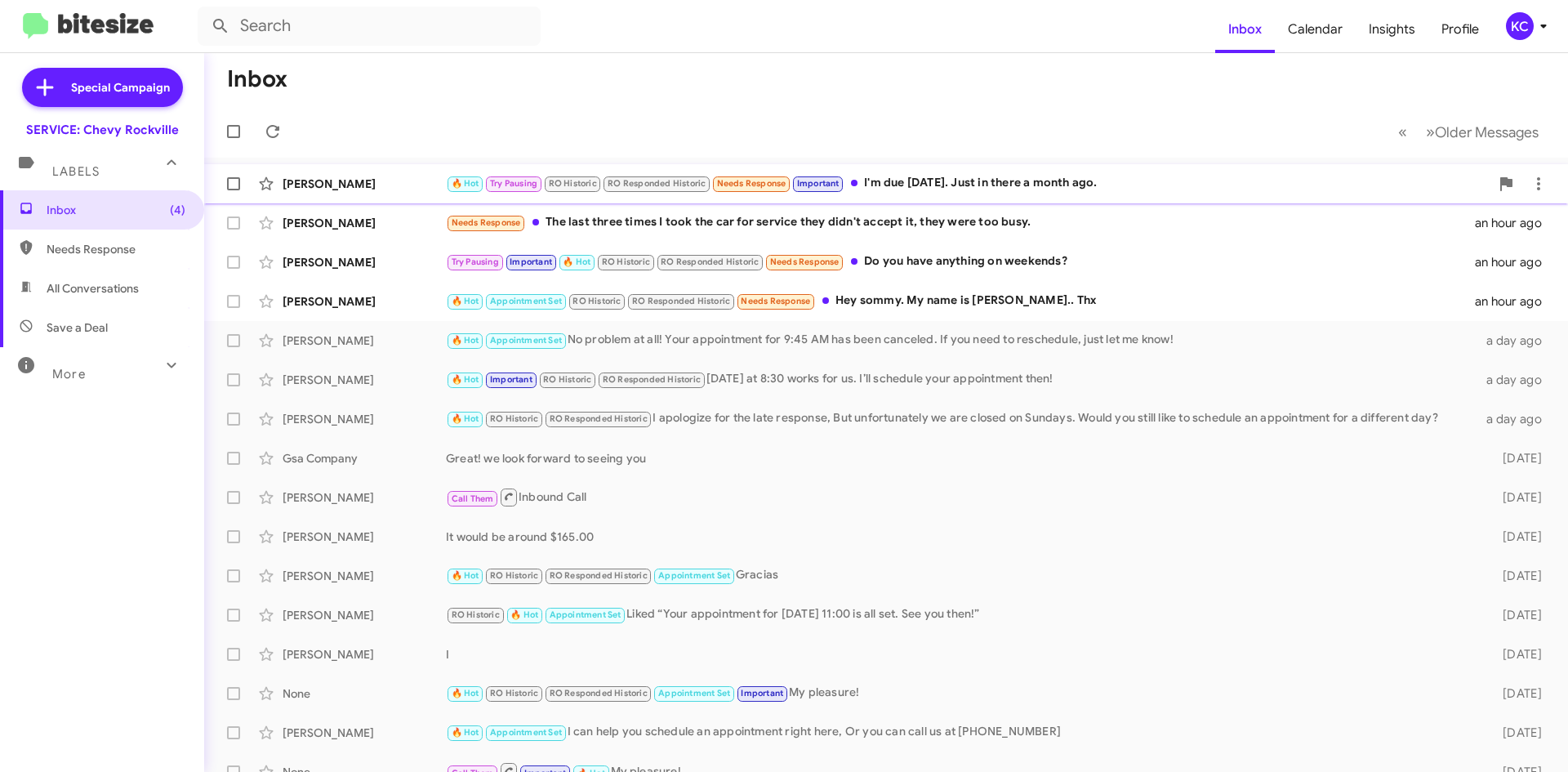
click at [1069, 188] on div "🔥 Hot Try Pausing RO Historic RO Responded Historic Needs Response Important I'…" at bounding box center [968, 183] width 1044 height 19
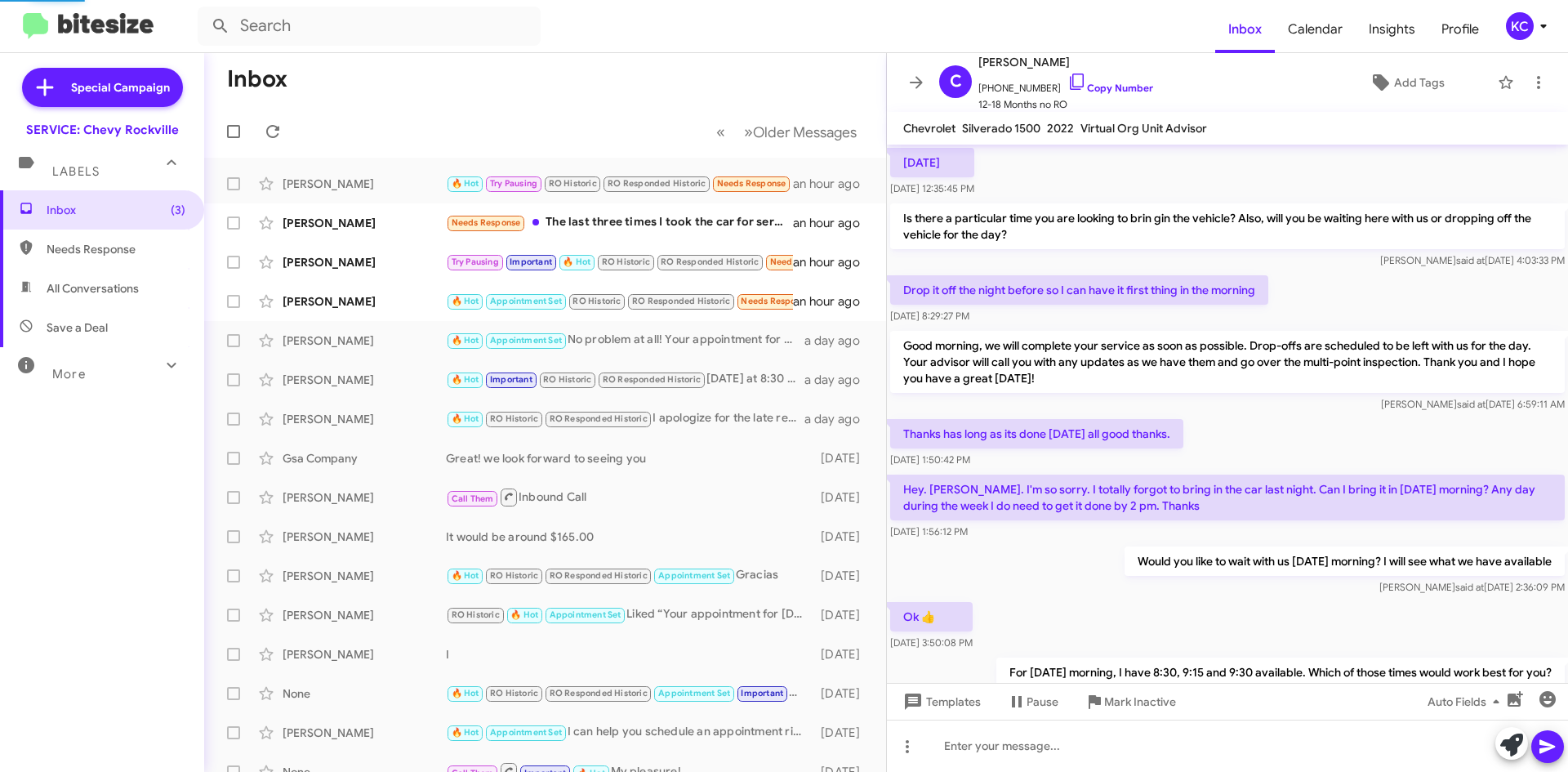
scroll to position [718, 0]
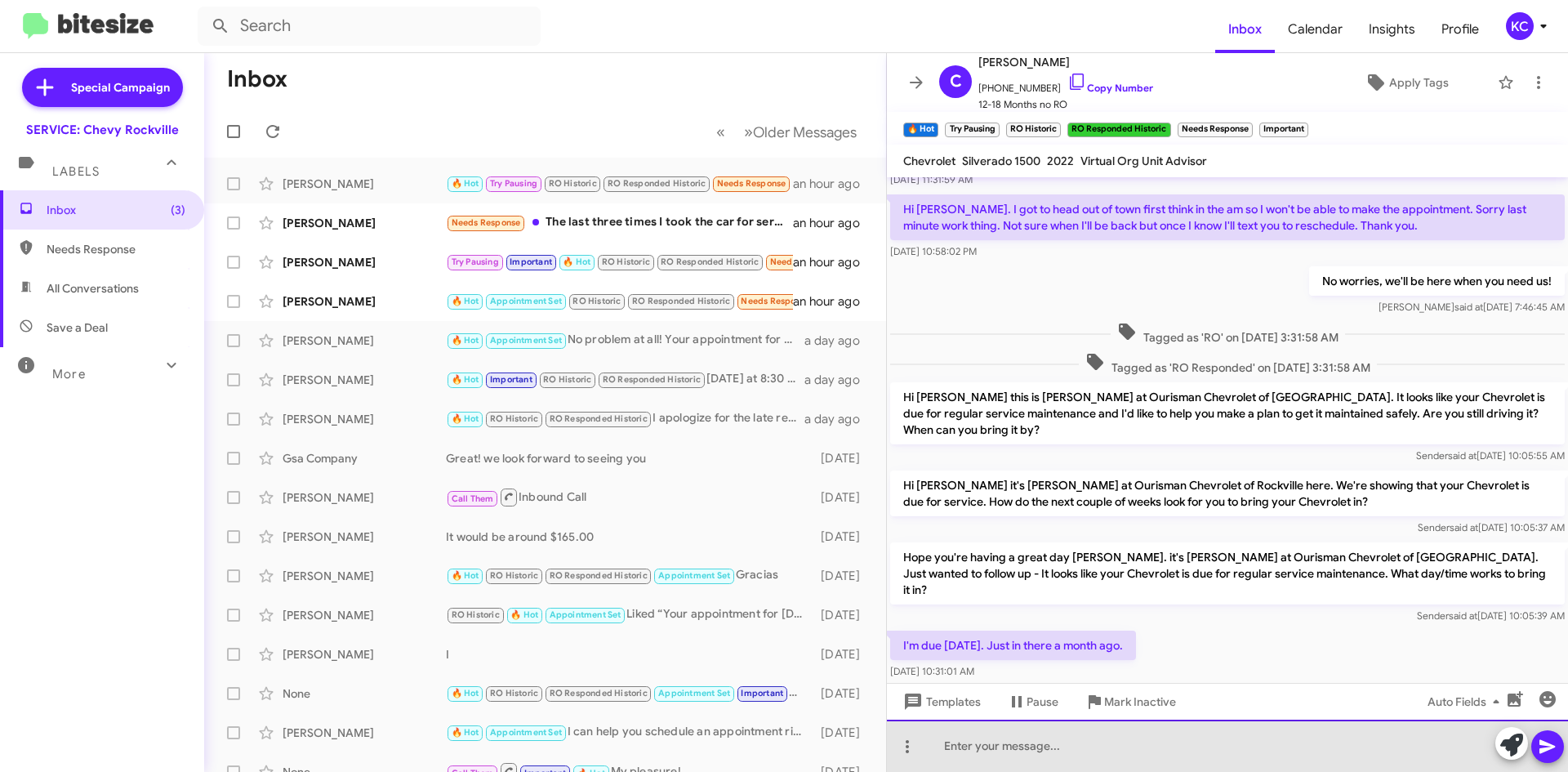
click at [1032, 744] on div at bounding box center [1226, 746] width 681 height 52
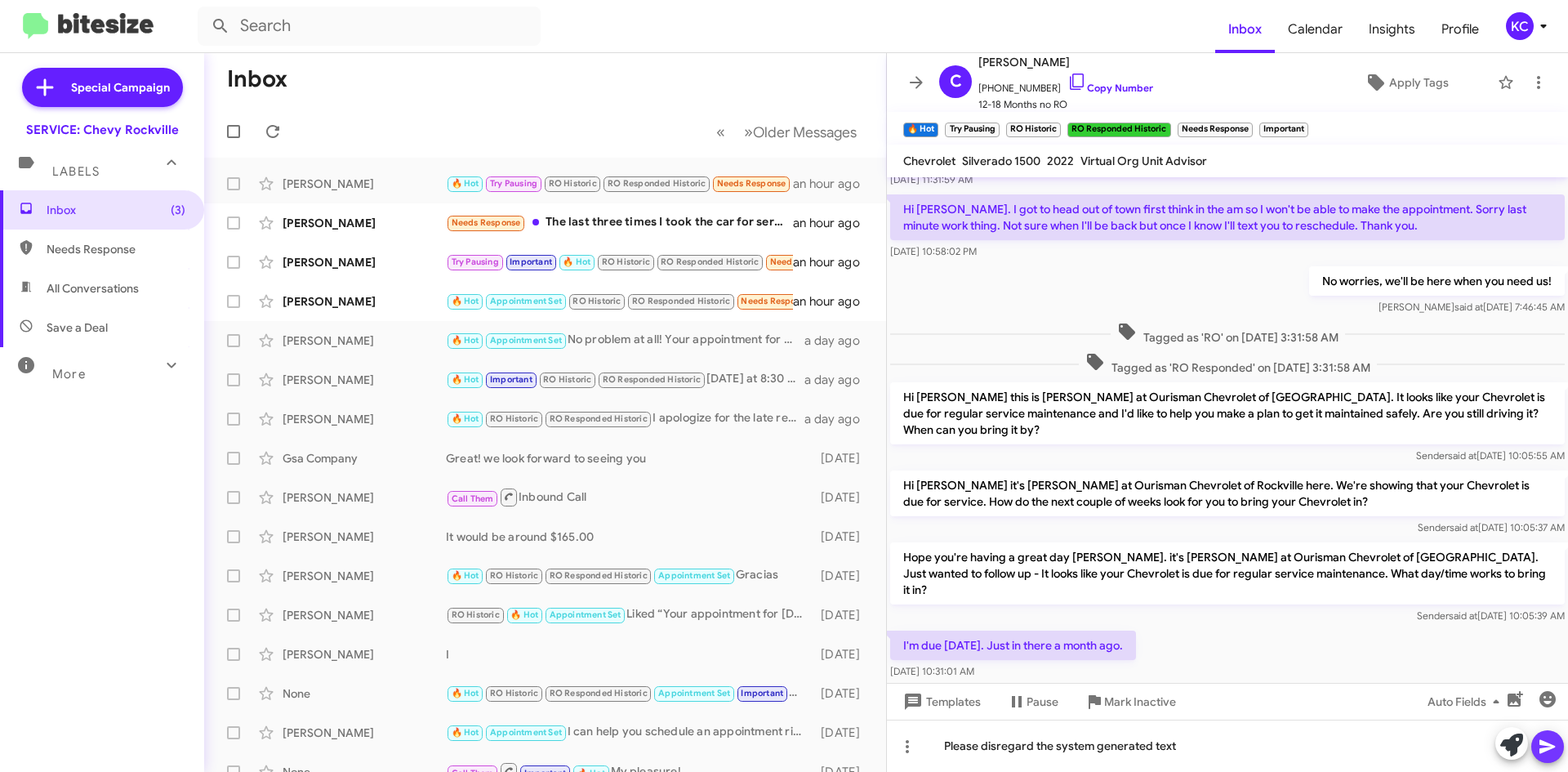
click at [1546, 746] on icon at bounding box center [1546, 747] width 16 height 14
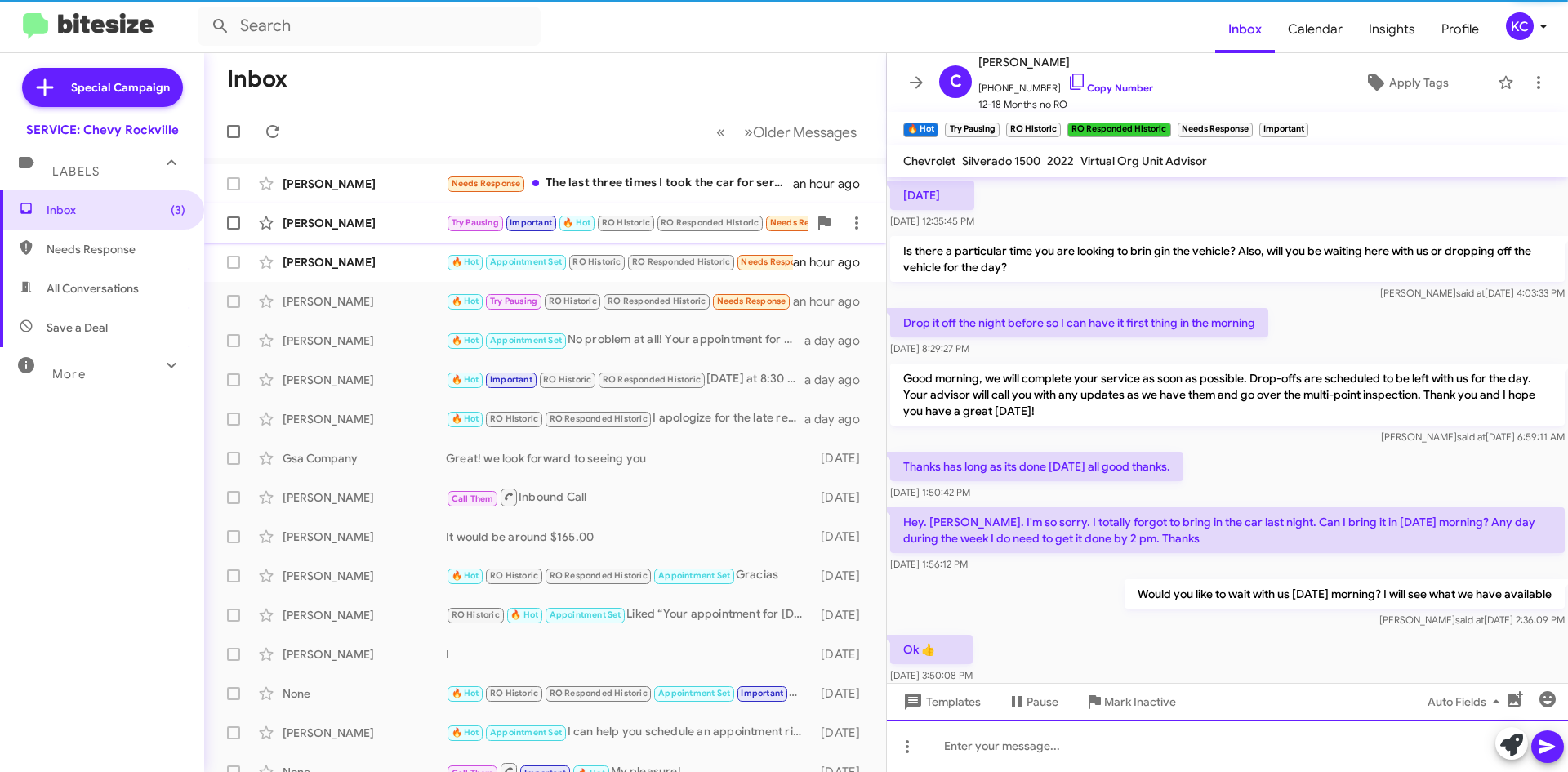
scroll to position [82, 0]
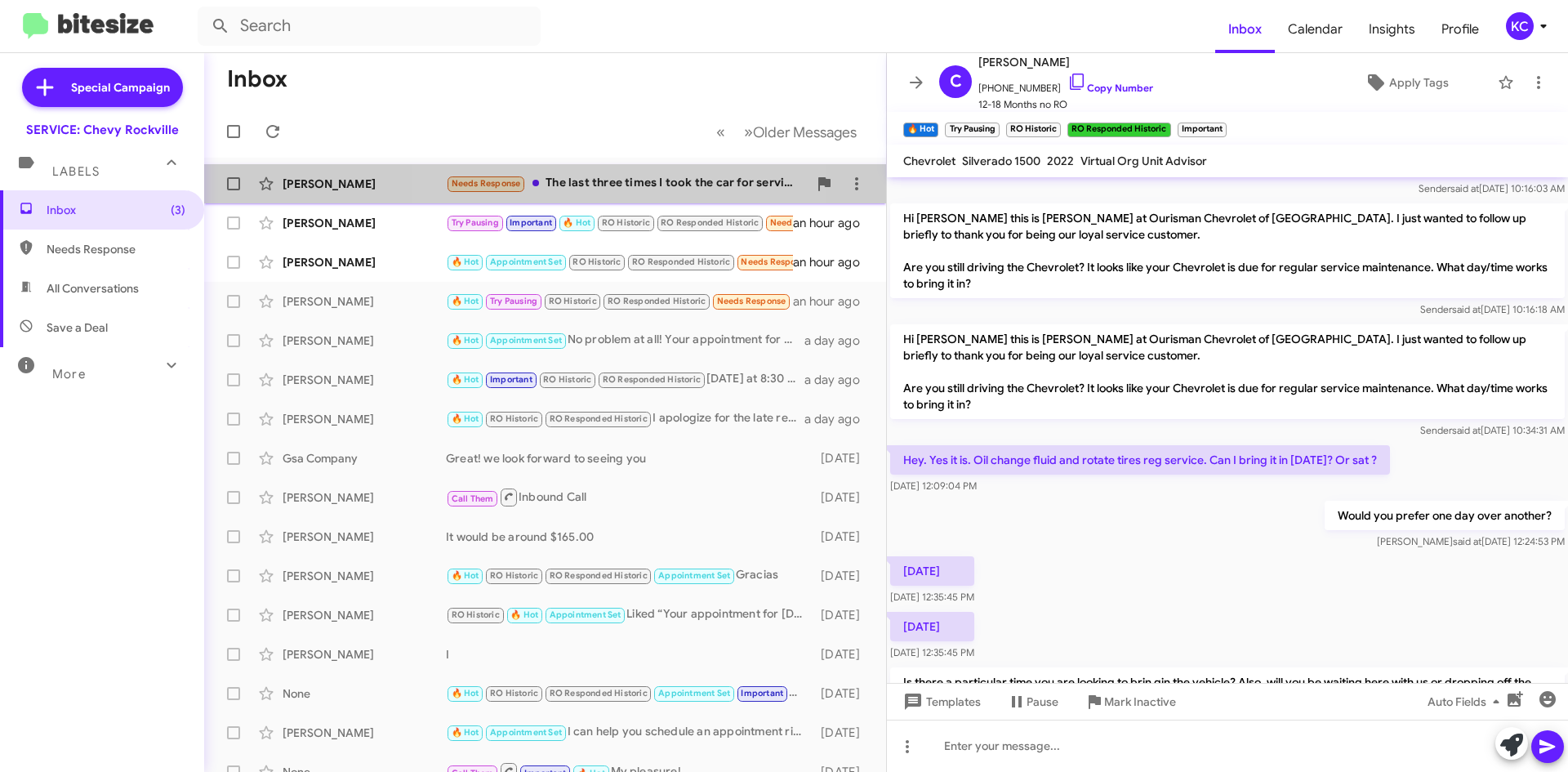
click at [629, 179] on div "Needs Response The last three times I took the car for service they didn't acce…" at bounding box center [626, 183] width 361 height 19
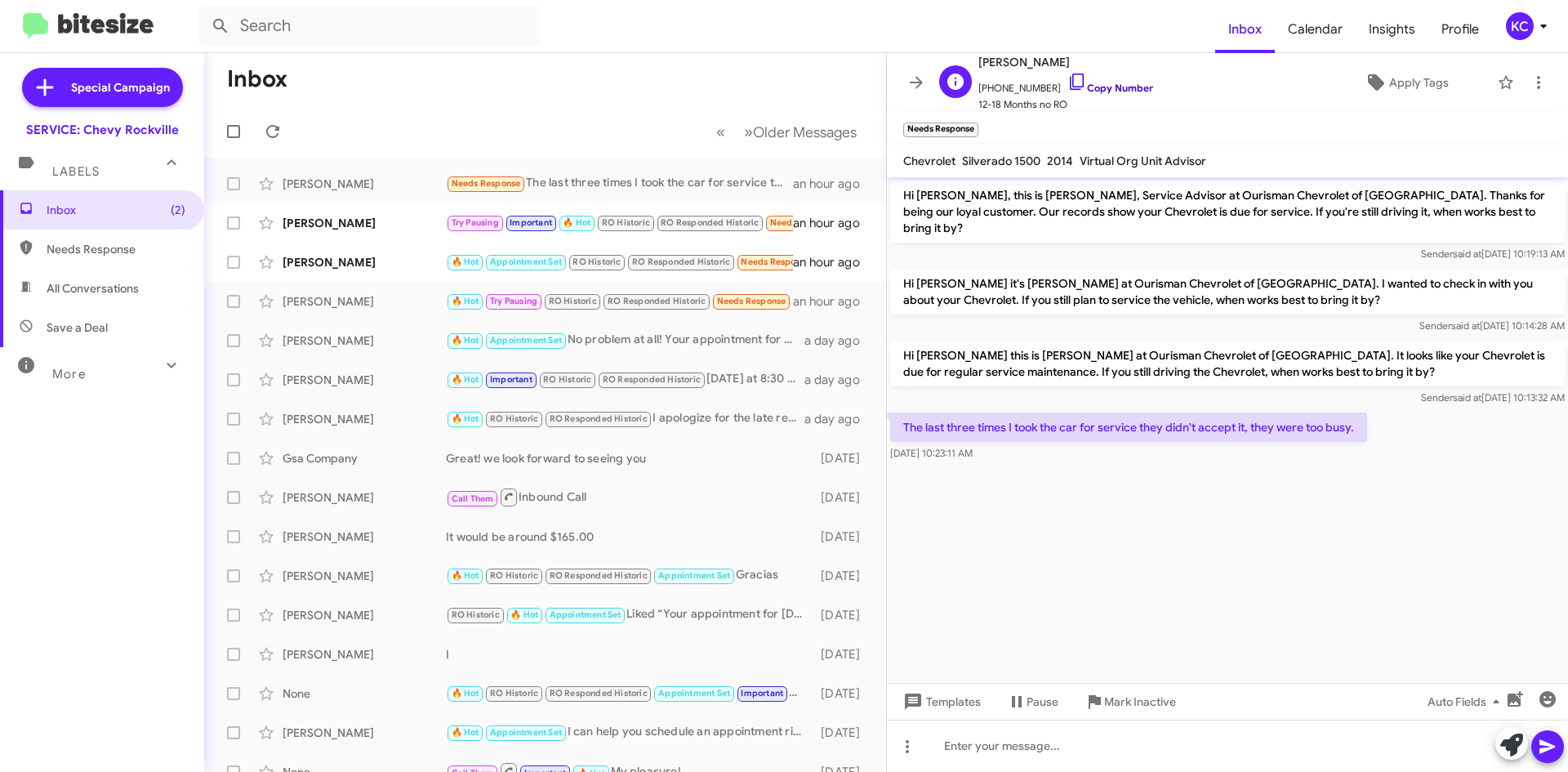
click at [1069, 74] on icon at bounding box center [1076, 82] width 14 height 17
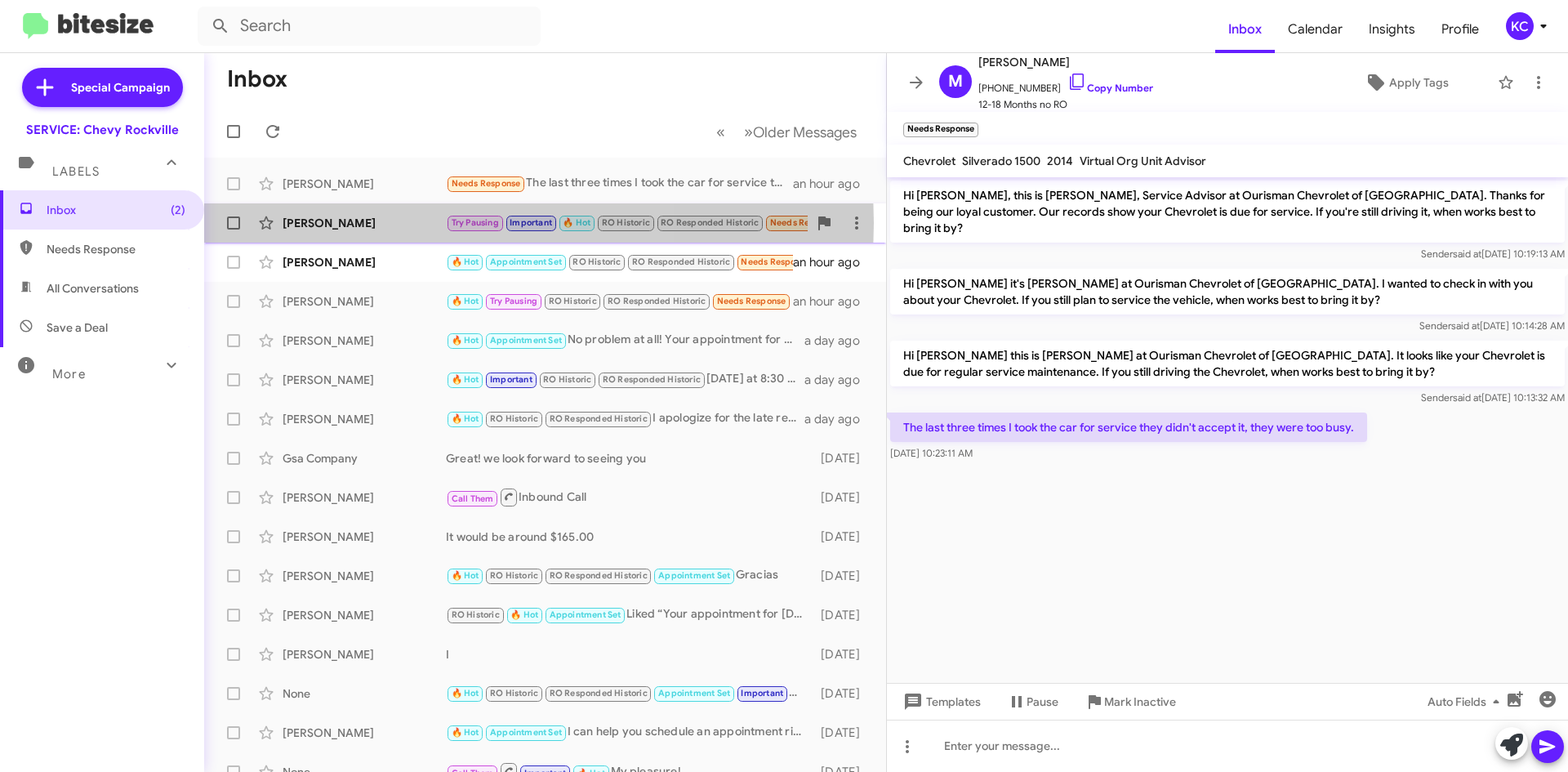
click at [358, 223] on div "Liz Homick" at bounding box center [364, 223] width 163 height 17
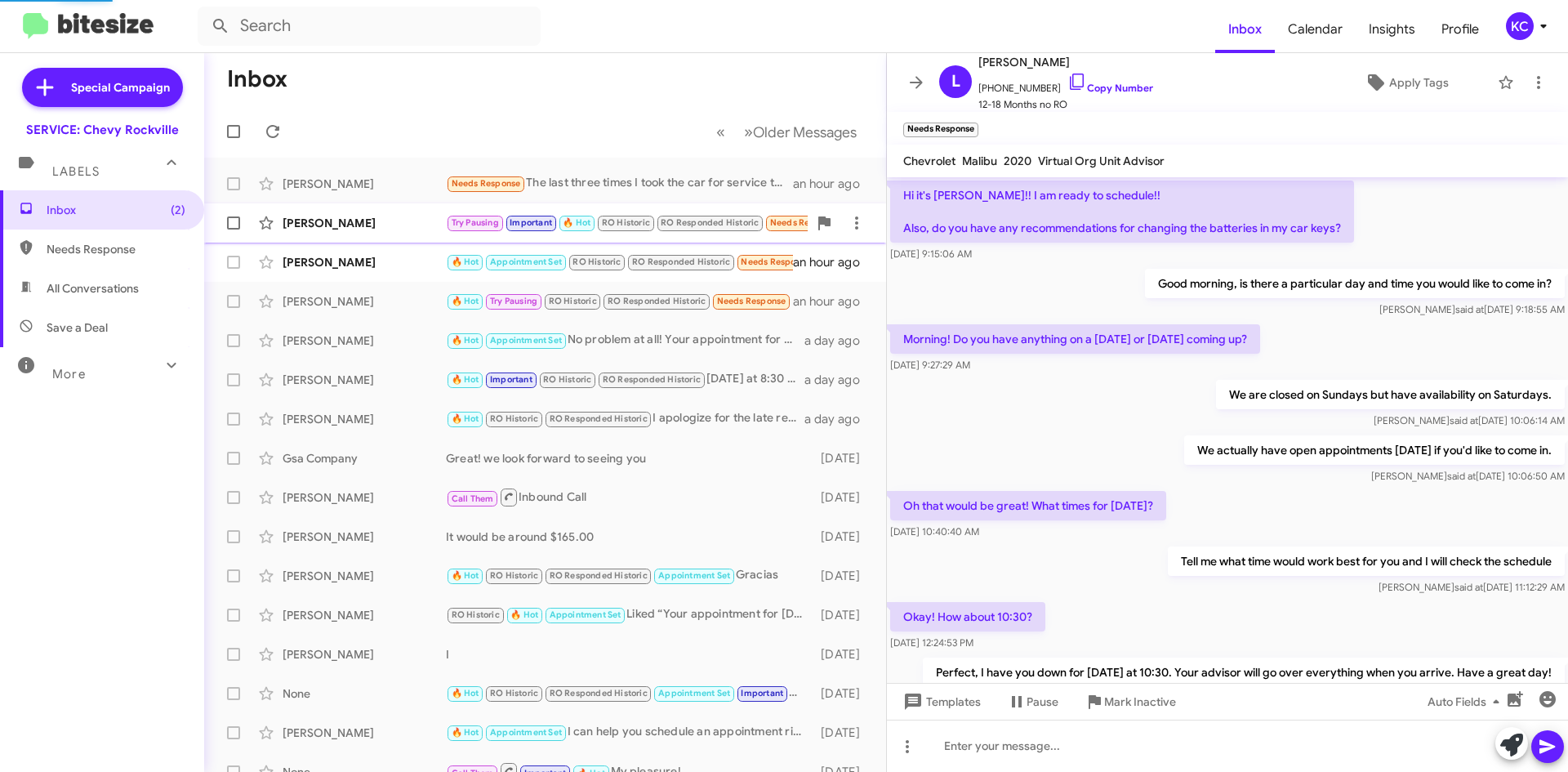
scroll to position [767, 0]
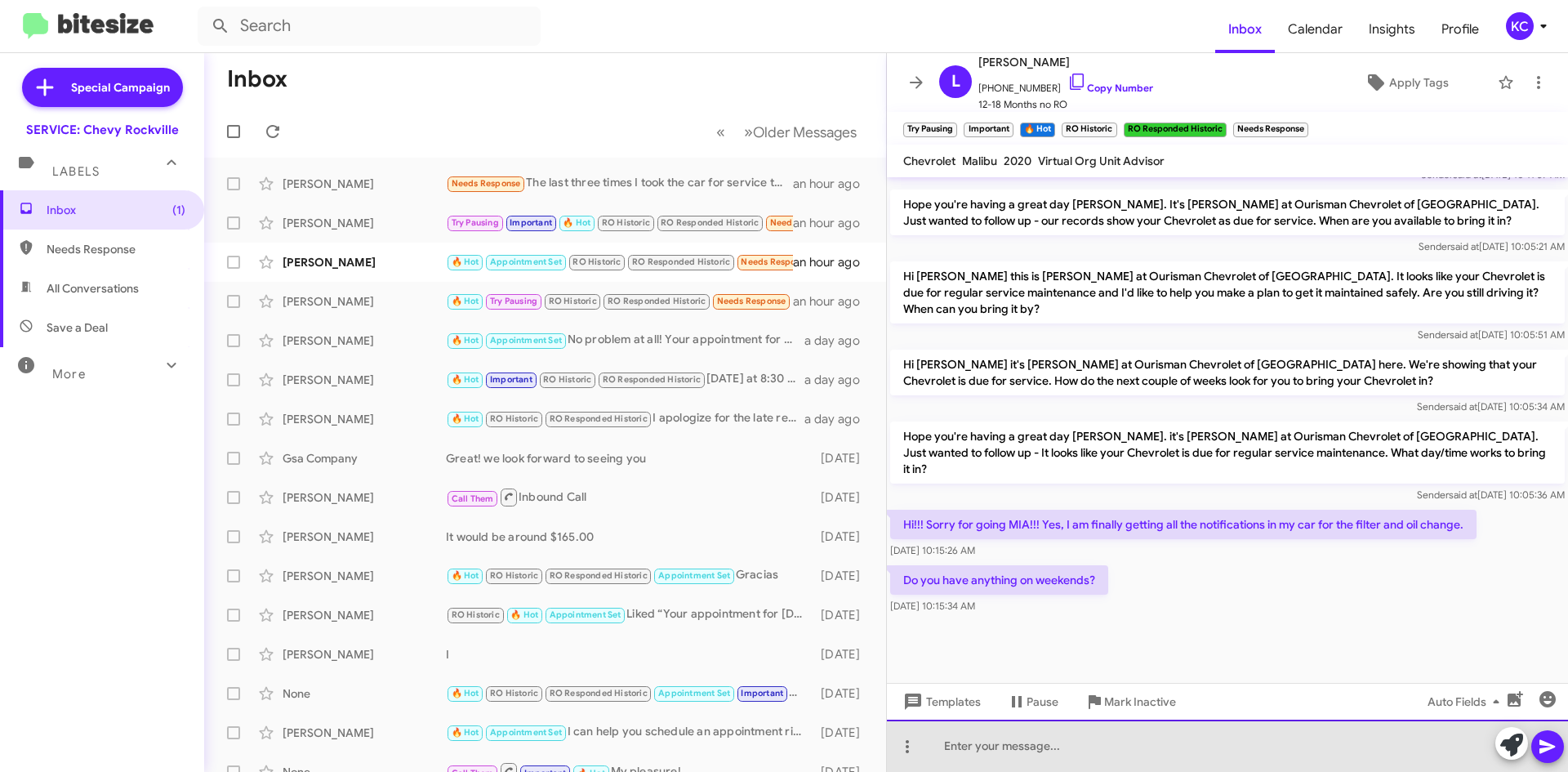
click at [1073, 746] on div at bounding box center [1226, 746] width 681 height 52
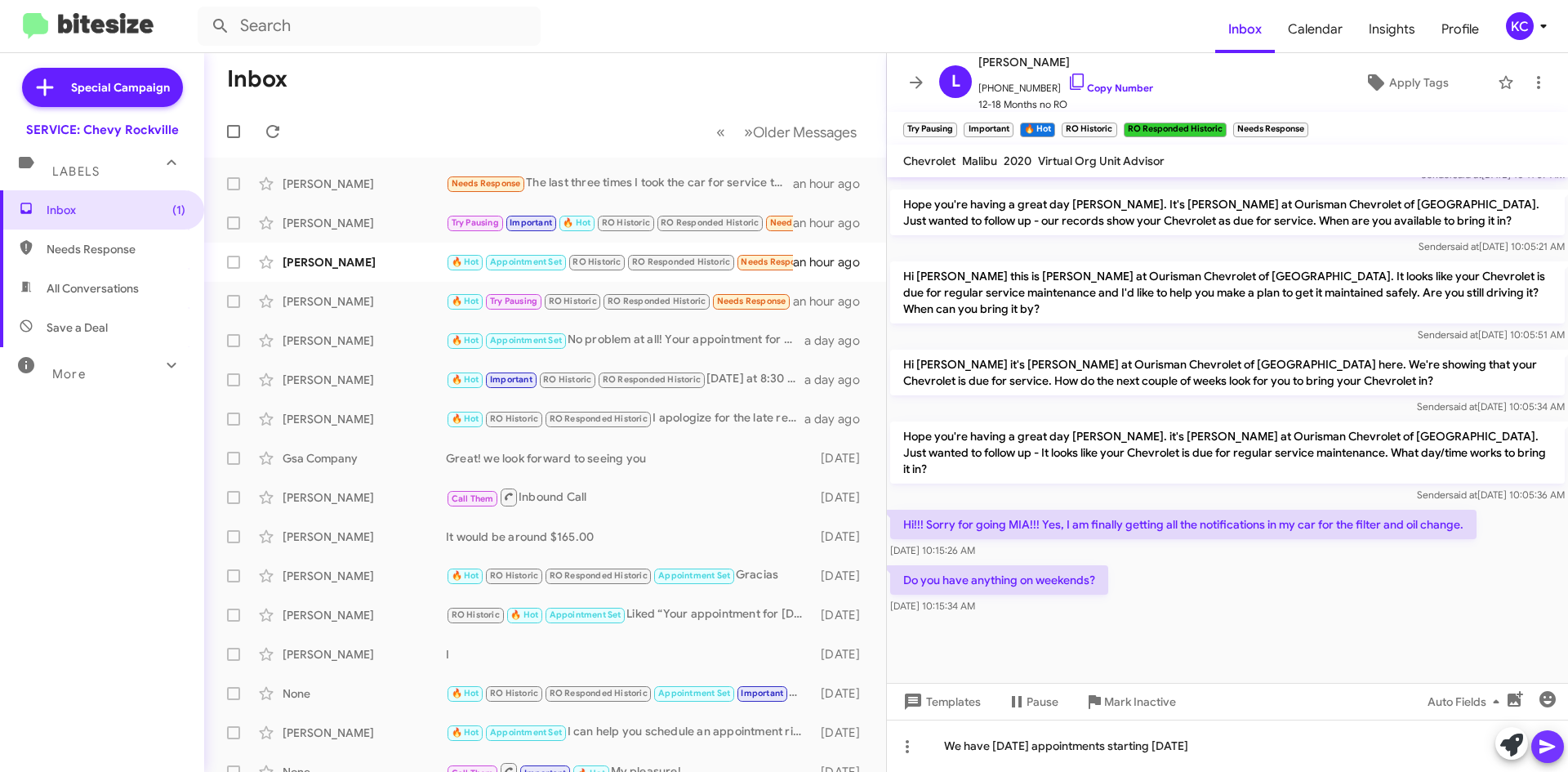
click at [1554, 756] on span at bounding box center [1547, 746] width 20 height 32
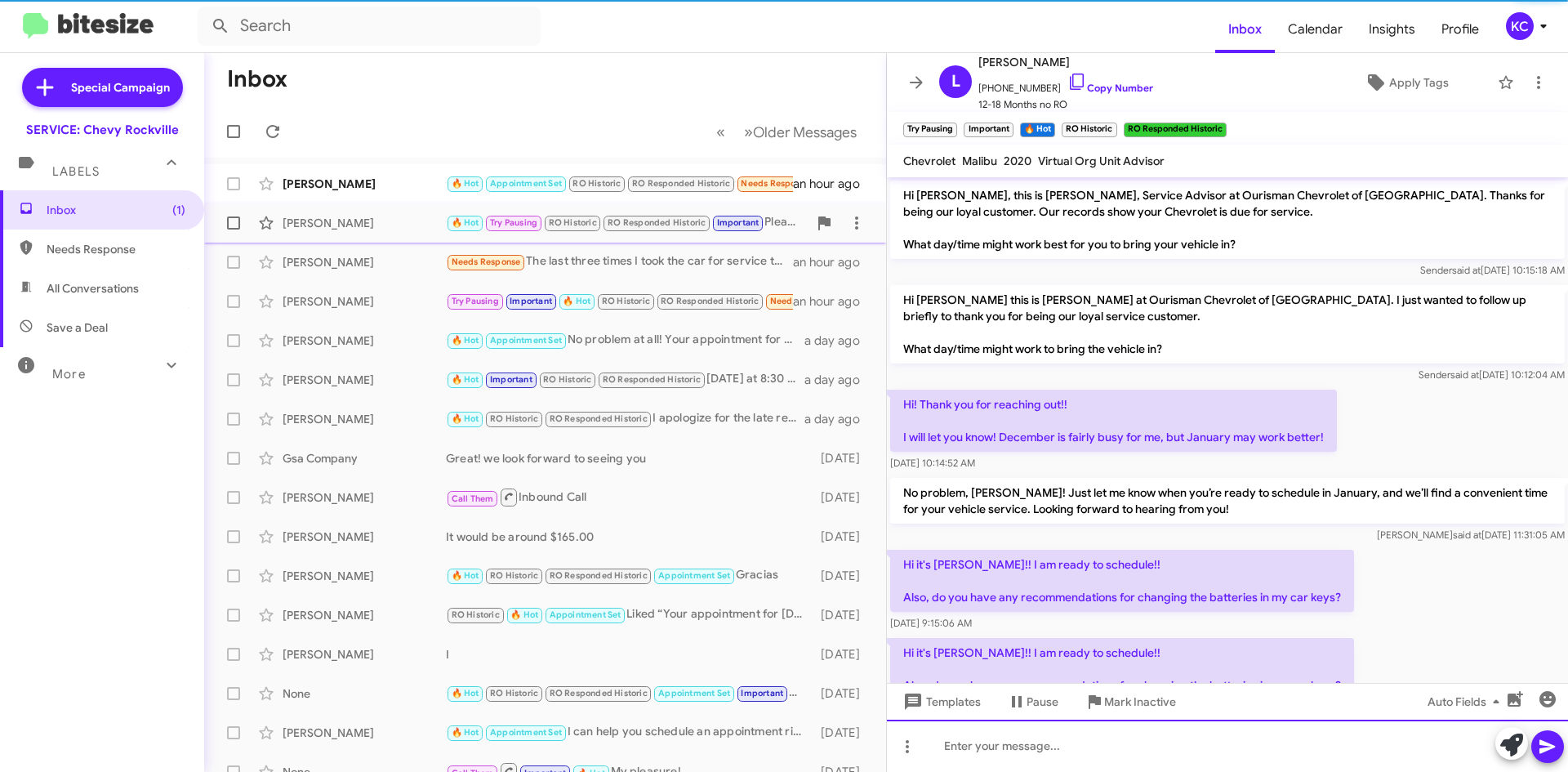
scroll to position [82, 0]
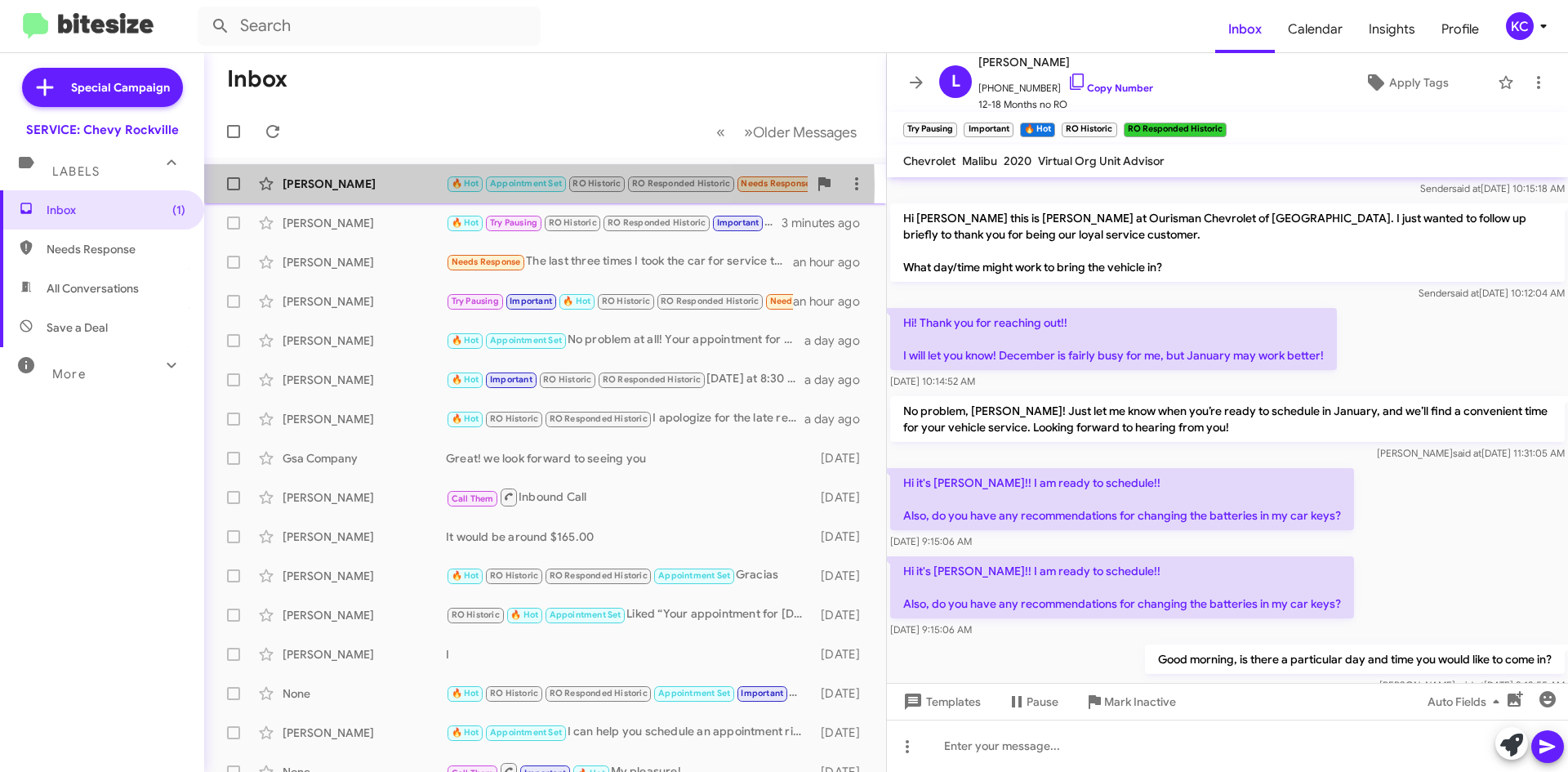
click at [388, 186] on div "Romoldo Ojeda" at bounding box center [364, 184] width 163 height 17
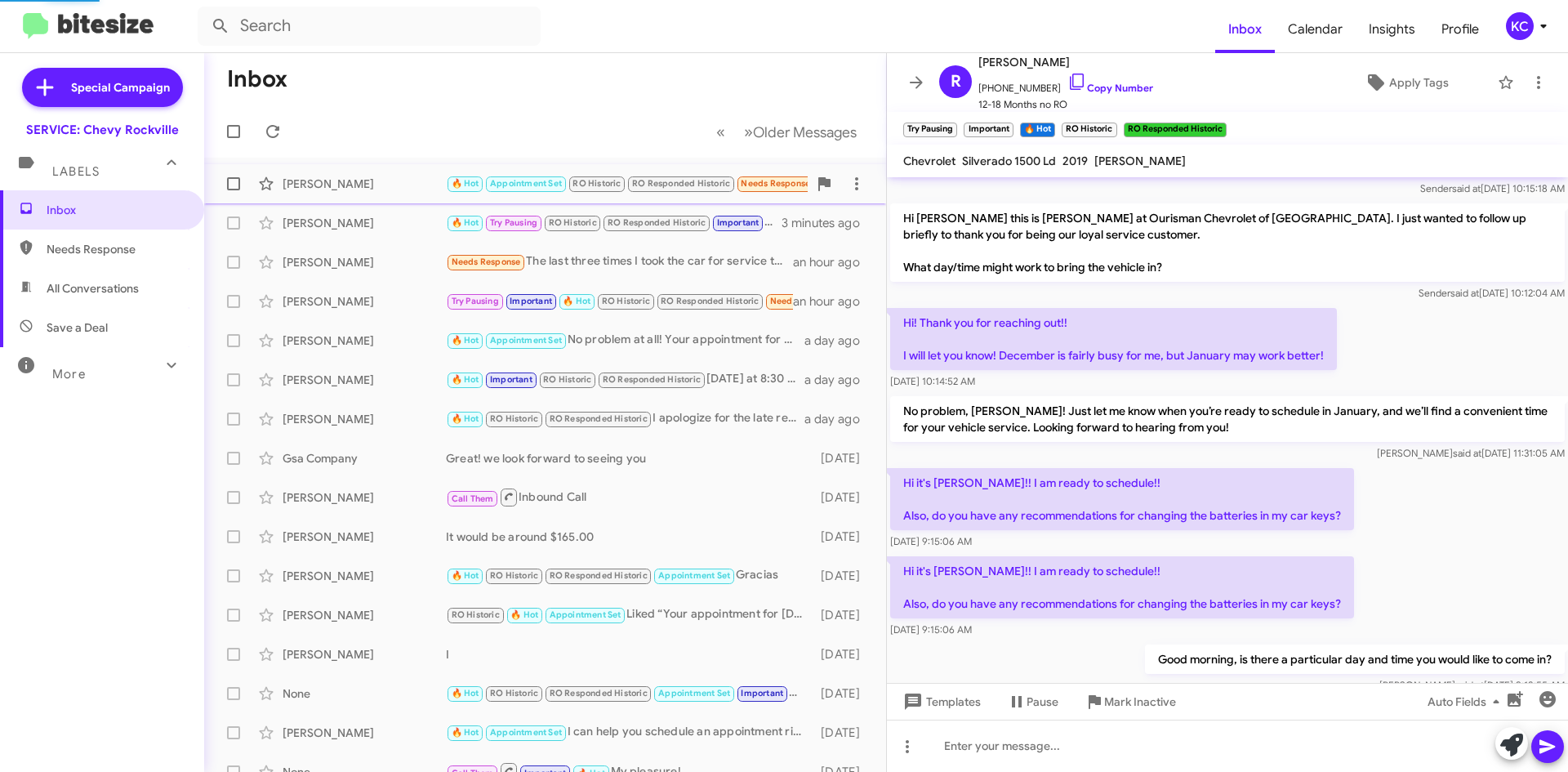
scroll to position [217, 0]
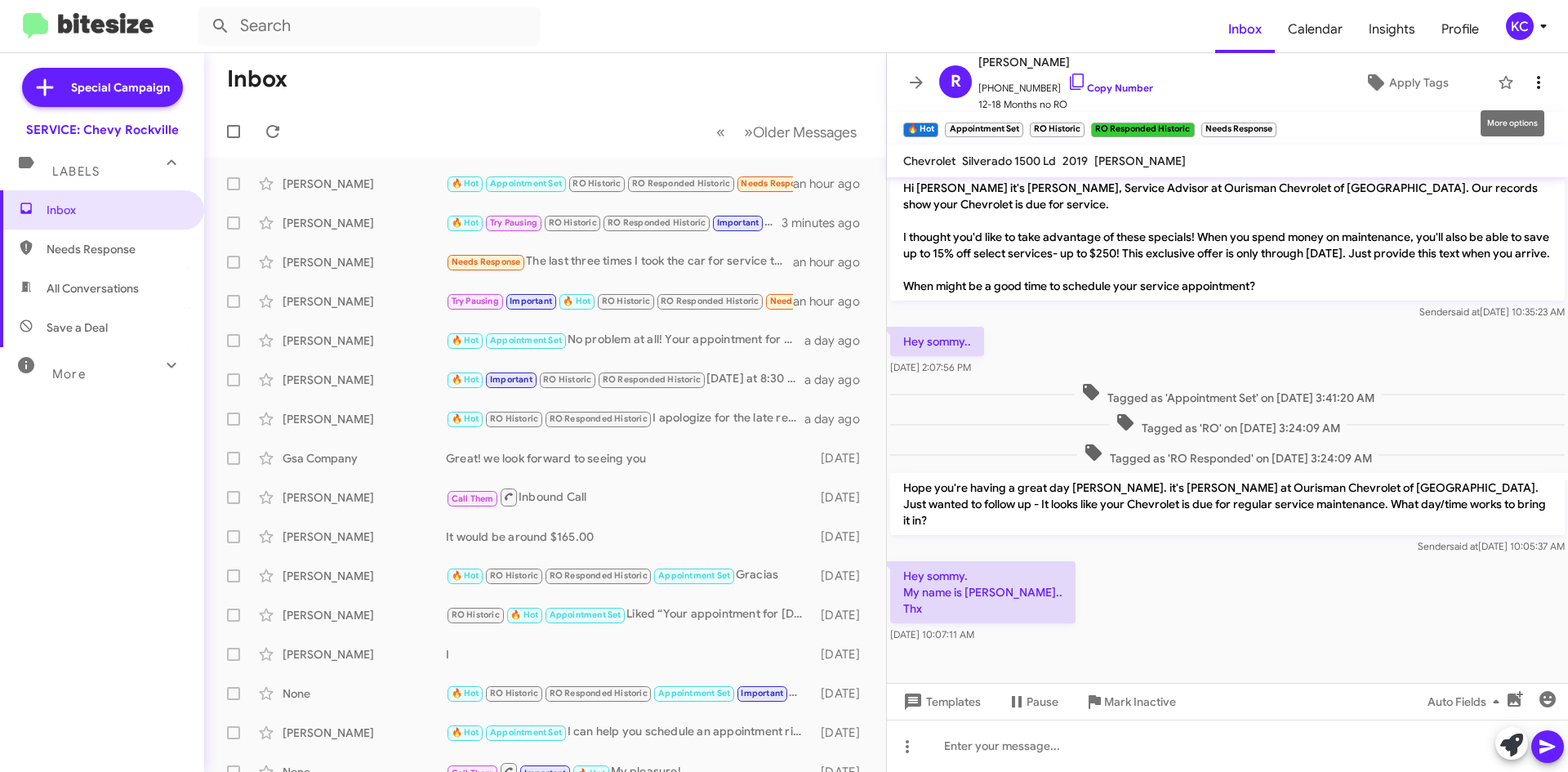
click at [1533, 78] on icon at bounding box center [1538, 83] width 20 height 20
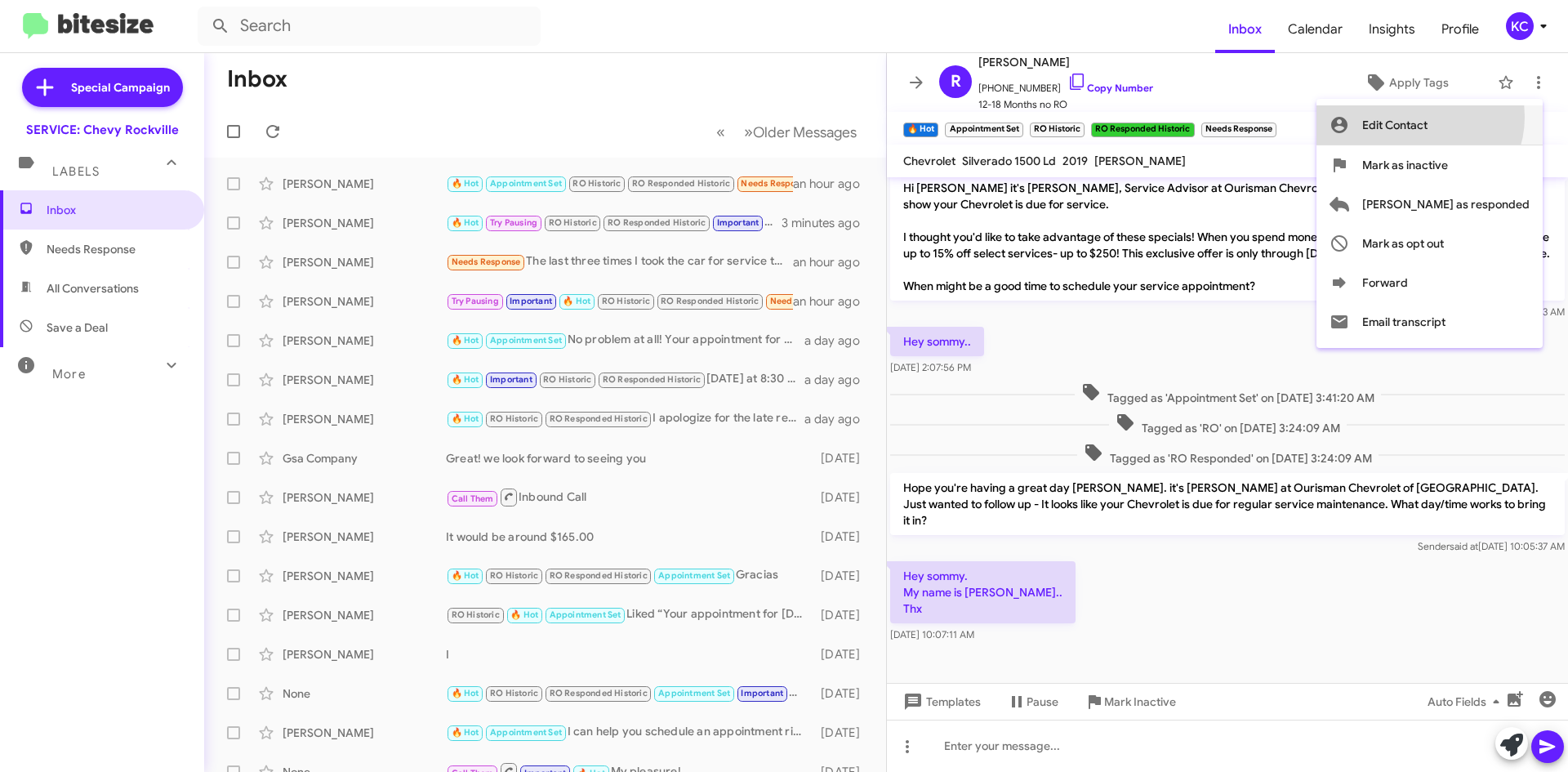
click at [1427, 117] on span "Edit Contact" at bounding box center [1394, 124] width 65 height 39
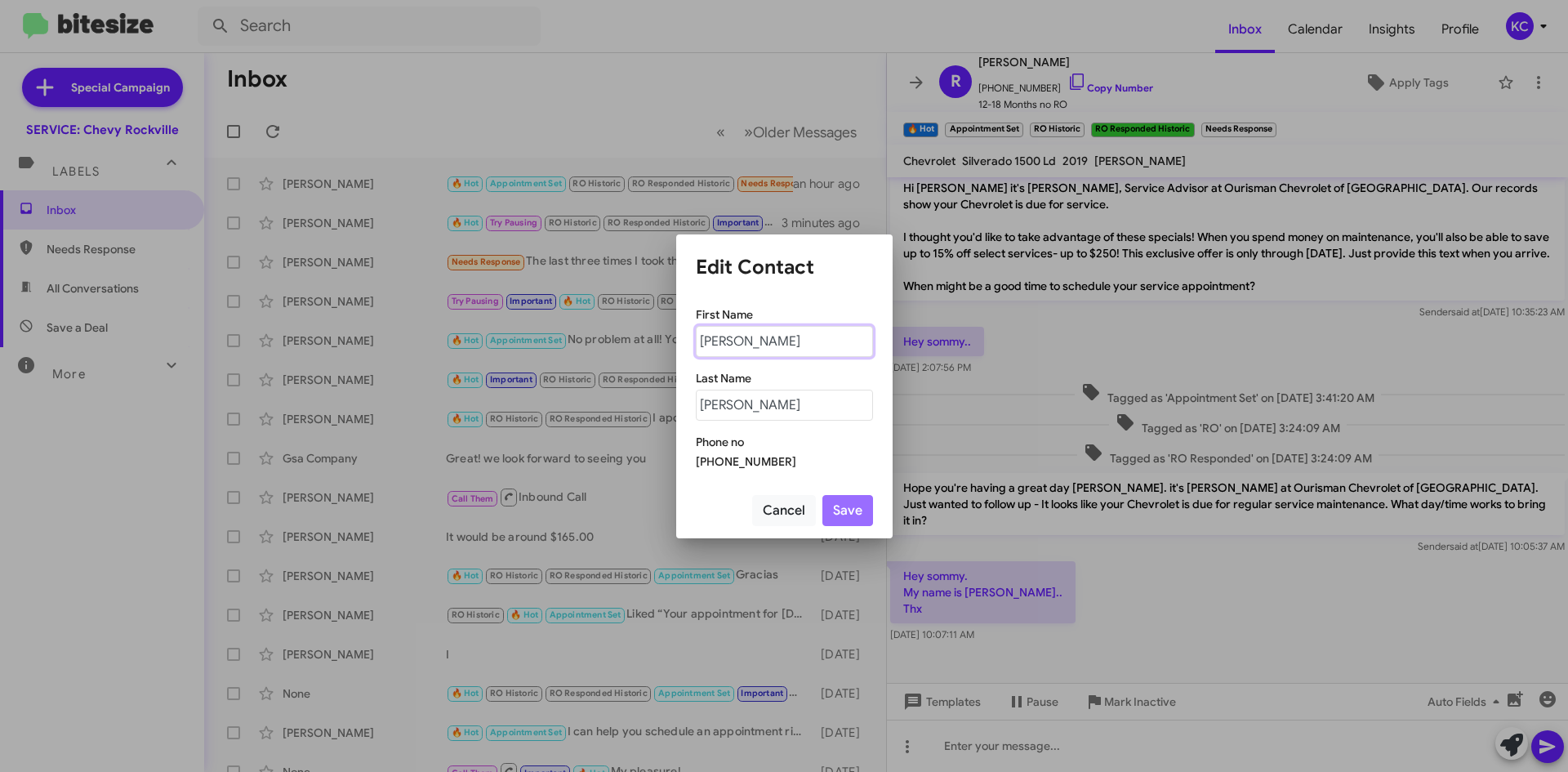
click at [733, 347] on input "Romoldo" at bounding box center [784, 342] width 177 height 31
type input "Romaldo"
click at [836, 511] on button "Save" at bounding box center [847, 511] width 50 height 31
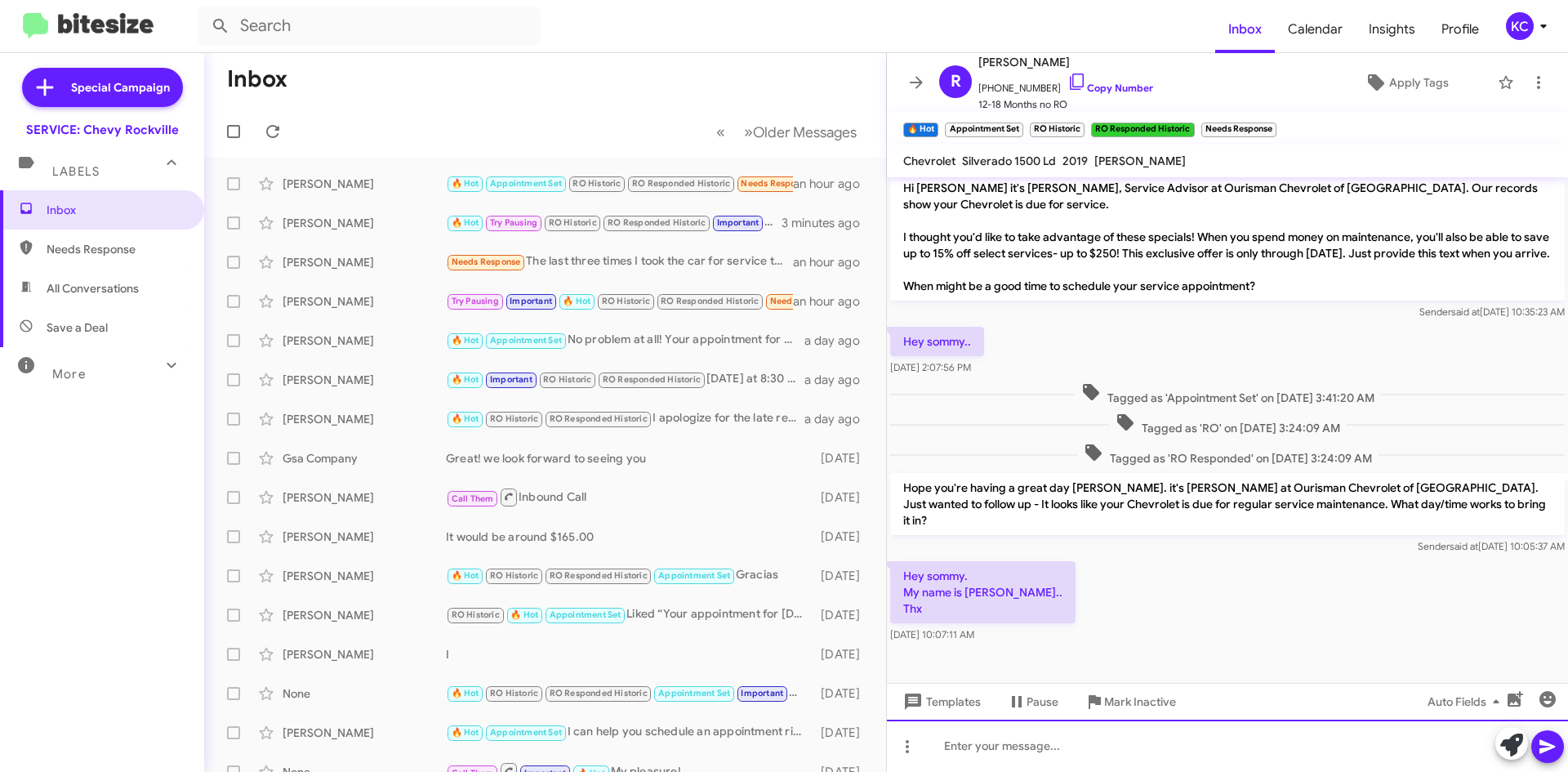
click at [1356, 739] on div at bounding box center [1226, 746] width 681 height 52
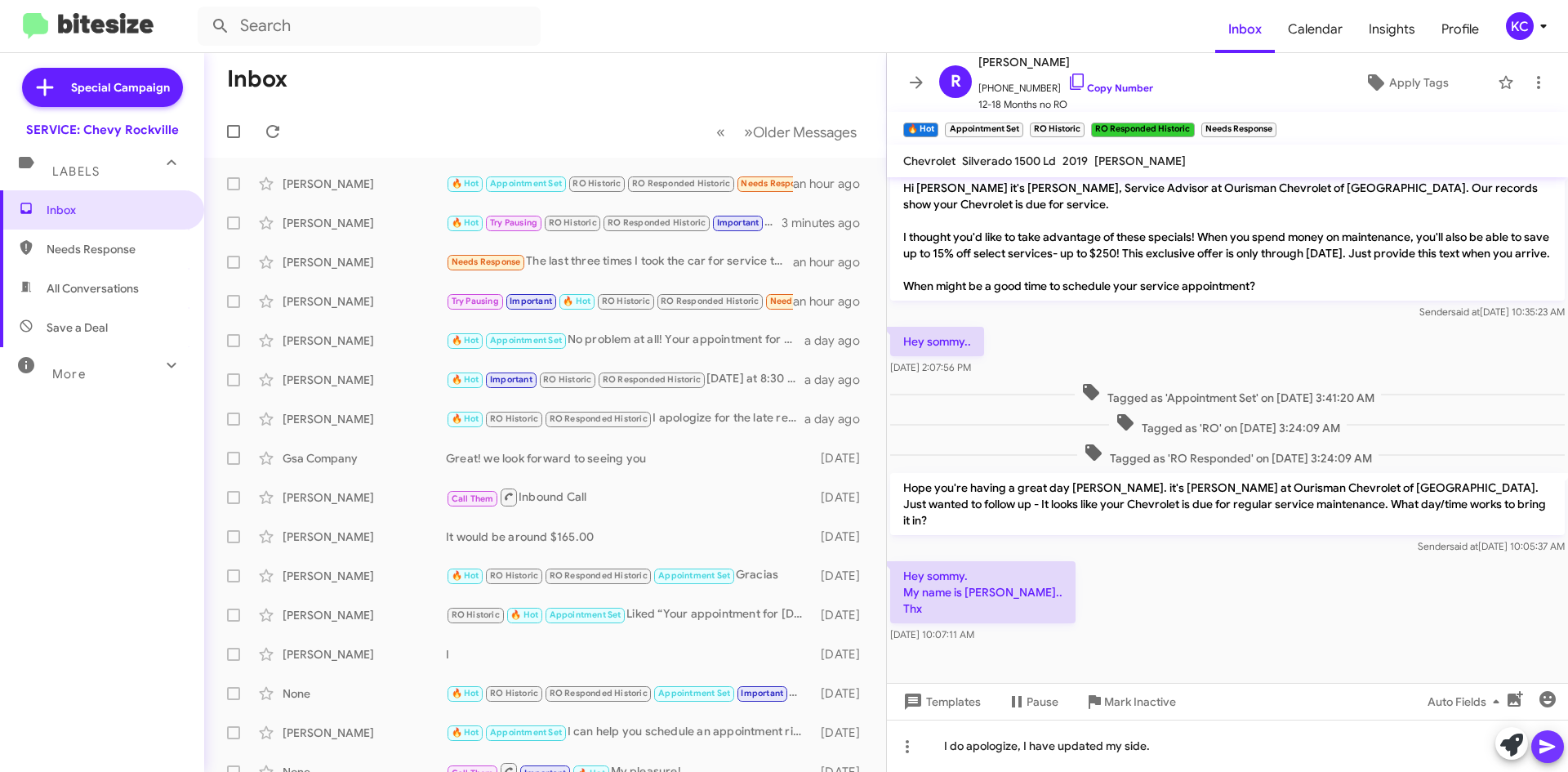
click at [1561, 746] on button at bounding box center [1546, 746] width 32 height 32
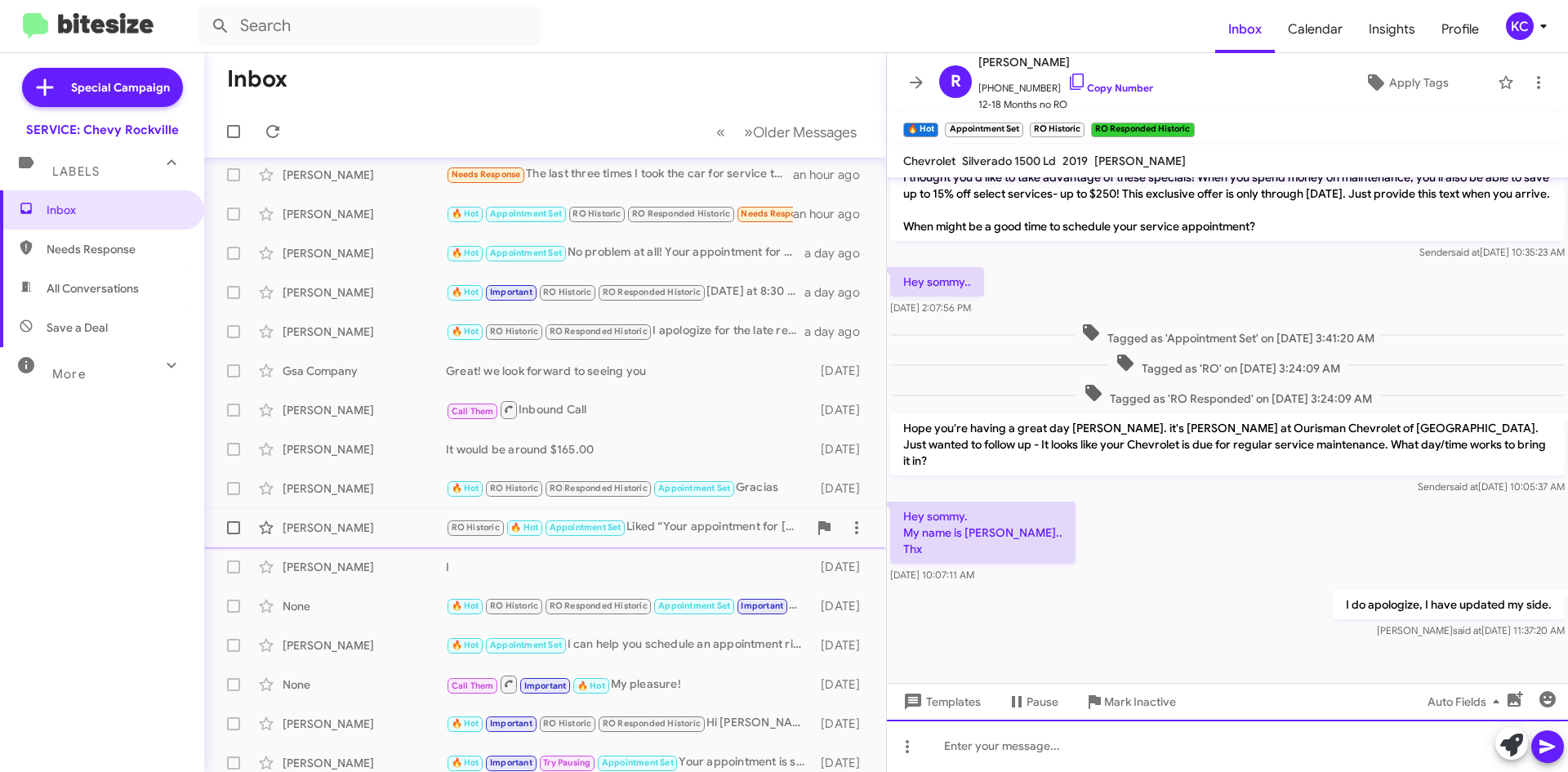
scroll to position [0, 0]
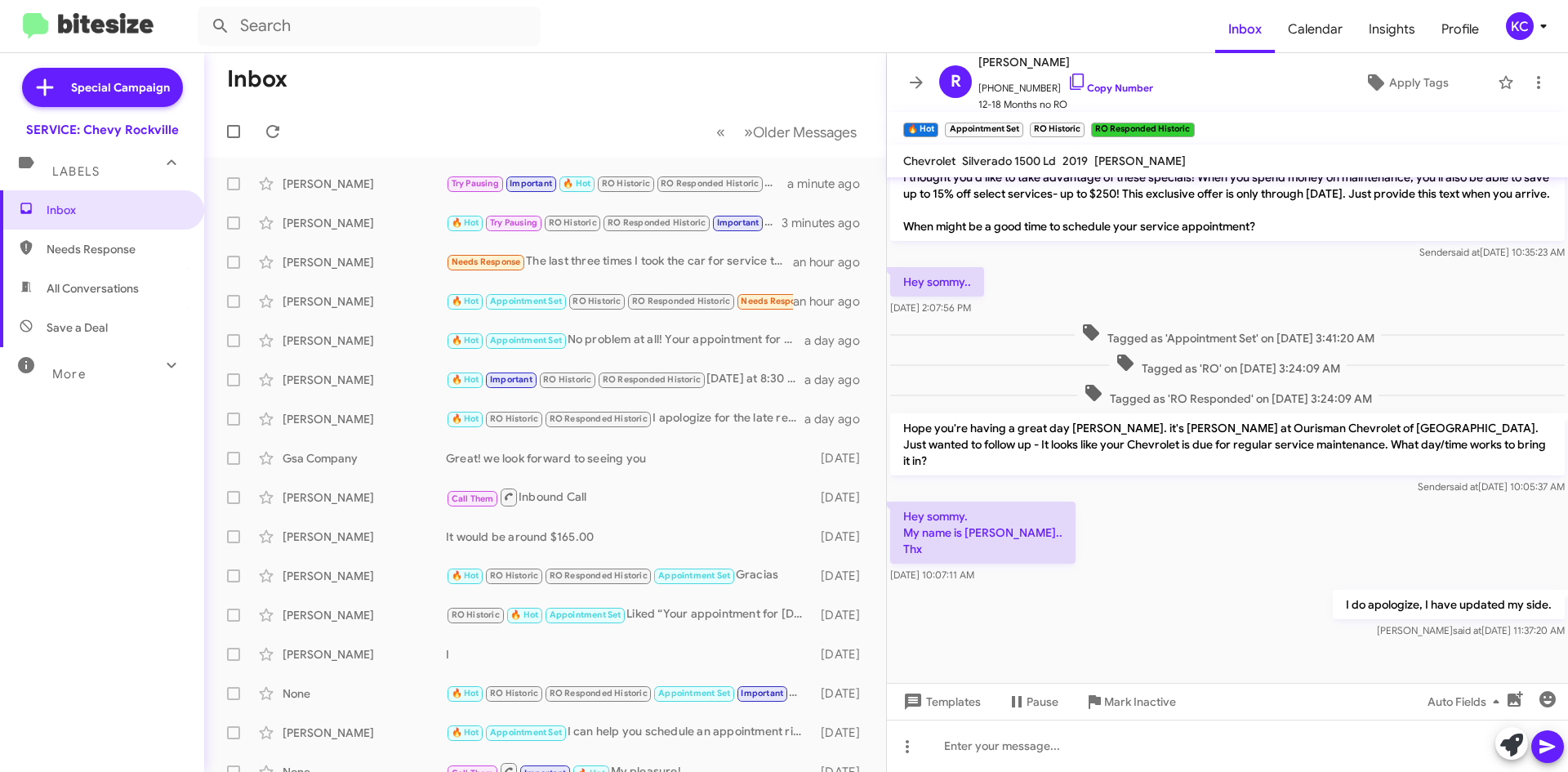
click at [1518, 25] on div "KC" at bounding box center [1520, 26] width 28 height 28
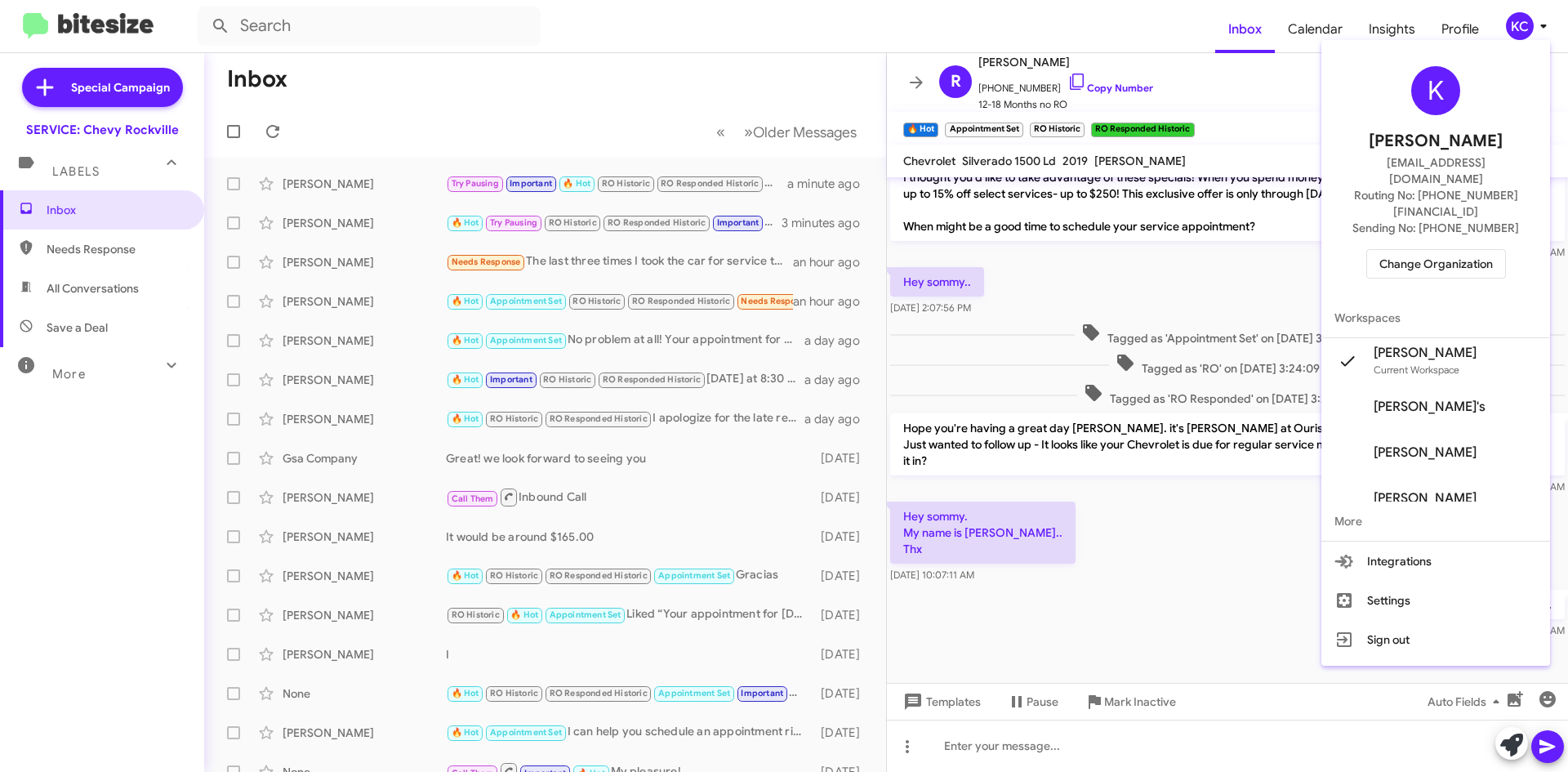
click at [1471, 250] on span "Change Organization" at bounding box center [1436, 264] width 113 height 28
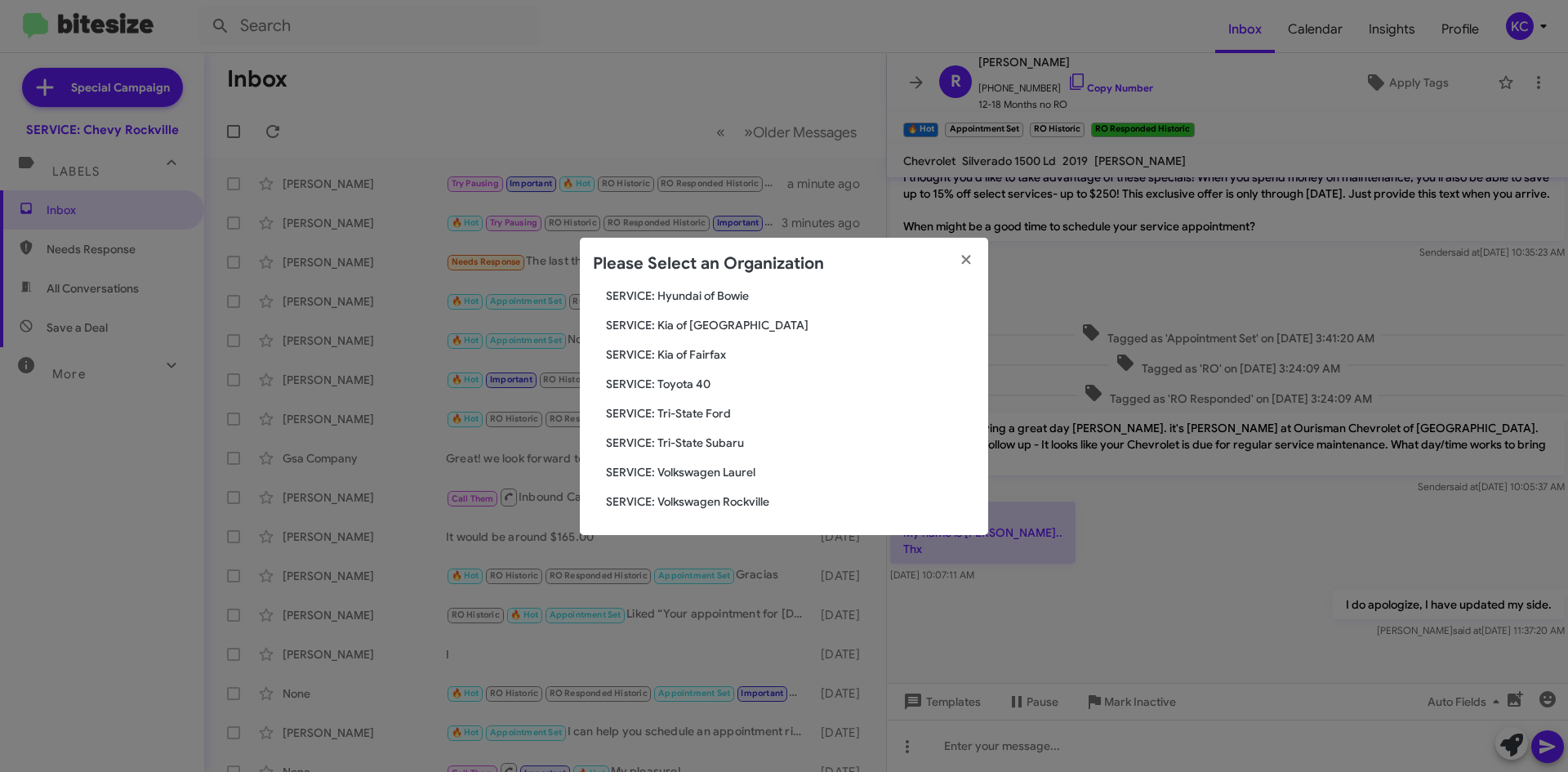
scroll to position [272, 0]
click at [674, 344] on div "Search SERVICE: Chevy Rockville Current Org SERVICE: CDJR Baltimore SERVICE: CD…" at bounding box center [784, 413] width 409 height 245
click at [684, 351] on span "SERVICE: Kia of Fairfax" at bounding box center [791, 354] width 369 height 17
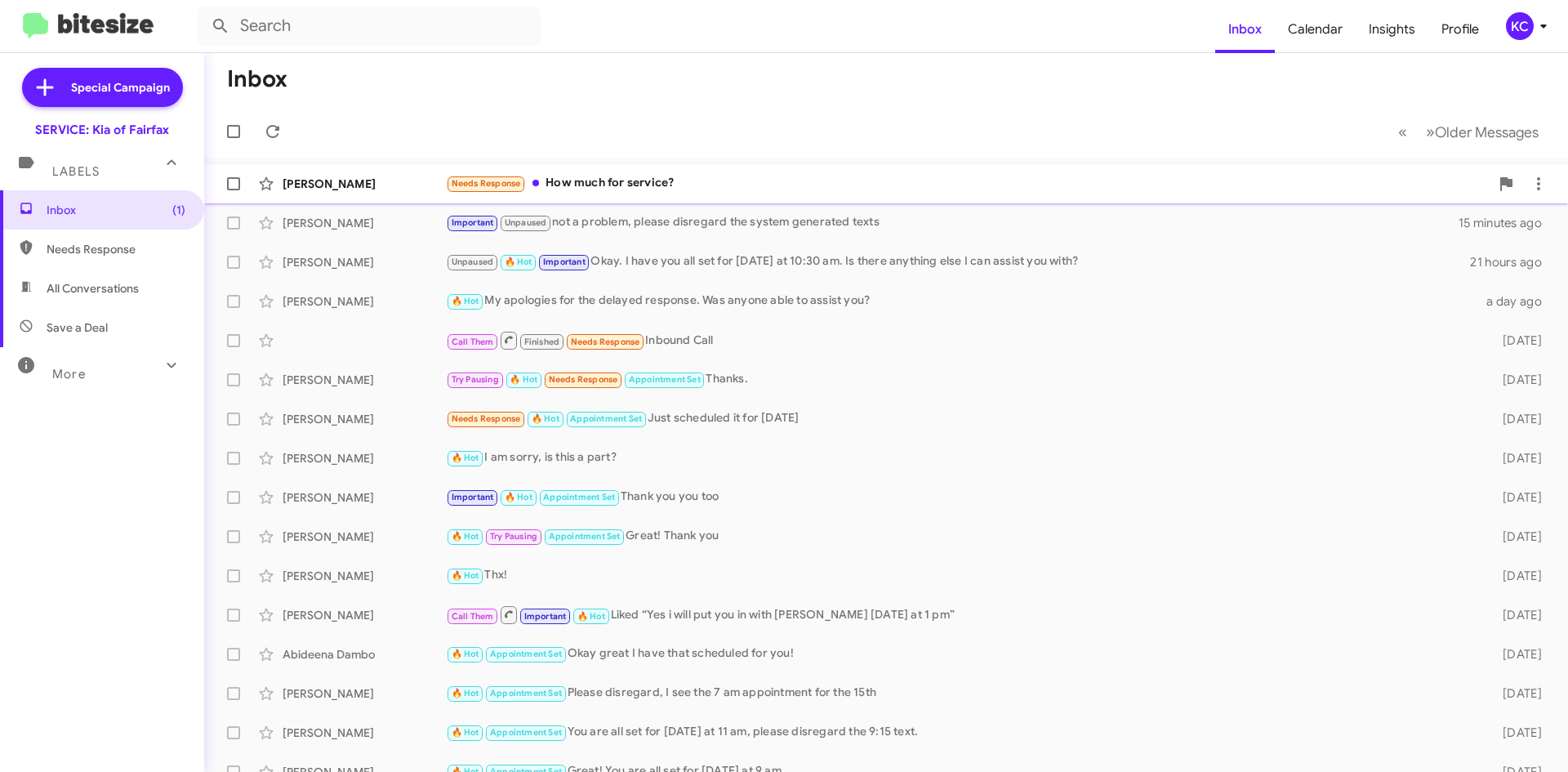
click at [666, 176] on div "Needs Response How much for service?" at bounding box center [968, 183] width 1044 height 19
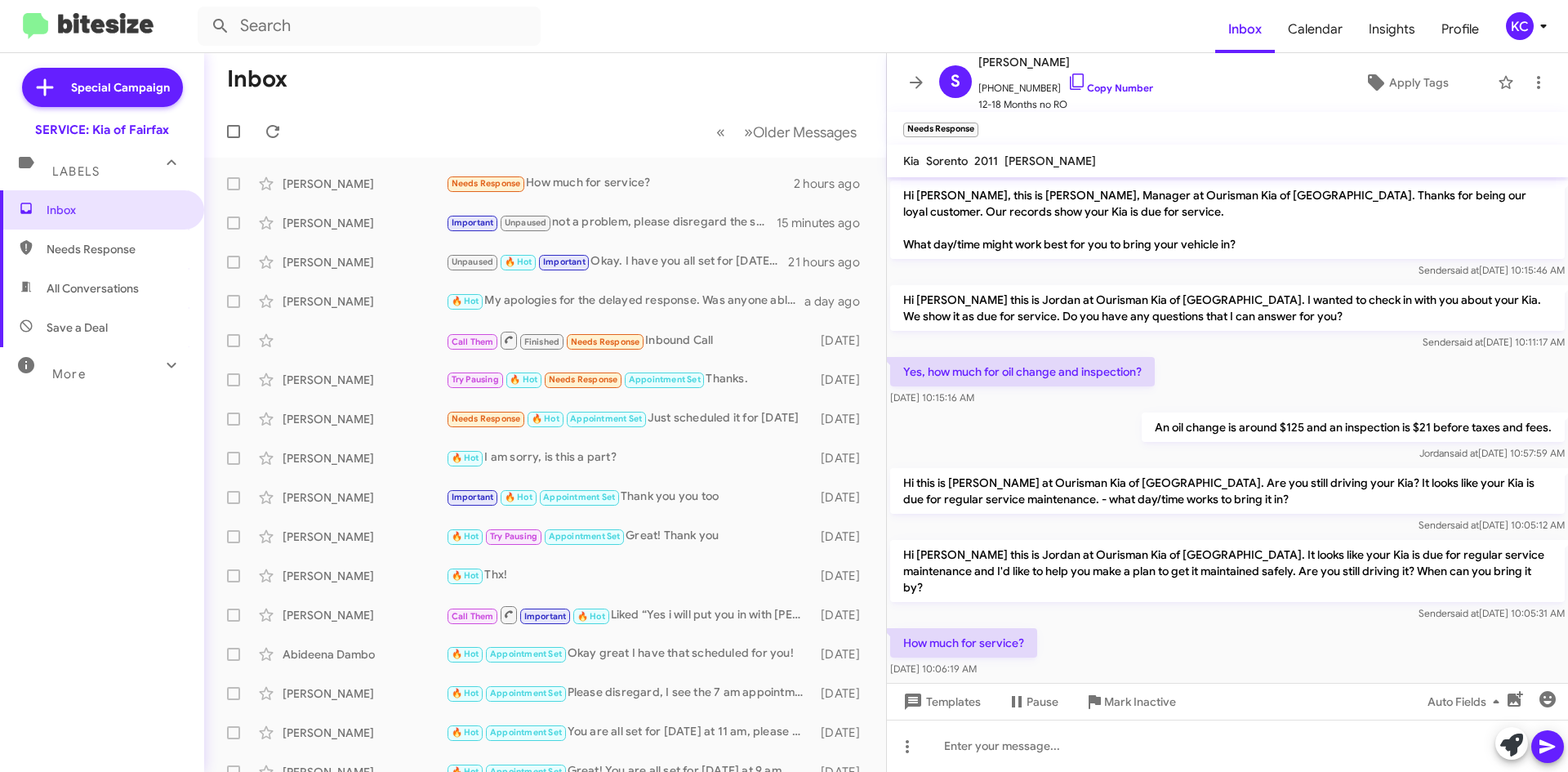
scroll to position [10, 0]
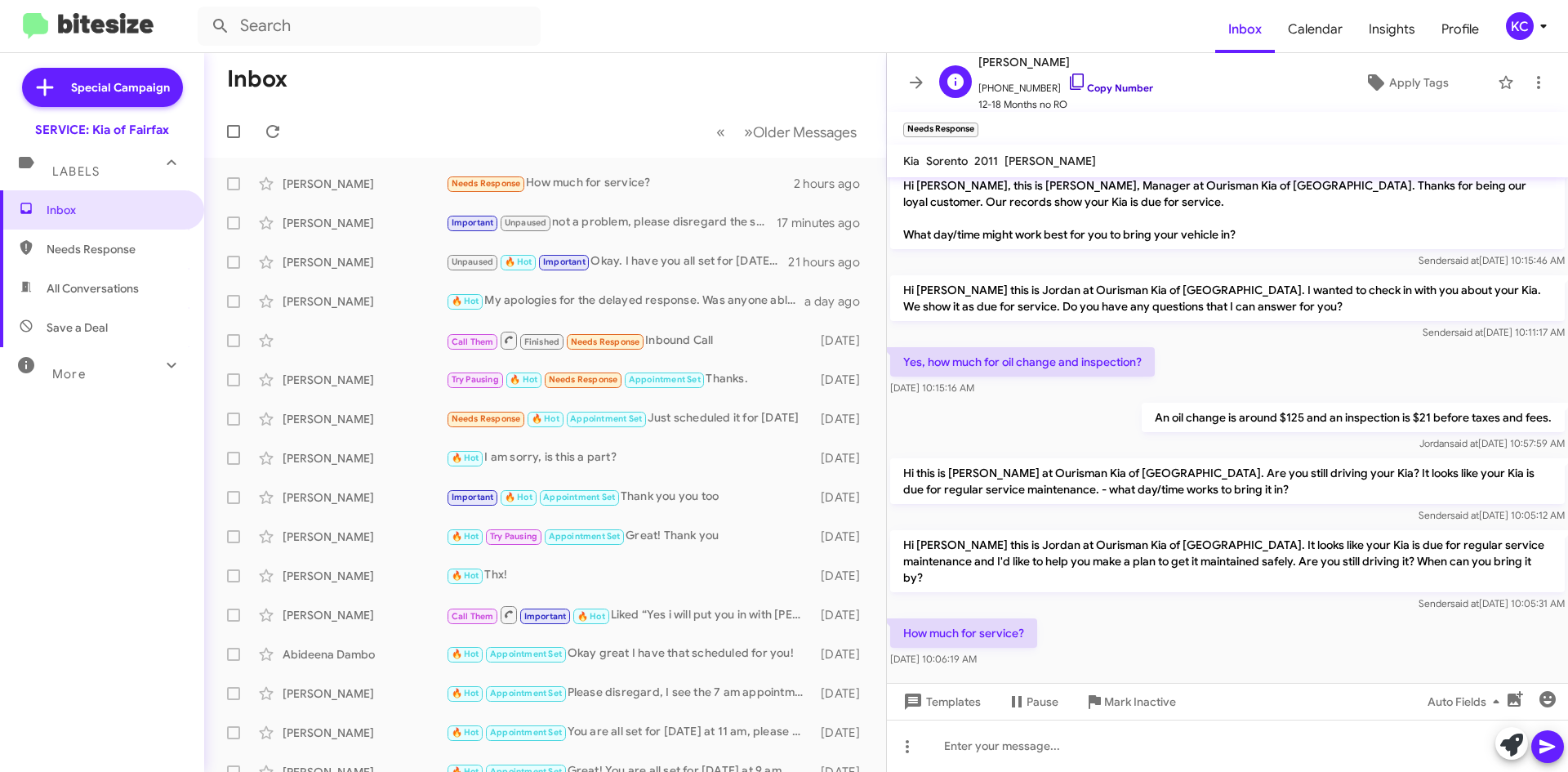
click at [1068, 81] on icon at bounding box center [1078, 82] width 20 height 20
click at [1522, 22] on div "KC" at bounding box center [1520, 26] width 28 height 28
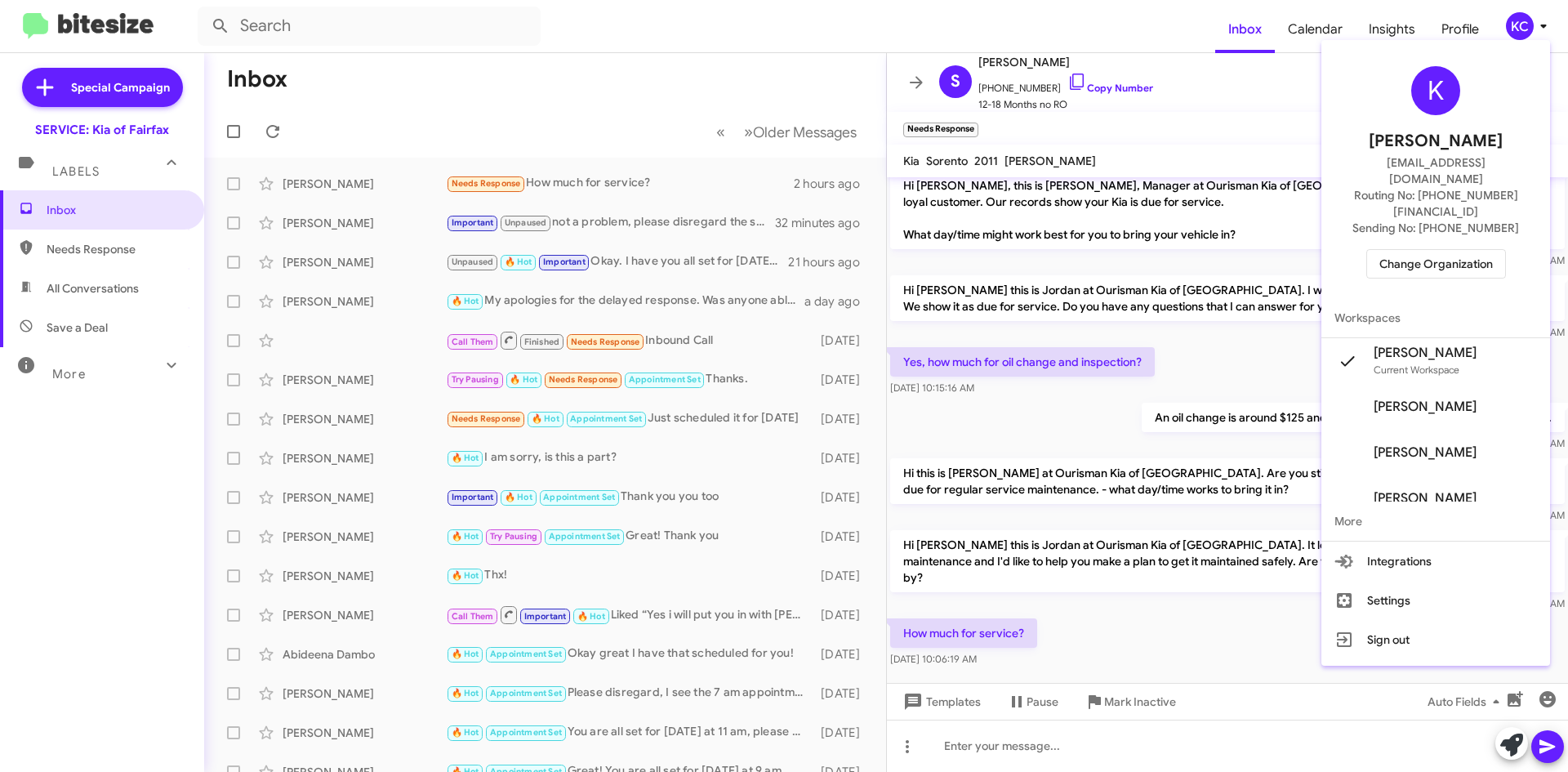
click at [476, 51] on div at bounding box center [784, 386] width 1568 height 772
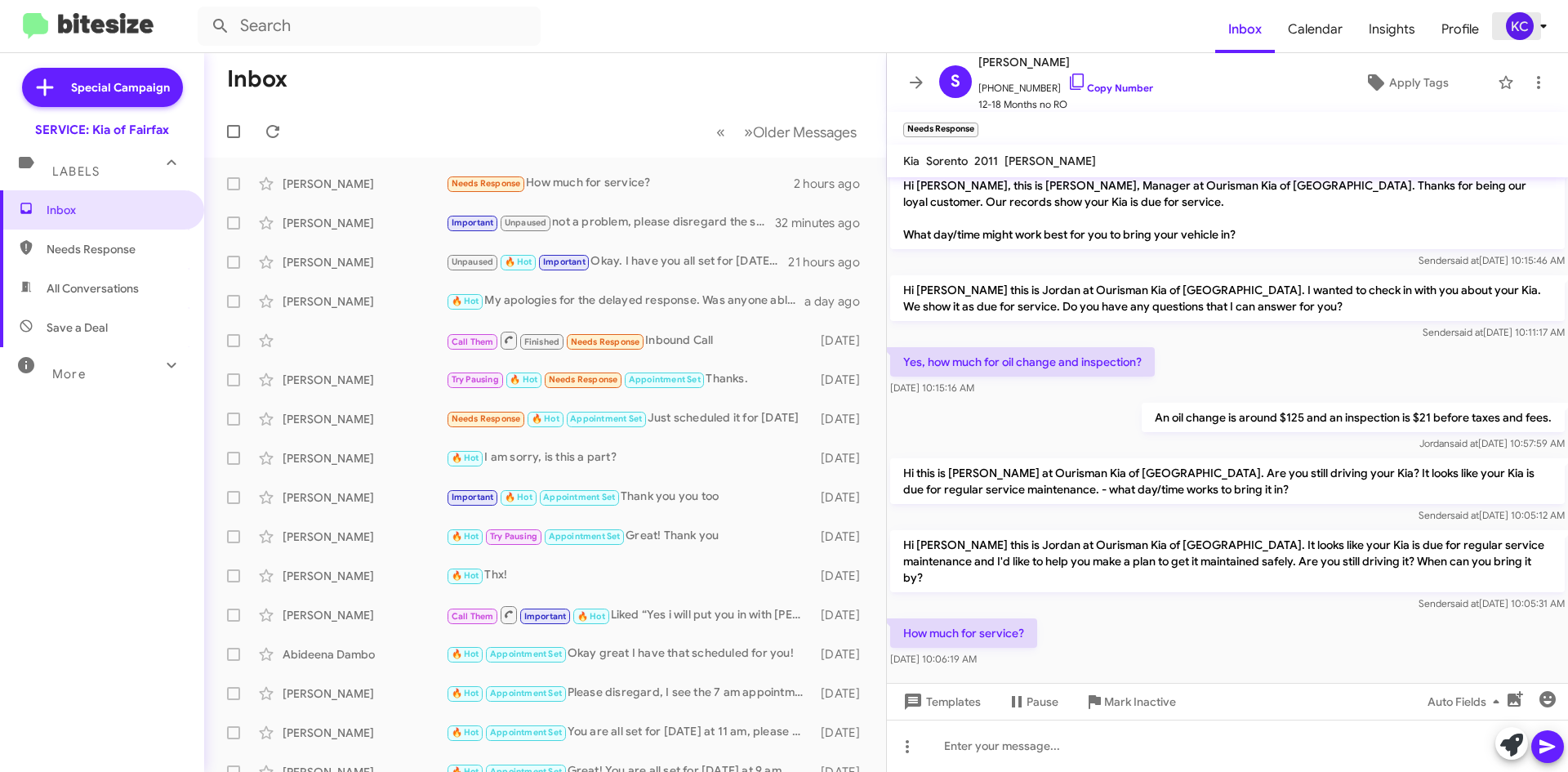
click at [1509, 28] on div "KC" at bounding box center [1520, 26] width 28 height 28
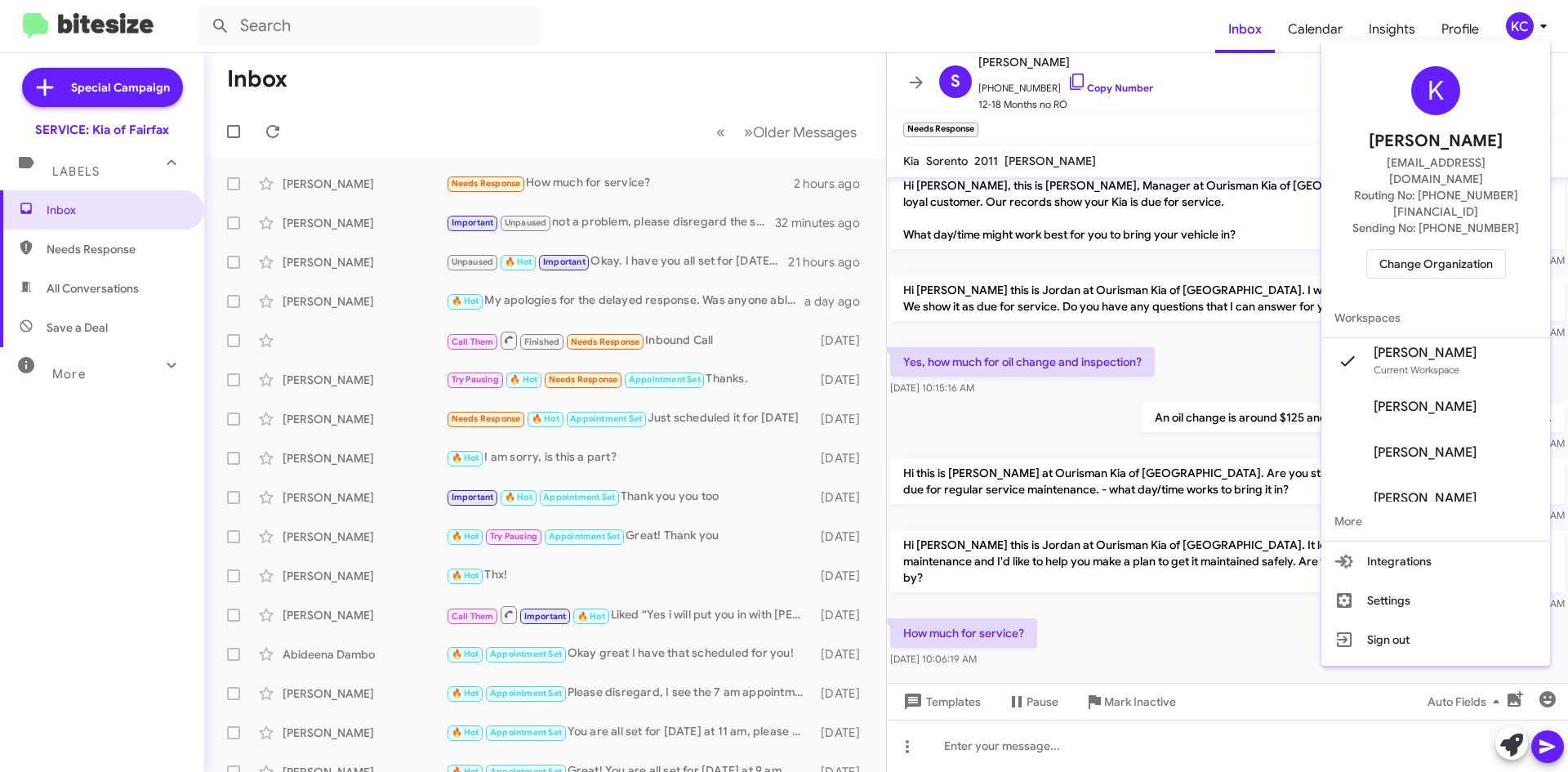
click at [1442, 107] on div "K" at bounding box center [1435, 90] width 49 height 49
click at [1451, 250] on span "Change Organization" at bounding box center [1436, 264] width 113 height 28
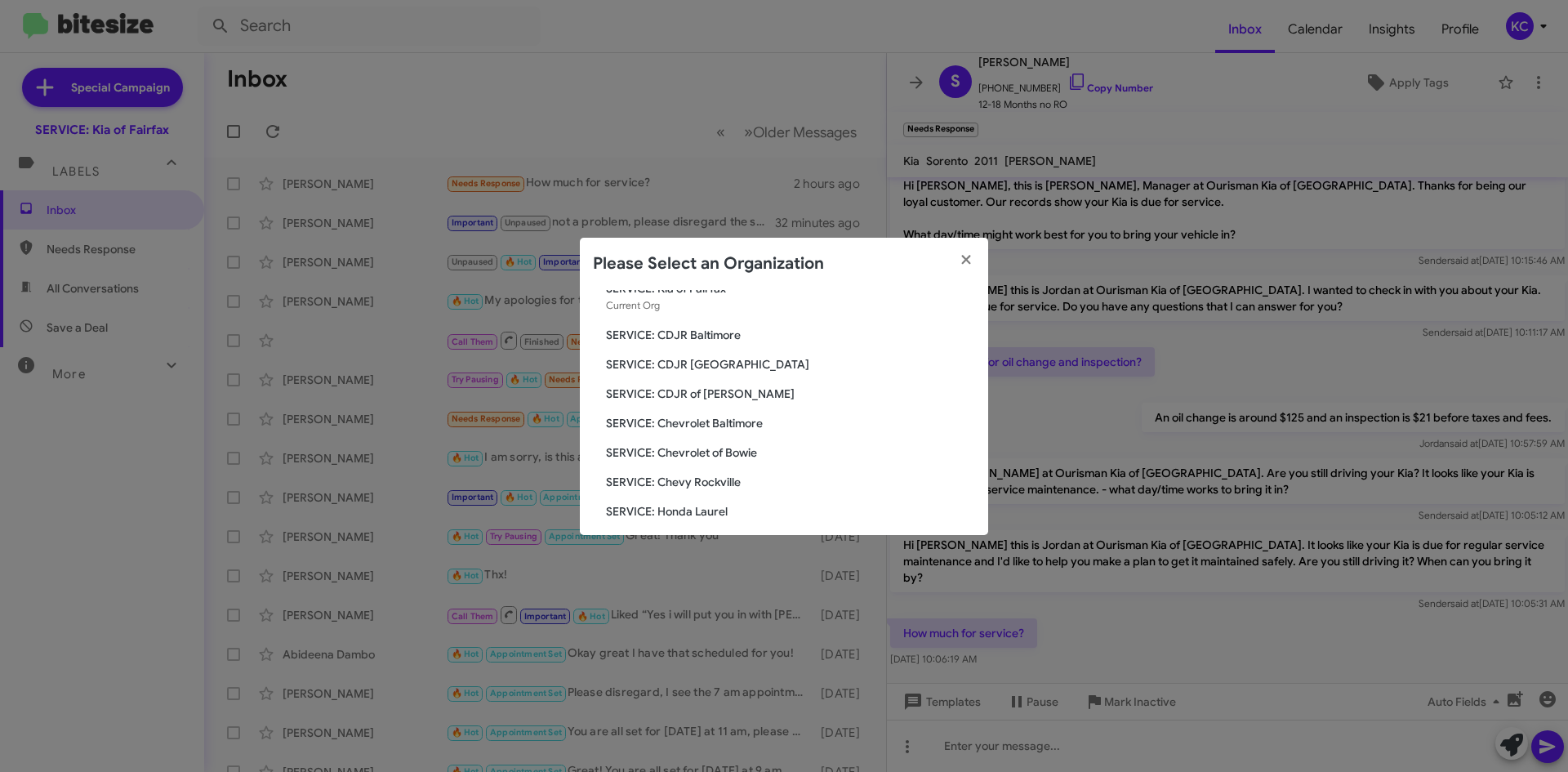
scroll to position [0, 0]
click at [696, 384] on span "SERVICE: CDJR Baltimore" at bounding box center [791, 391] width 369 height 17
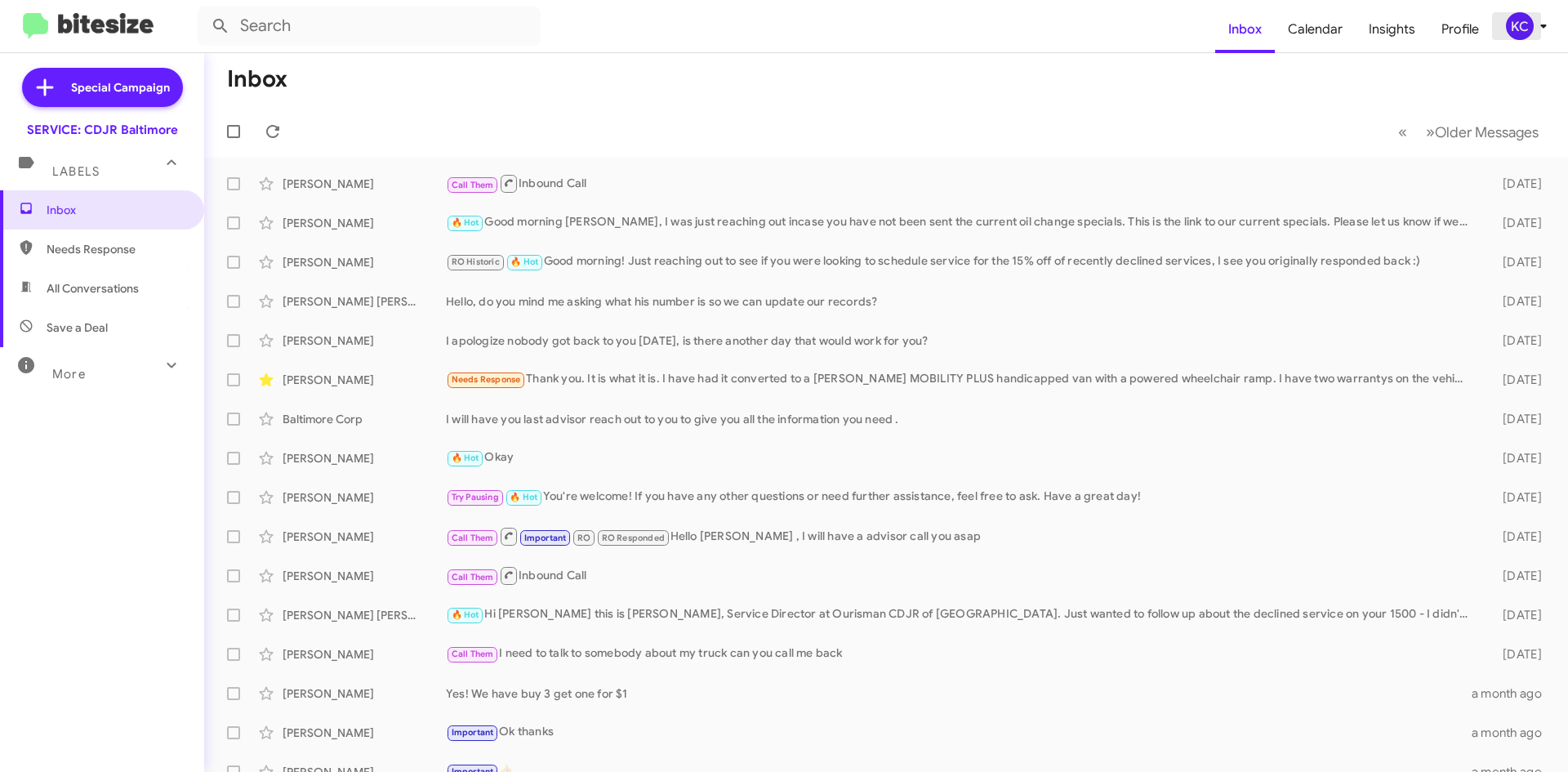
click at [1518, 38] on div "KC" at bounding box center [1520, 26] width 28 height 28
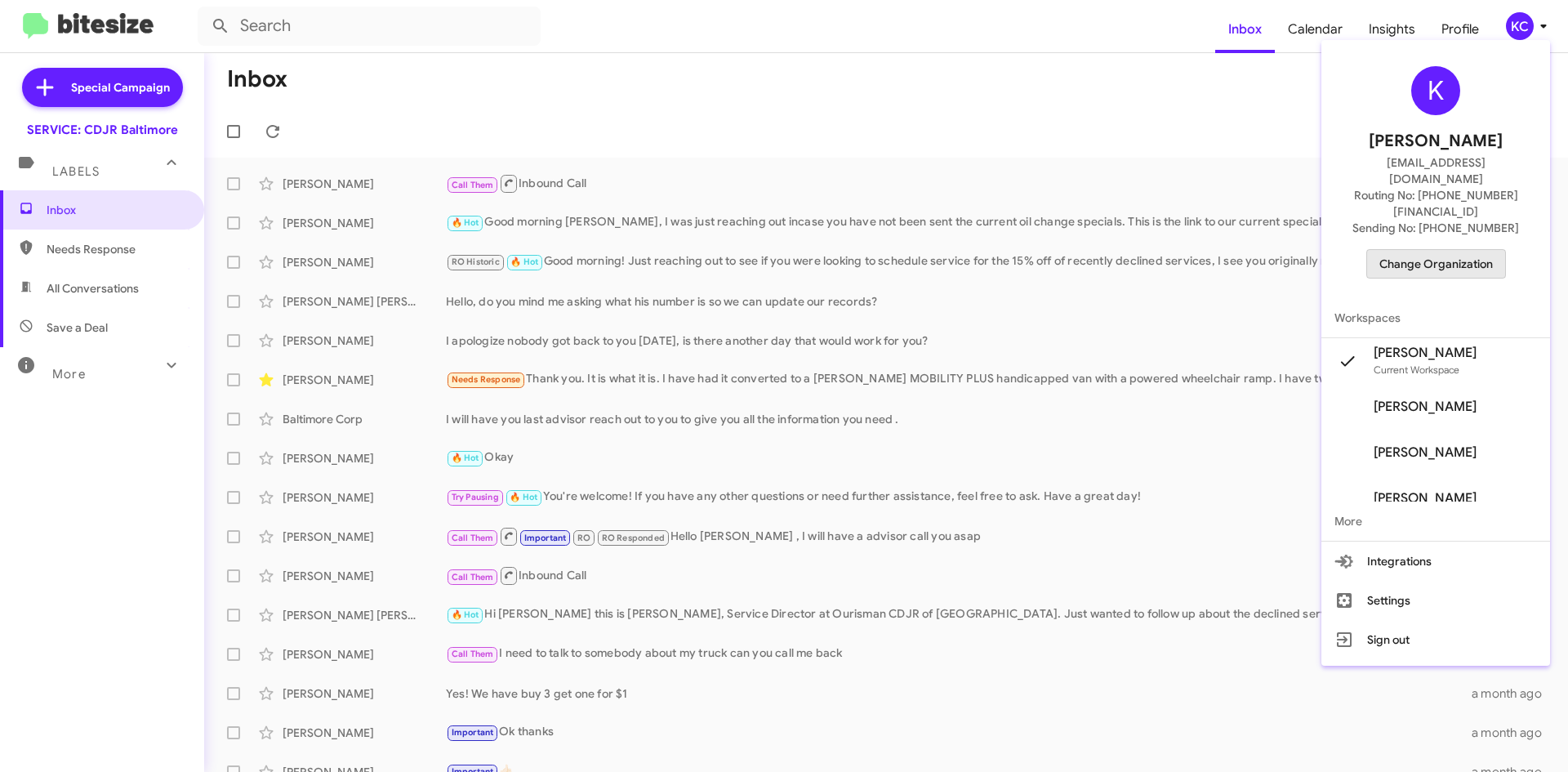
click at [1454, 250] on span "Change Organization" at bounding box center [1436, 264] width 113 height 28
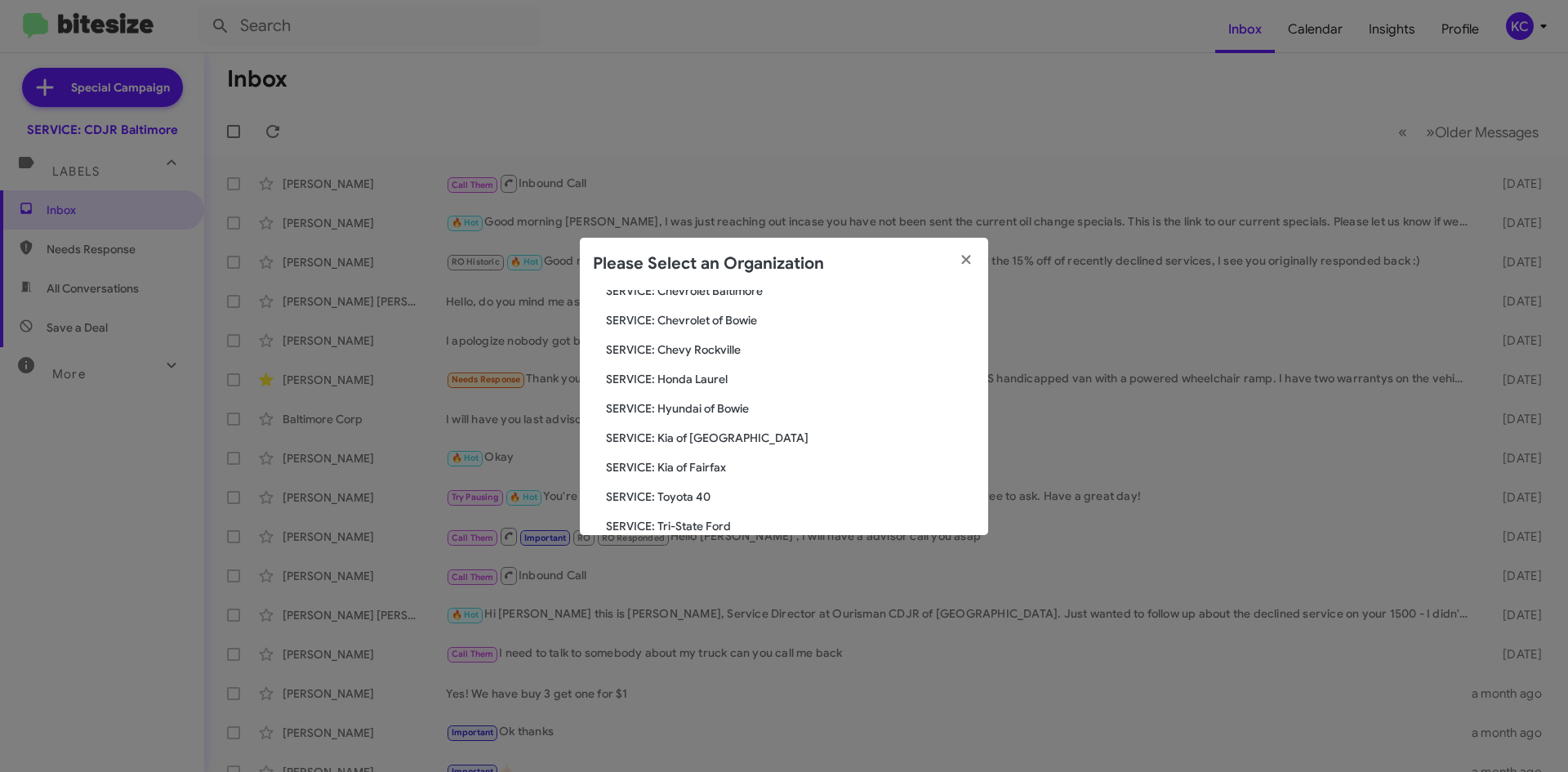
scroll to position [163, 0]
click at [711, 400] on span "SERVICE: Hyundai of Bowie" at bounding box center [791, 404] width 369 height 17
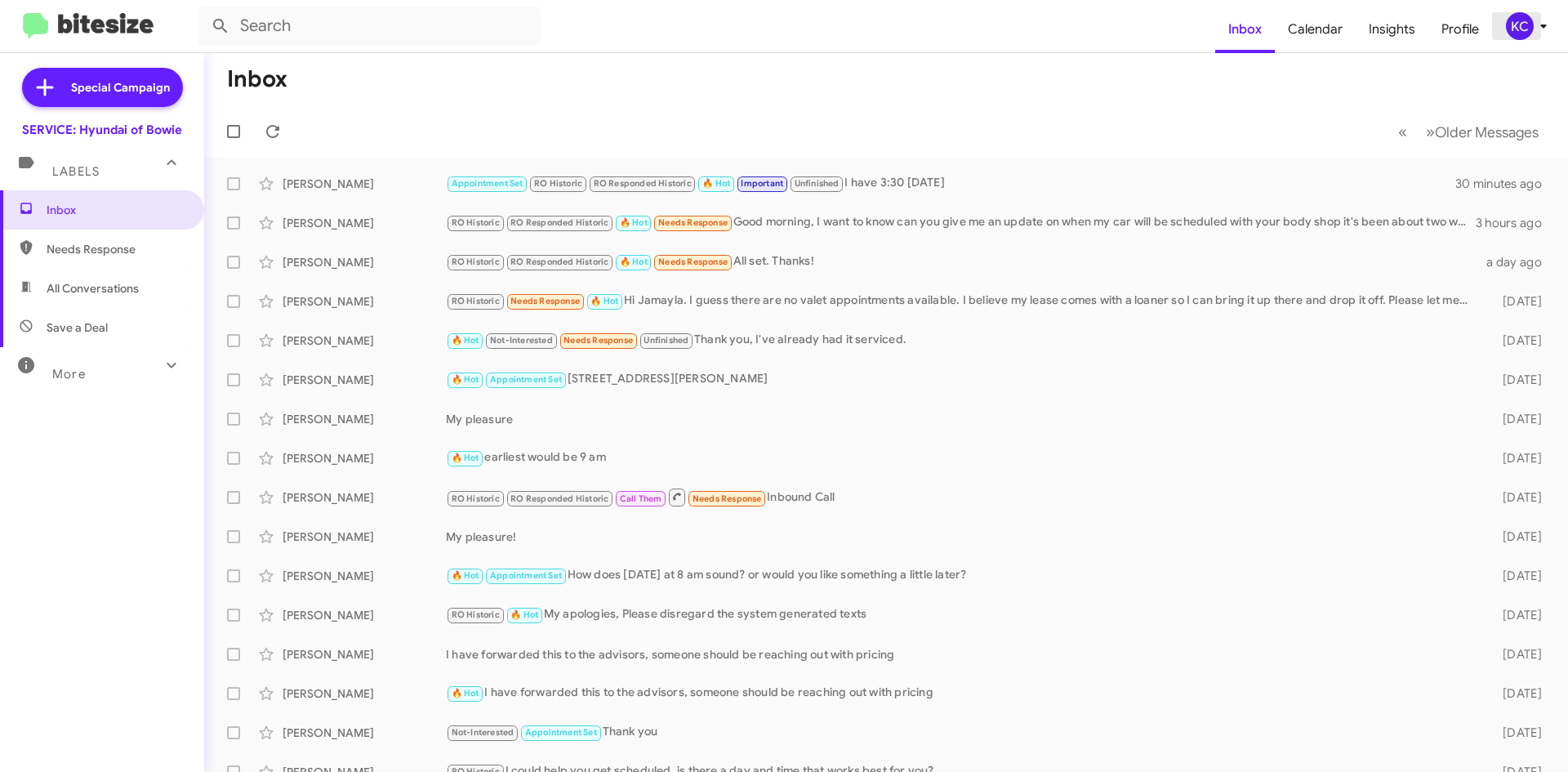
click at [1521, 26] on div "KC" at bounding box center [1520, 26] width 28 height 28
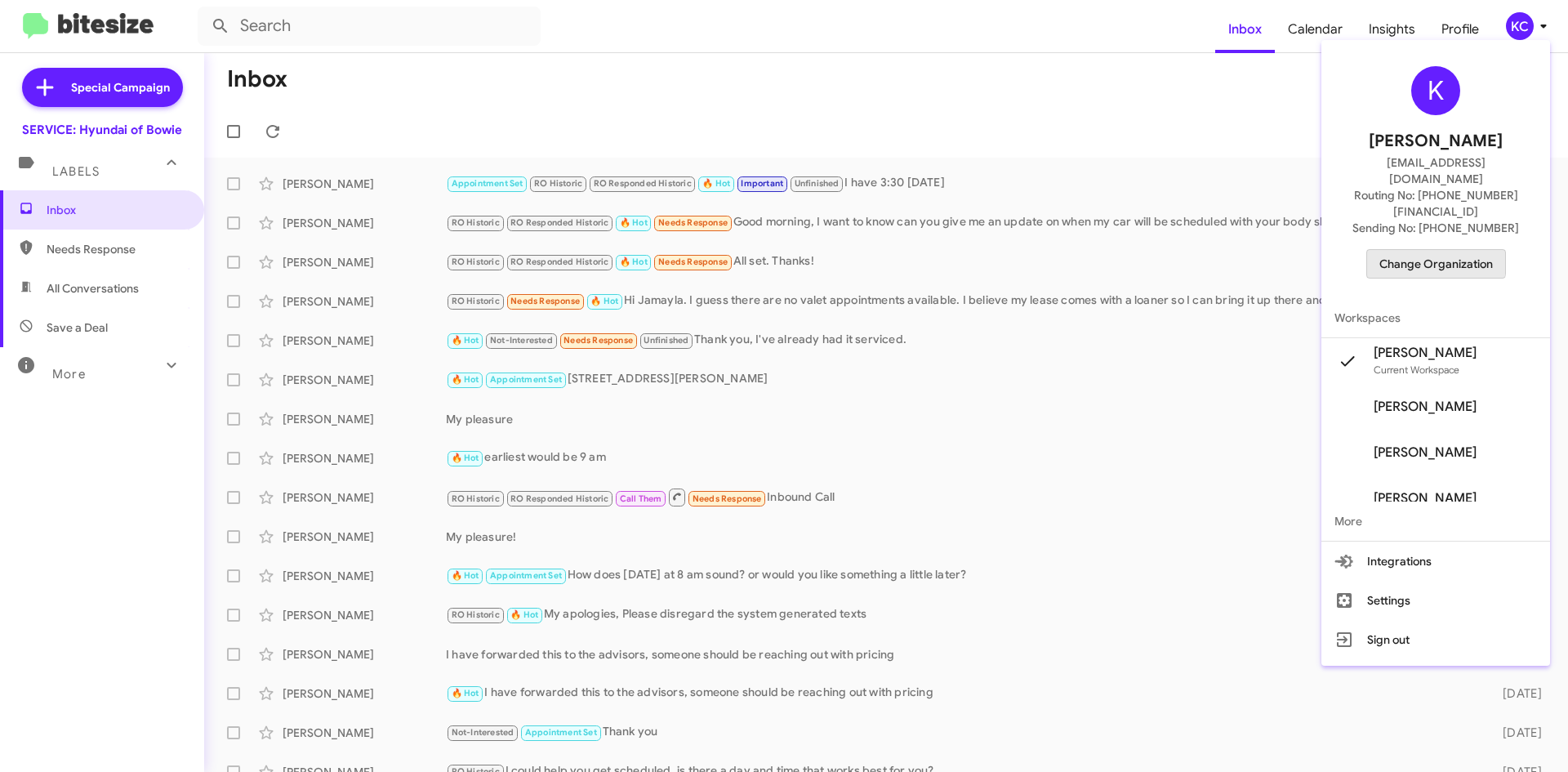
click at [1422, 250] on span "Change Organization" at bounding box center [1436, 264] width 113 height 28
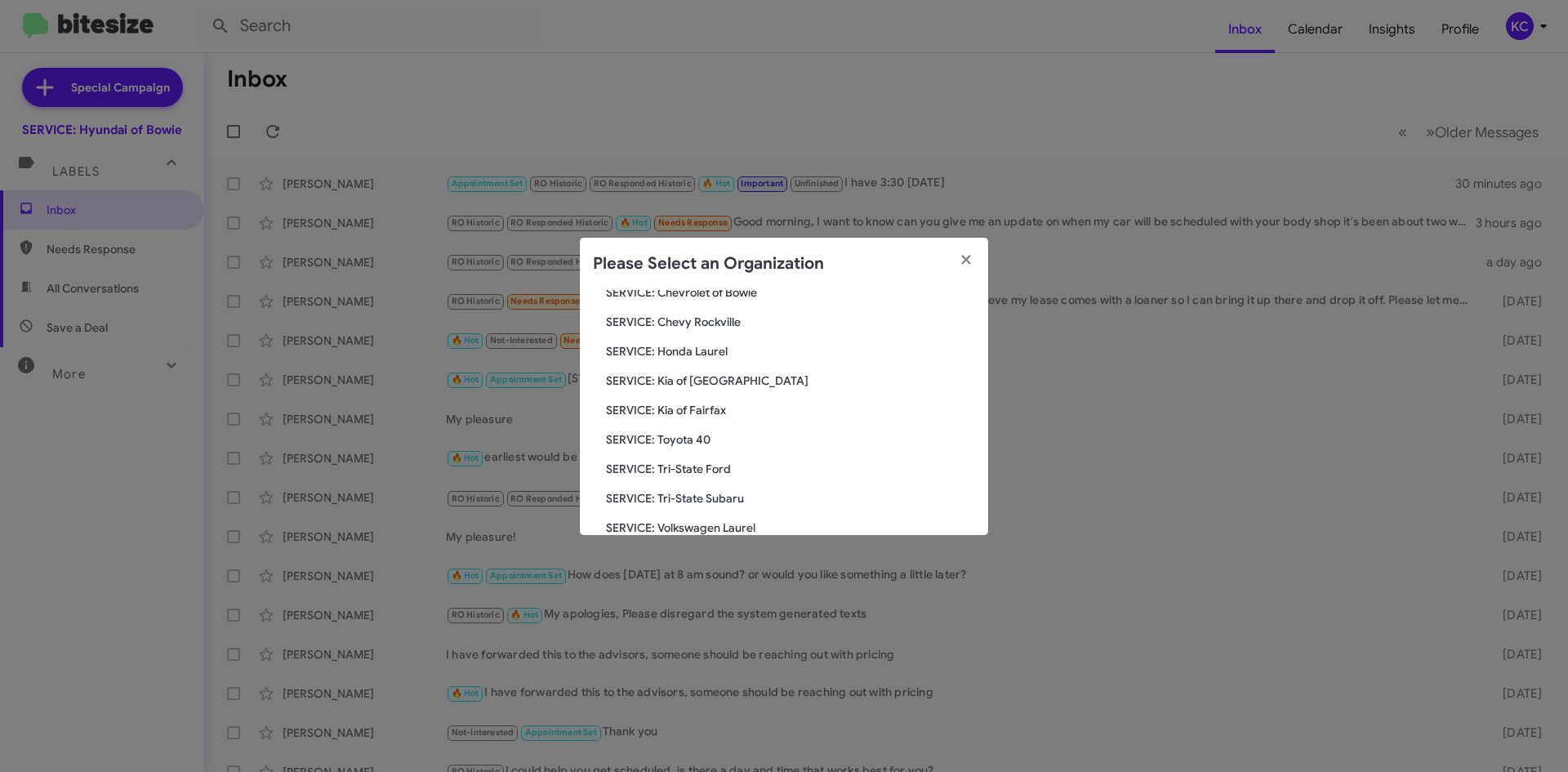
scroll to position [245, 0]
click at [678, 367] on div "Search SERVICE: Hyundai of Bowie Current Org SERVICE: CDJR Baltimore SERVICE: C…" at bounding box center [784, 413] width 409 height 245
click at [681, 381] on span "SERVICE: Kia of Fairfax" at bounding box center [791, 381] width 369 height 17
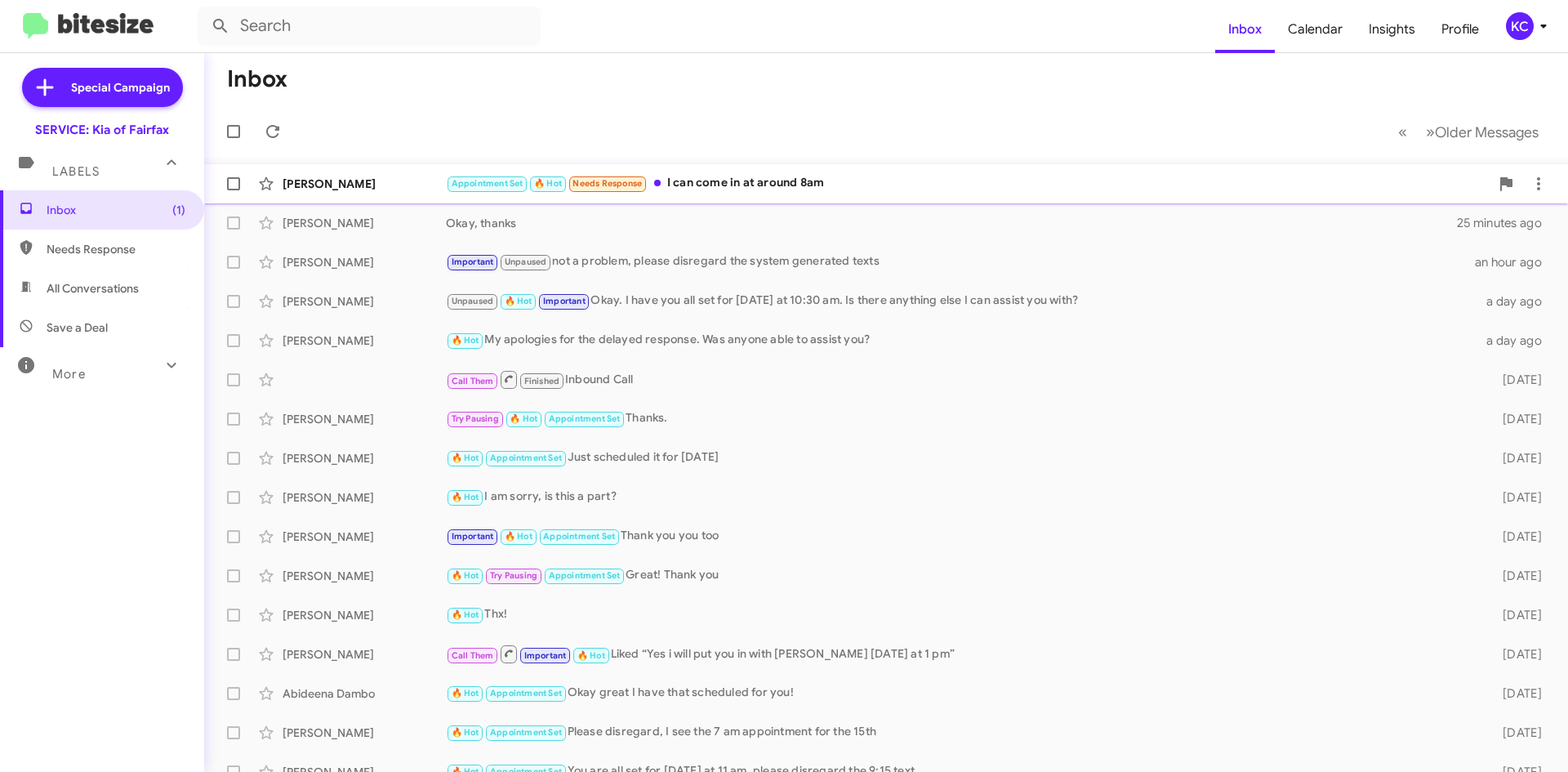
click at [777, 172] on div "[PERSON_NAME] Appointment Set 🔥 Hot Needs Response I can come in at around 8am …" at bounding box center [886, 183] width 1337 height 32
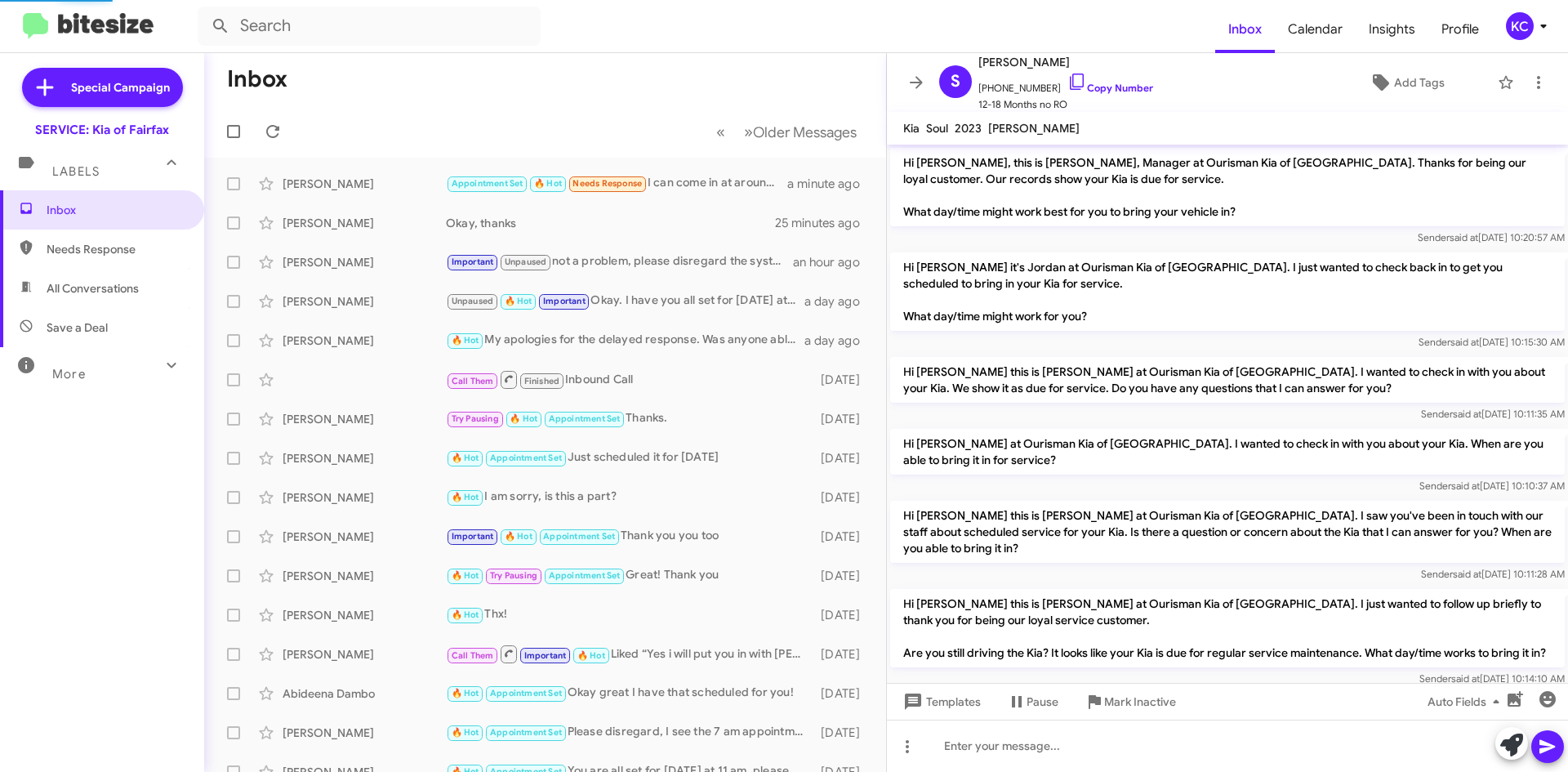
scroll to position [429, 0]
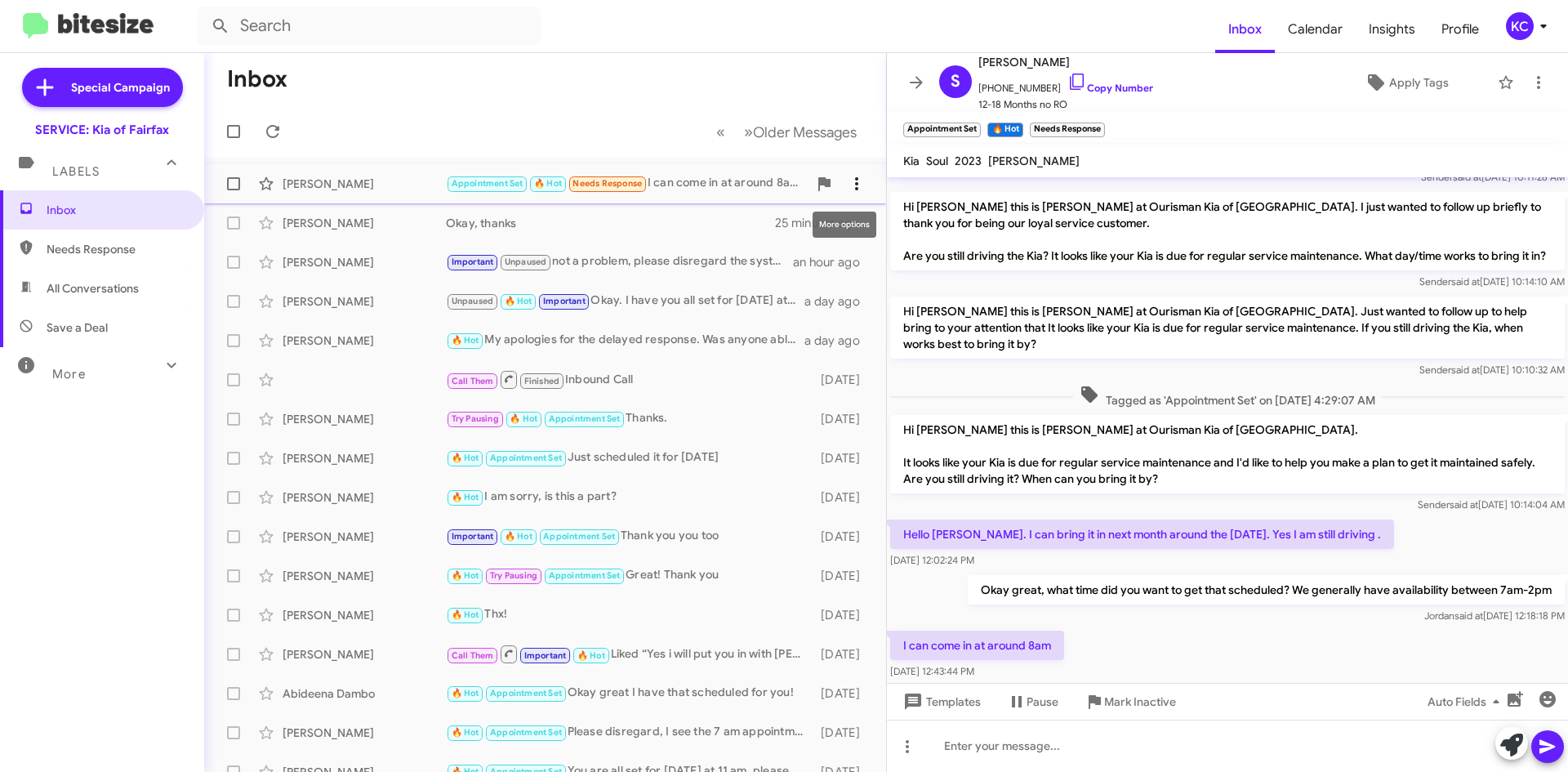
click at [853, 180] on icon at bounding box center [857, 184] width 20 height 20
click at [829, 227] on button "Mark as unread" at bounding box center [748, 226] width 227 height 39
click at [1526, 18] on div "KC" at bounding box center [1520, 26] width 28 height 28
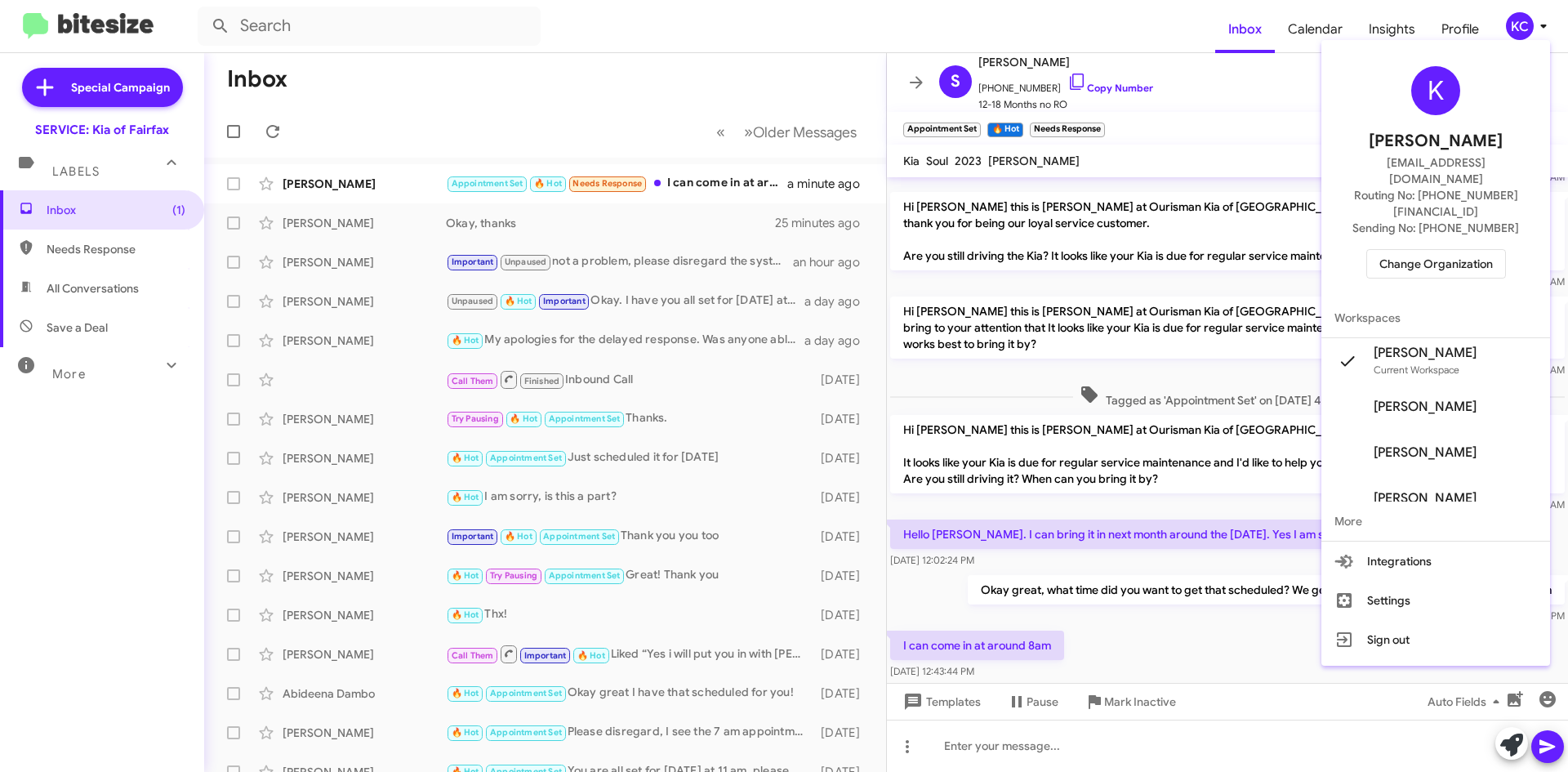
click at [1493, 250] on span "Change Organization" at bounding box center [1436, 264] width 113 height 28
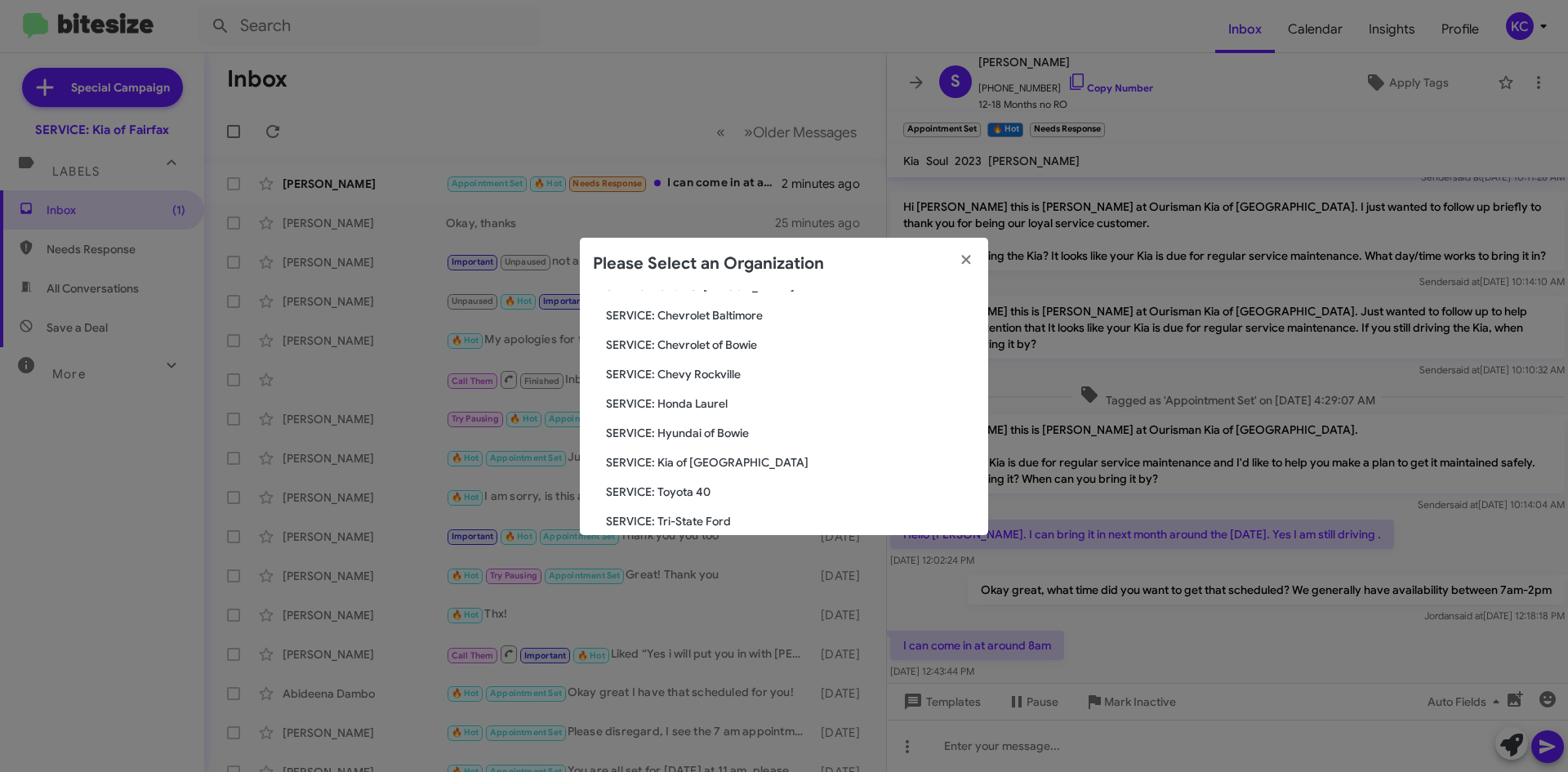
scroll to position [245, 0]
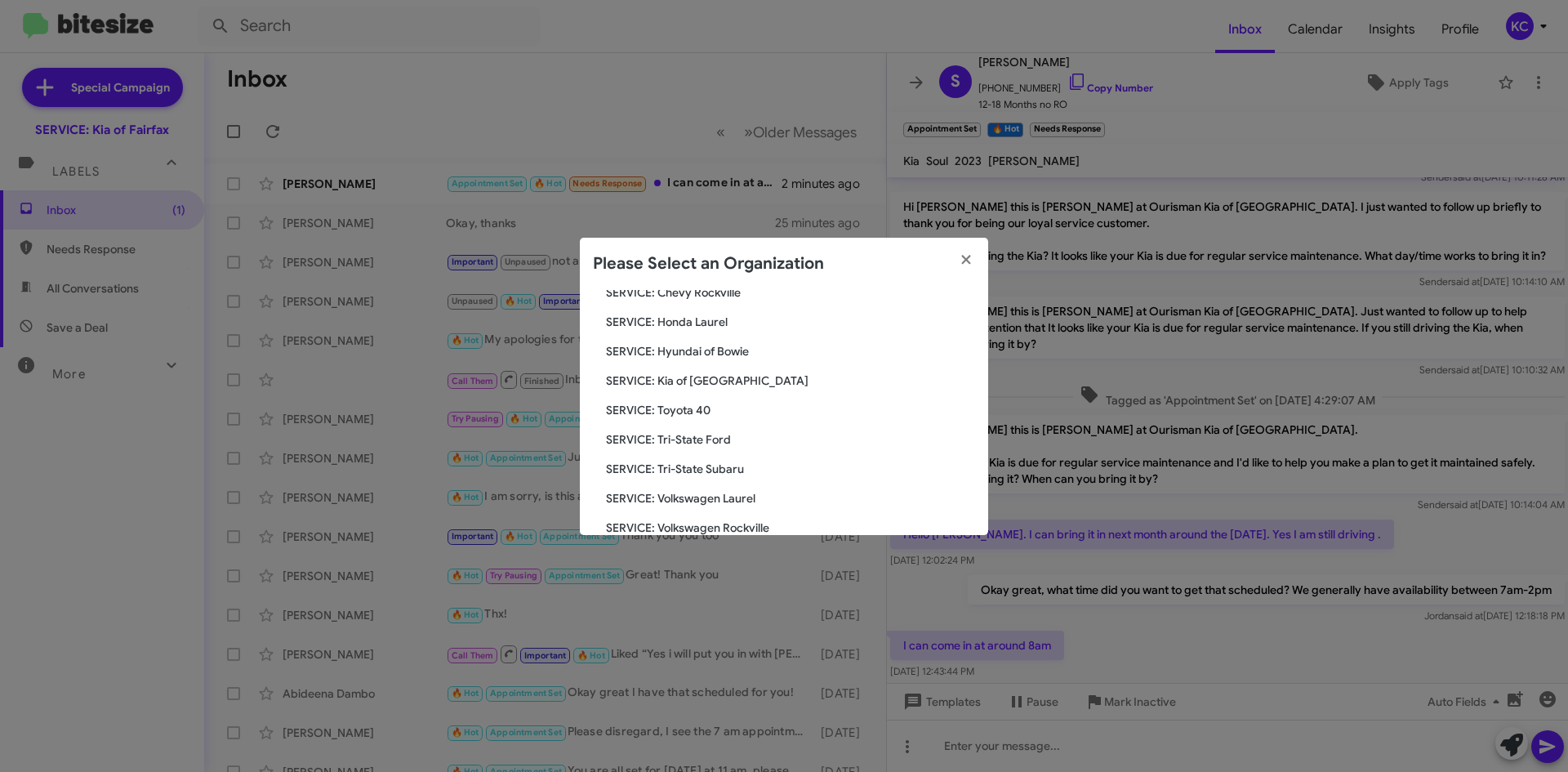
click at [709, 341] on div "Search SERVICE: Kia of Fairfax Current Org SERVICE: CDJR Baltimore SERVICE: CDJ…" at bounding box center [784, 413] width 409 height 245
click at [711, 354] on span "SERVICE: Hyundai of Bowie" at bounding box center [791, 352] width 369 height 17
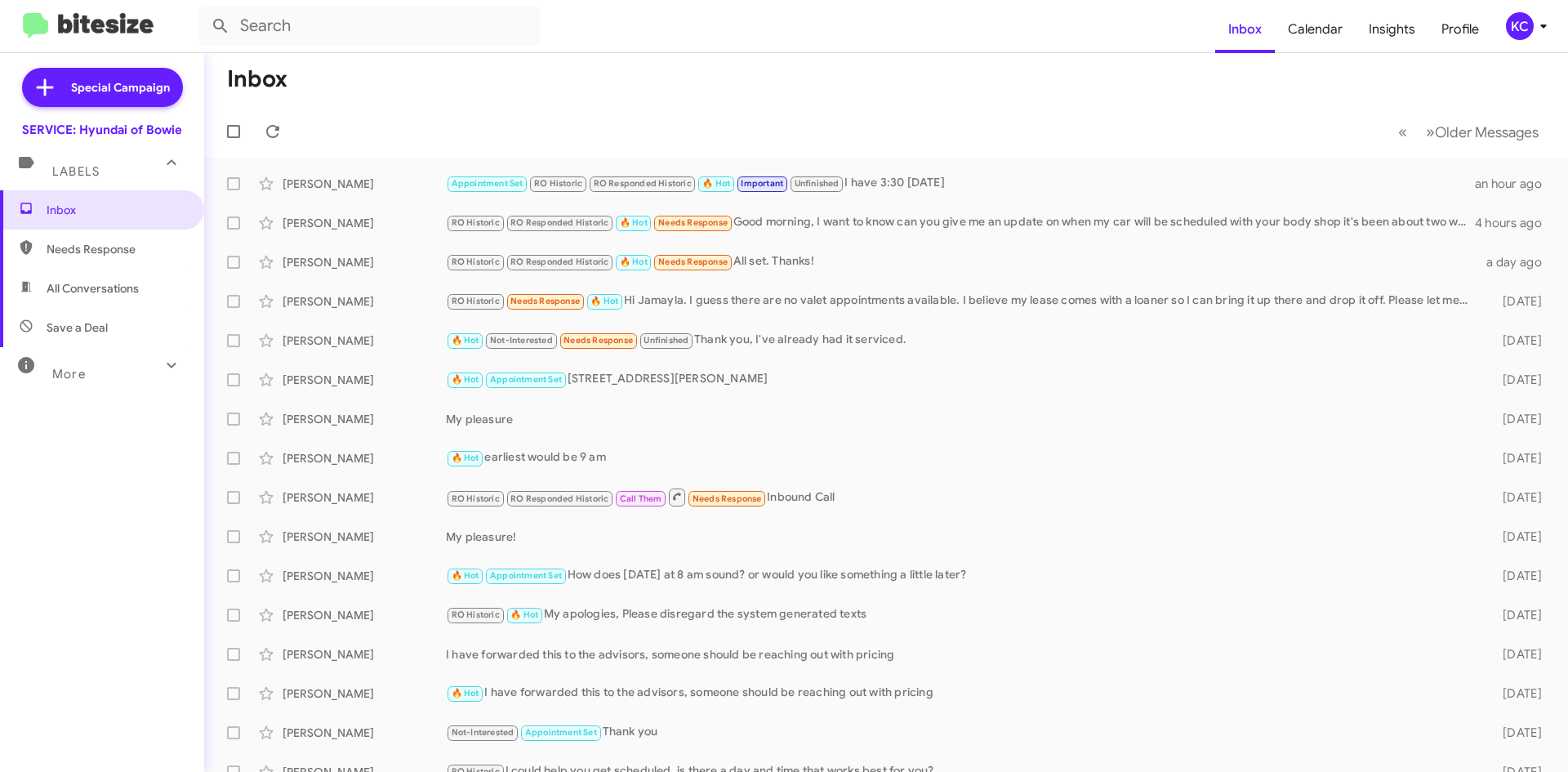
click at [109, 424] on div "Inbox Needs Response All Conversations Save a Deal More Important 🔥 Hot Appoint…" at bounding box center [102, 422] width 204 height 463
